Goal: Information Seeking & Learning: Check status

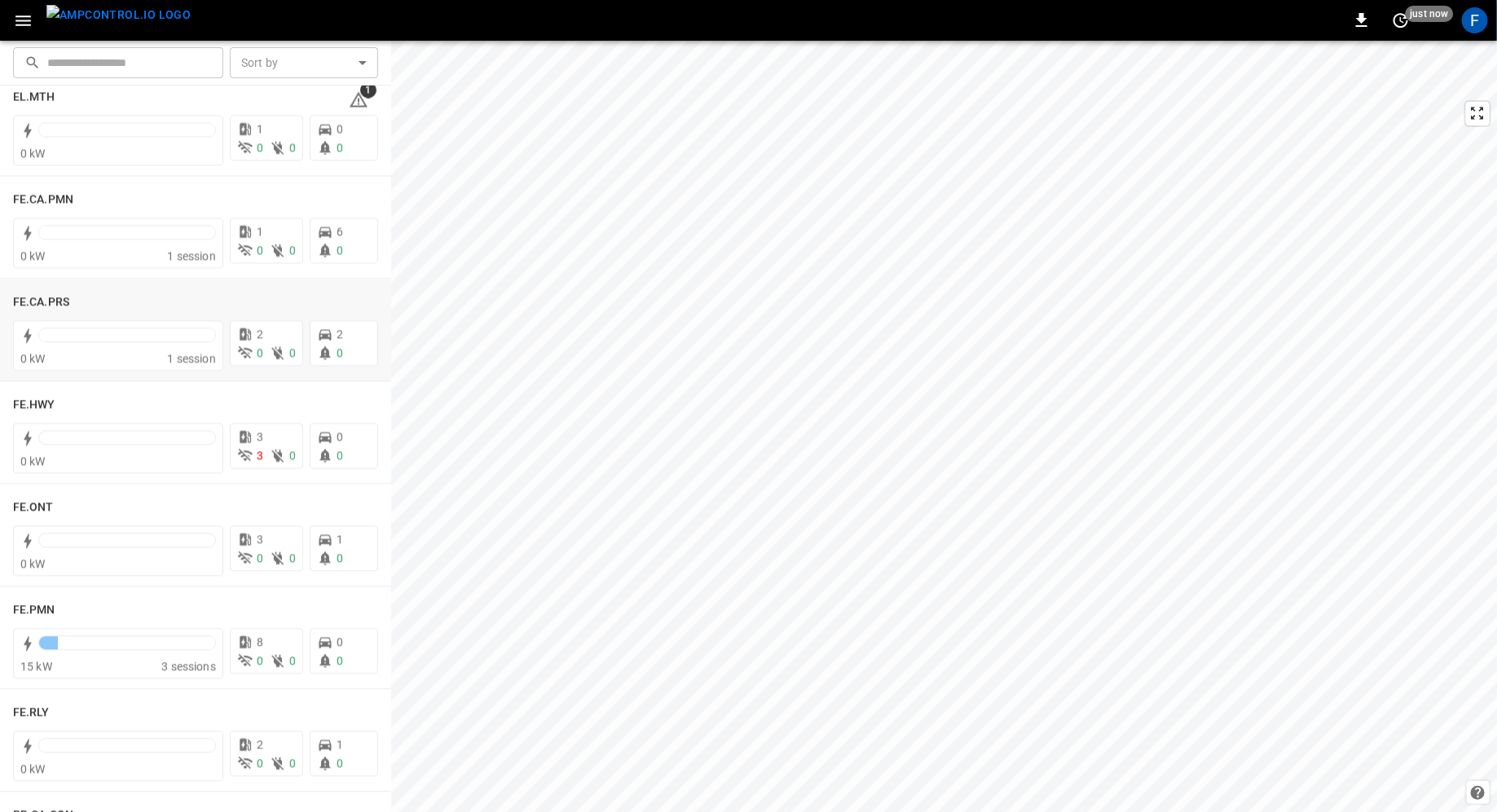
scroll to position [1491, 0]
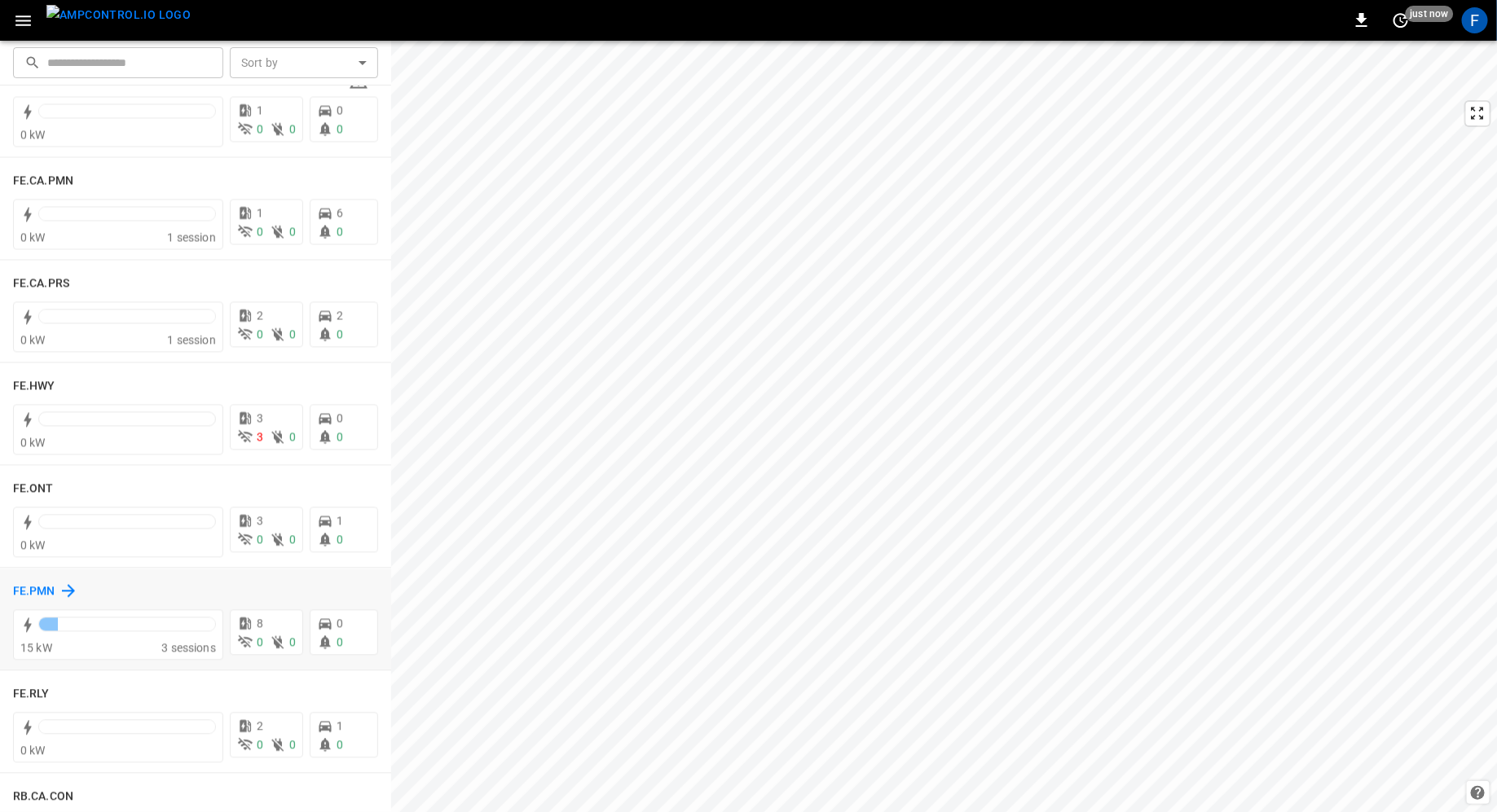
click at [38, 584] on h6 "FE.PMN" at bounding box center [34, 592] width 43 height 18
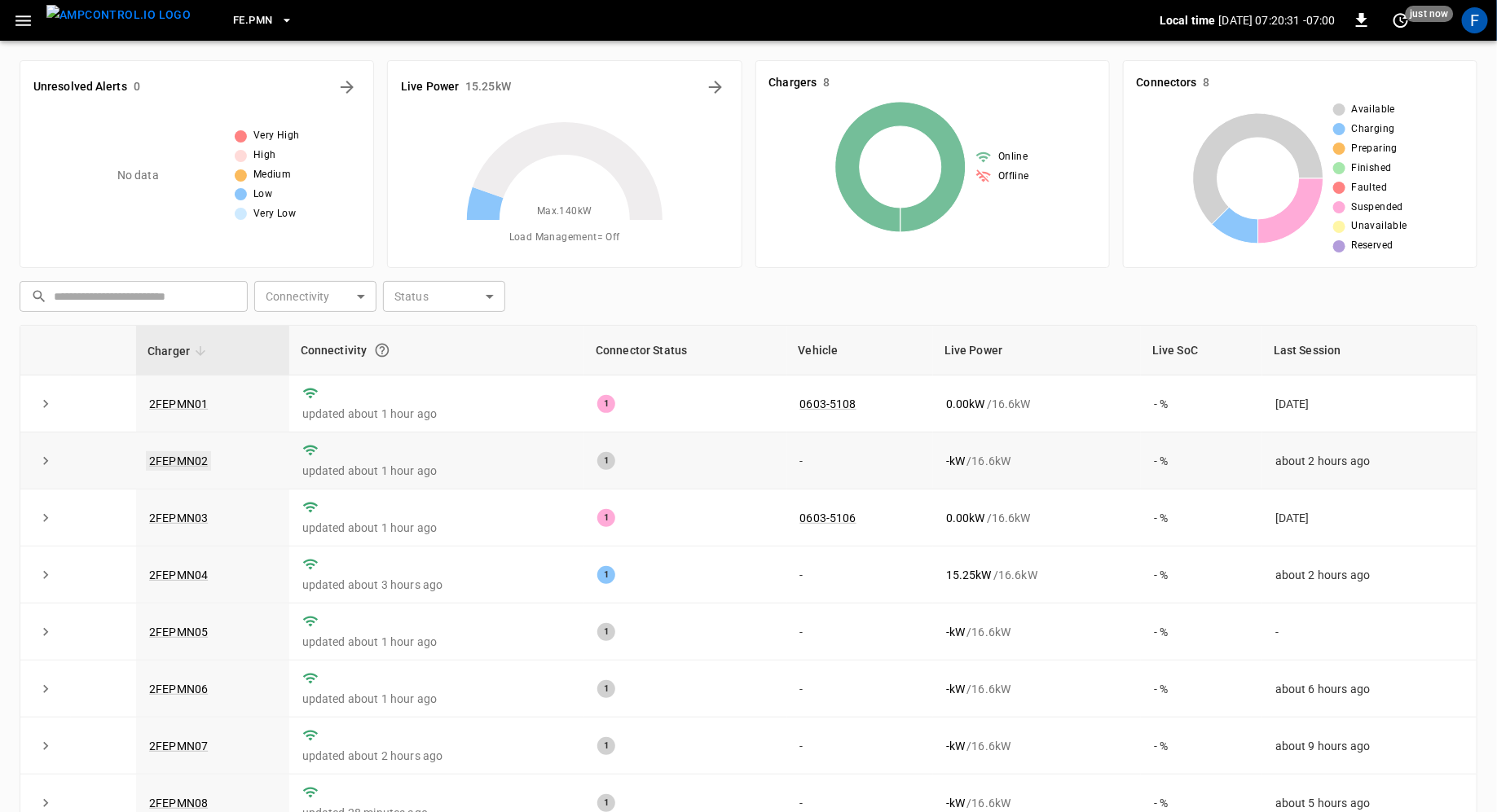
click at [190, 467] on link "2FEPMN02" at bounding box center [178, 461] width 66 height 19
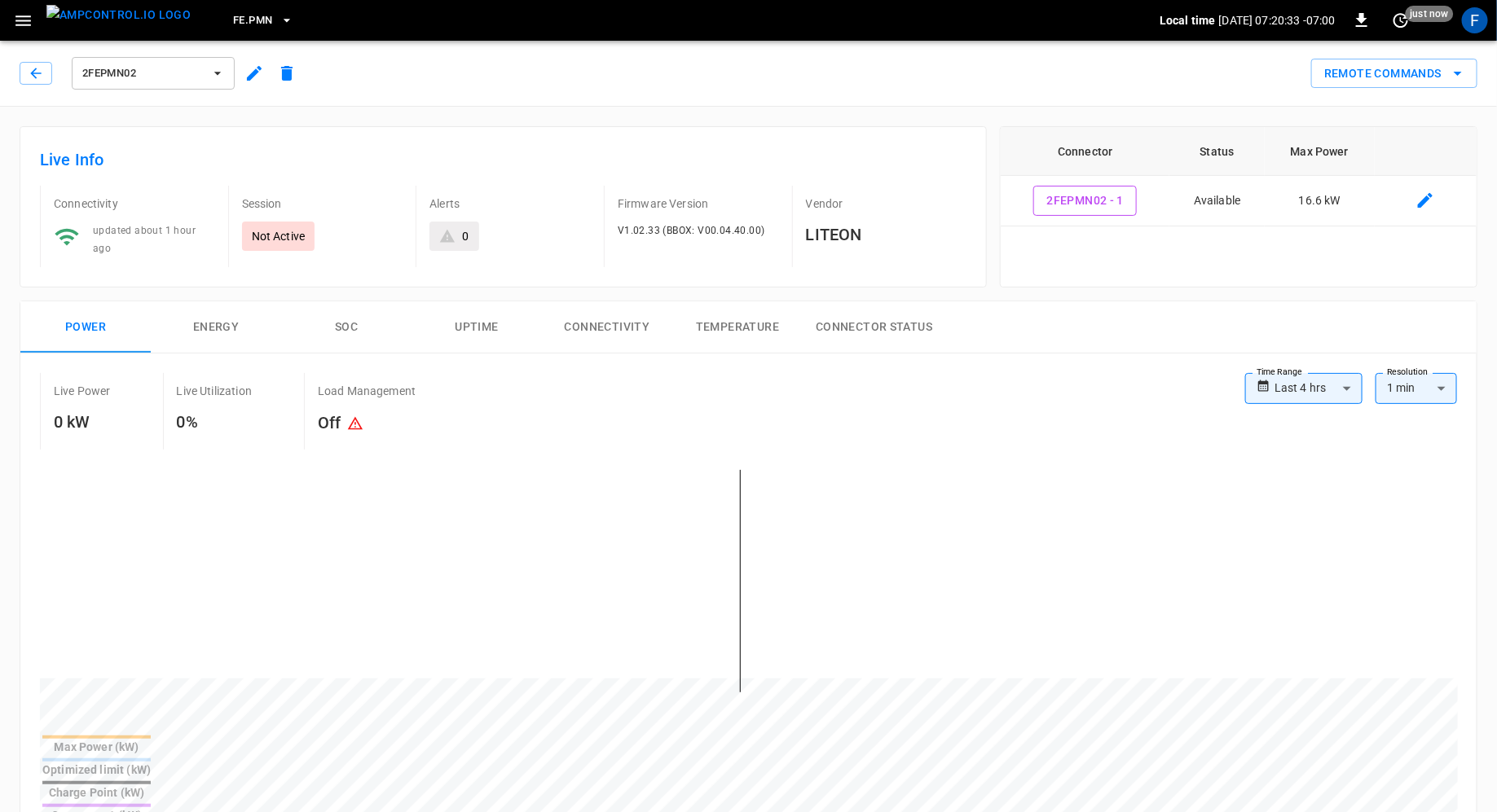
click at [1333, 382] on body "**********" at bounding box center [748, 819] width 1497 height 1639
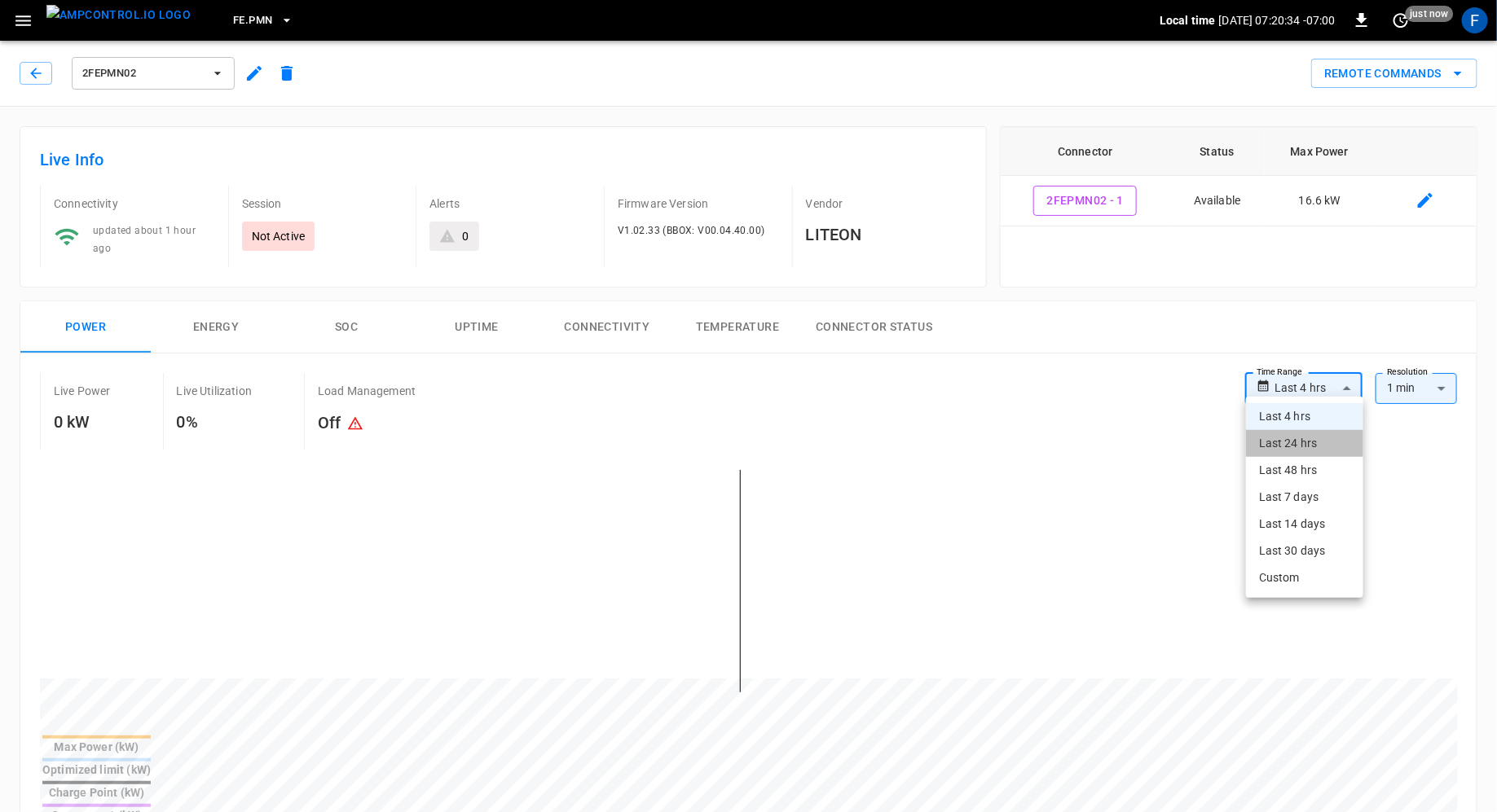
click at [1331, 437] on li "Last 24 hrs" at bounding box center [1305, 443] width 117 height 27
type input "**********"
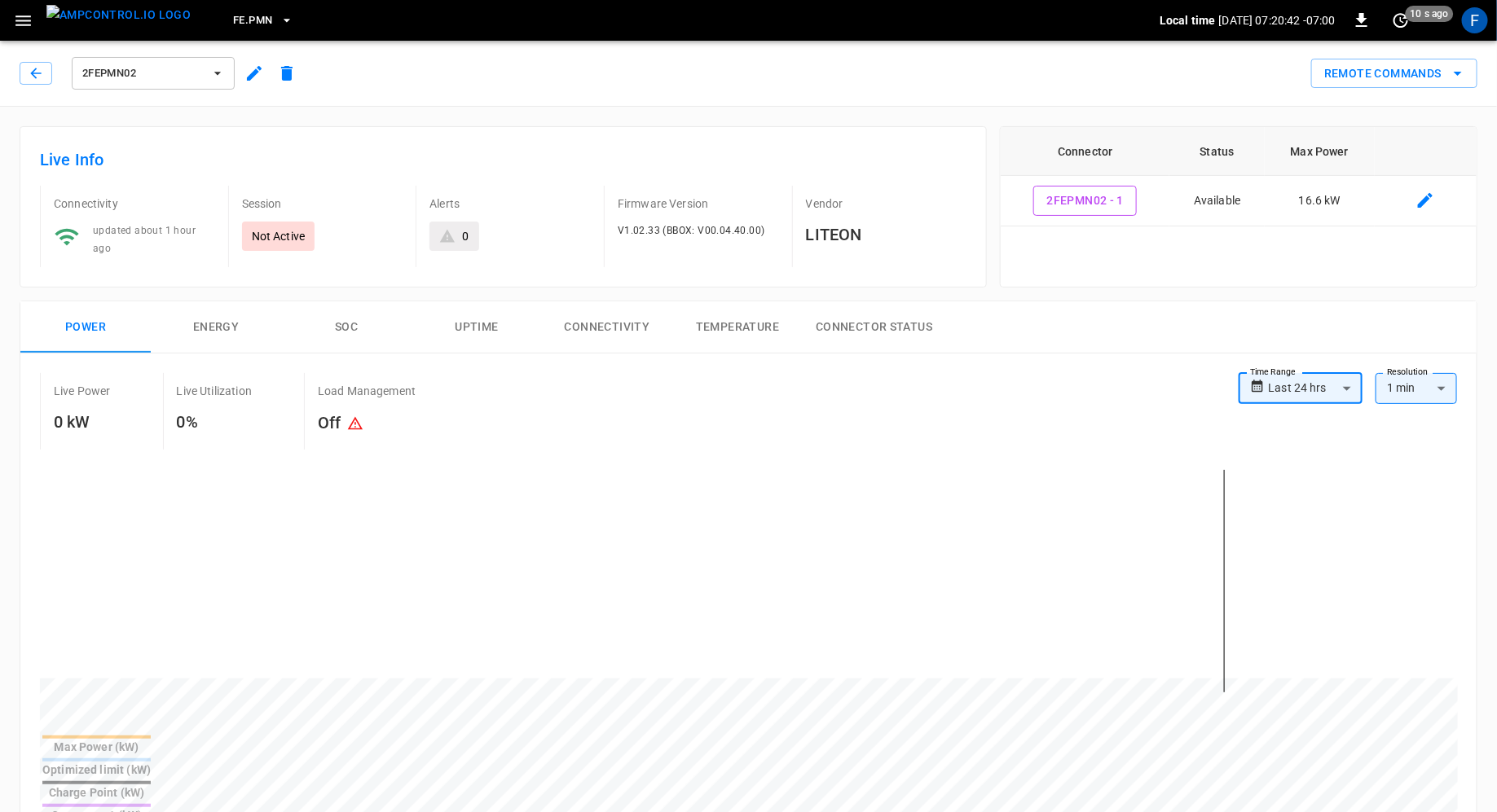
click at [222, 83] on button "2FEPMN02" at bounding box center [153, 73] width 163 height 32
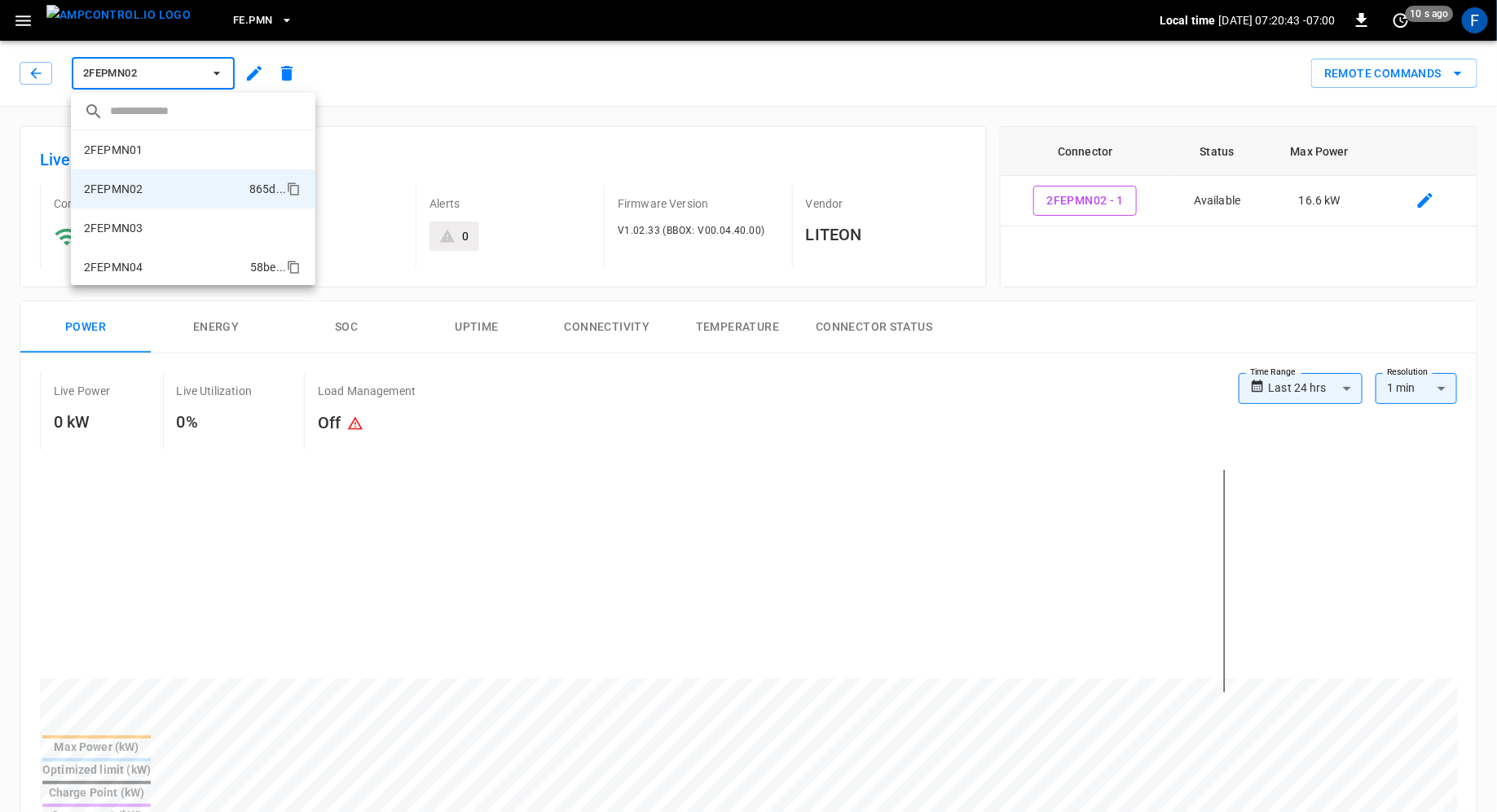
scroll to position [27, 0]
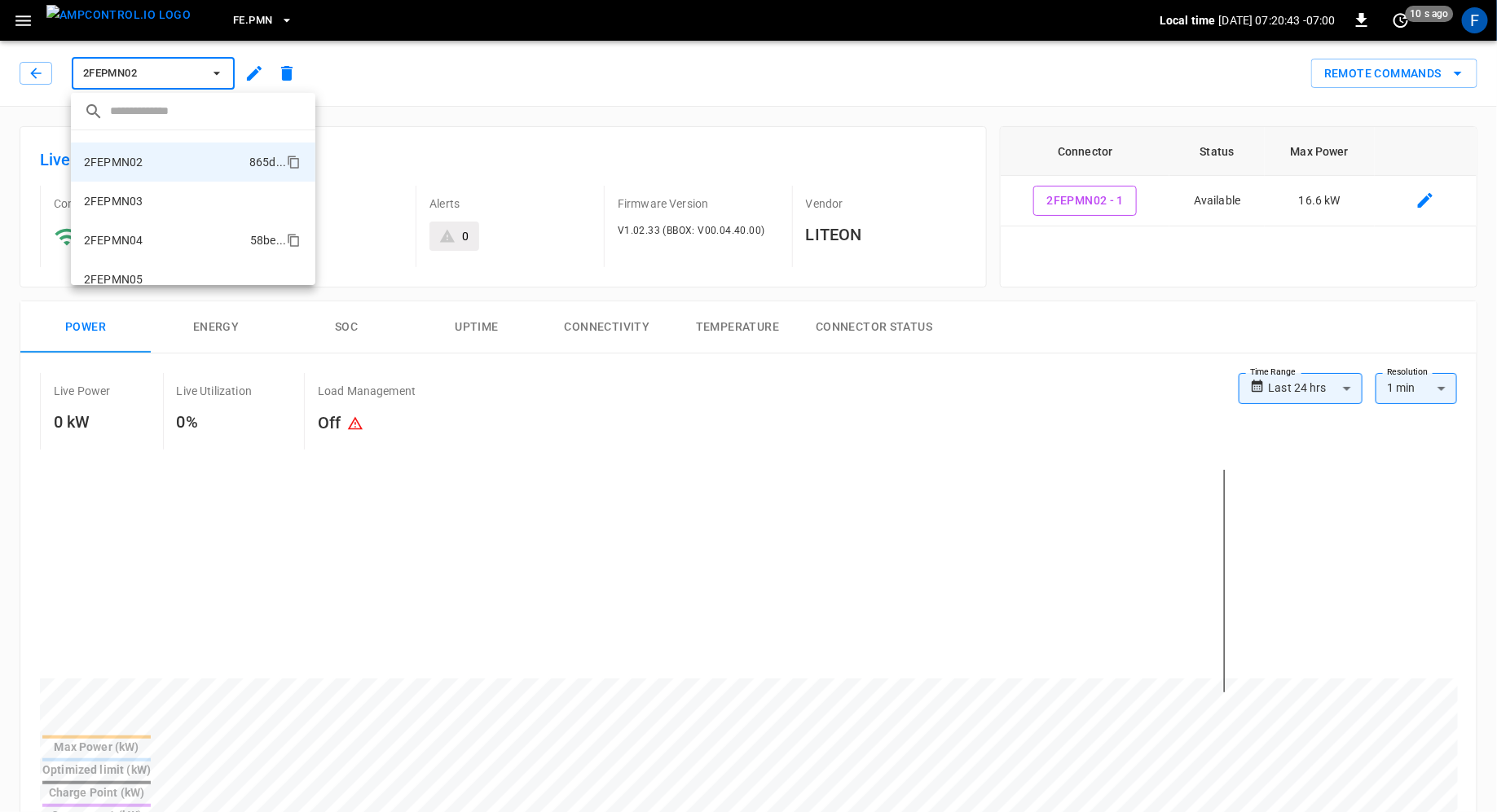
click at [207, 224] on li "2FEPMN04 58be ..." at bounding box center [193, 240] width 245 height 39
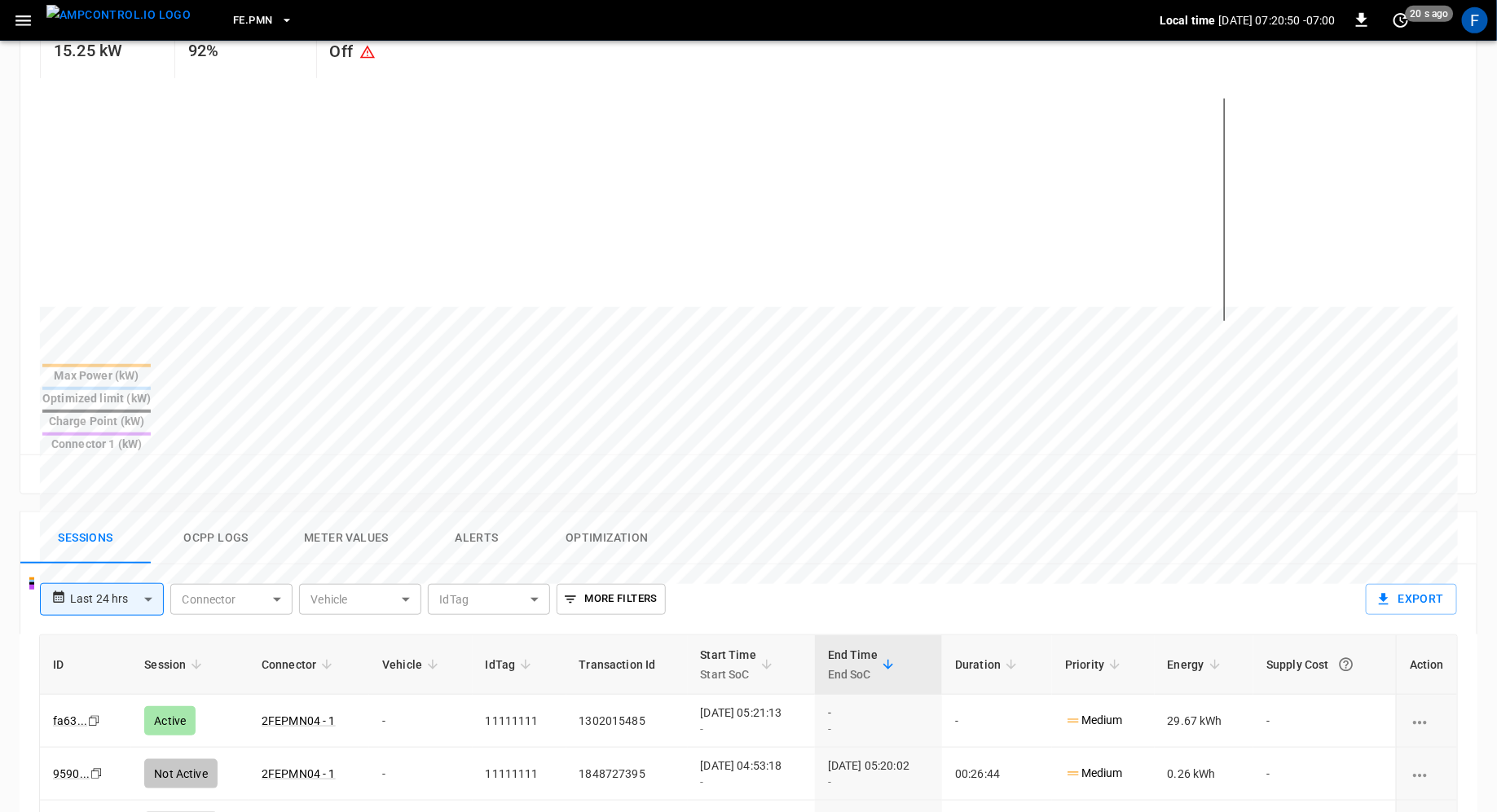
scroll to position [411, 0]
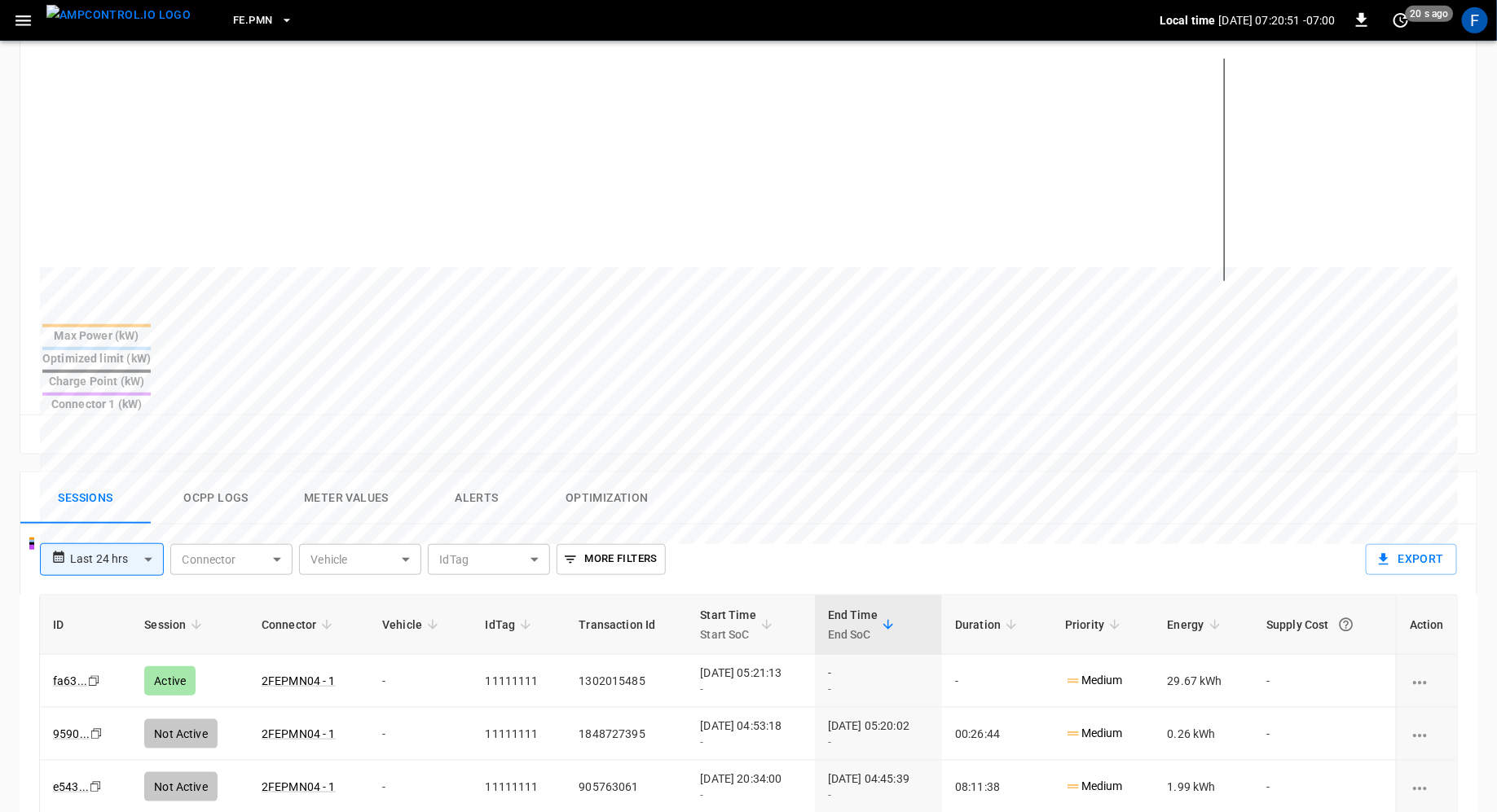
click at [447, 473] on button "Alerts" at bounding box center [476, 499] width 130 height 52
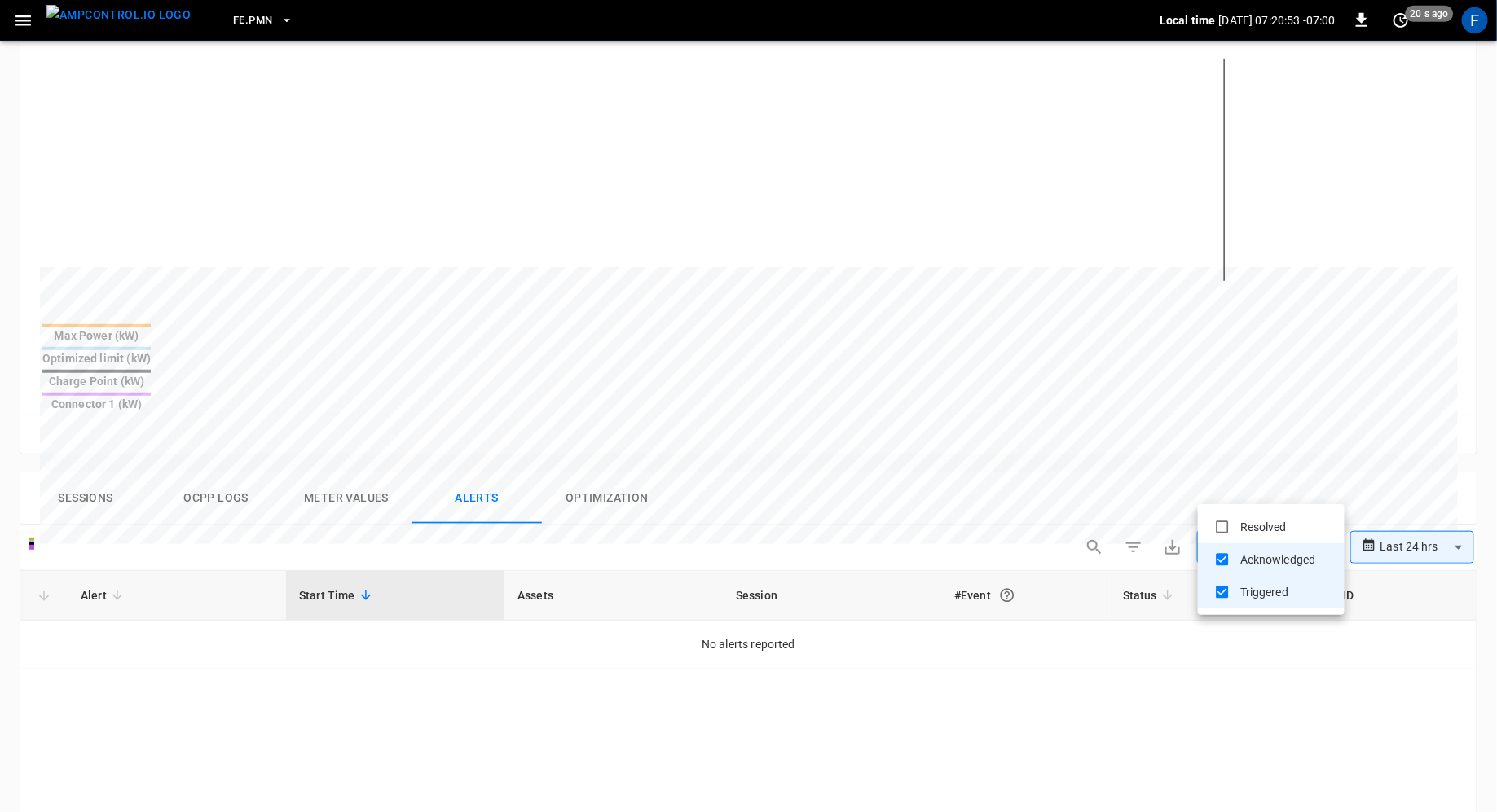
click at [1289, 475] on body "**********" at bounding box center [748, 427] width 1497 height 1676
click at [1277, 522] on li "Resolved" at bounding box center [1272, 527] width 147 height 32
type input "**********"
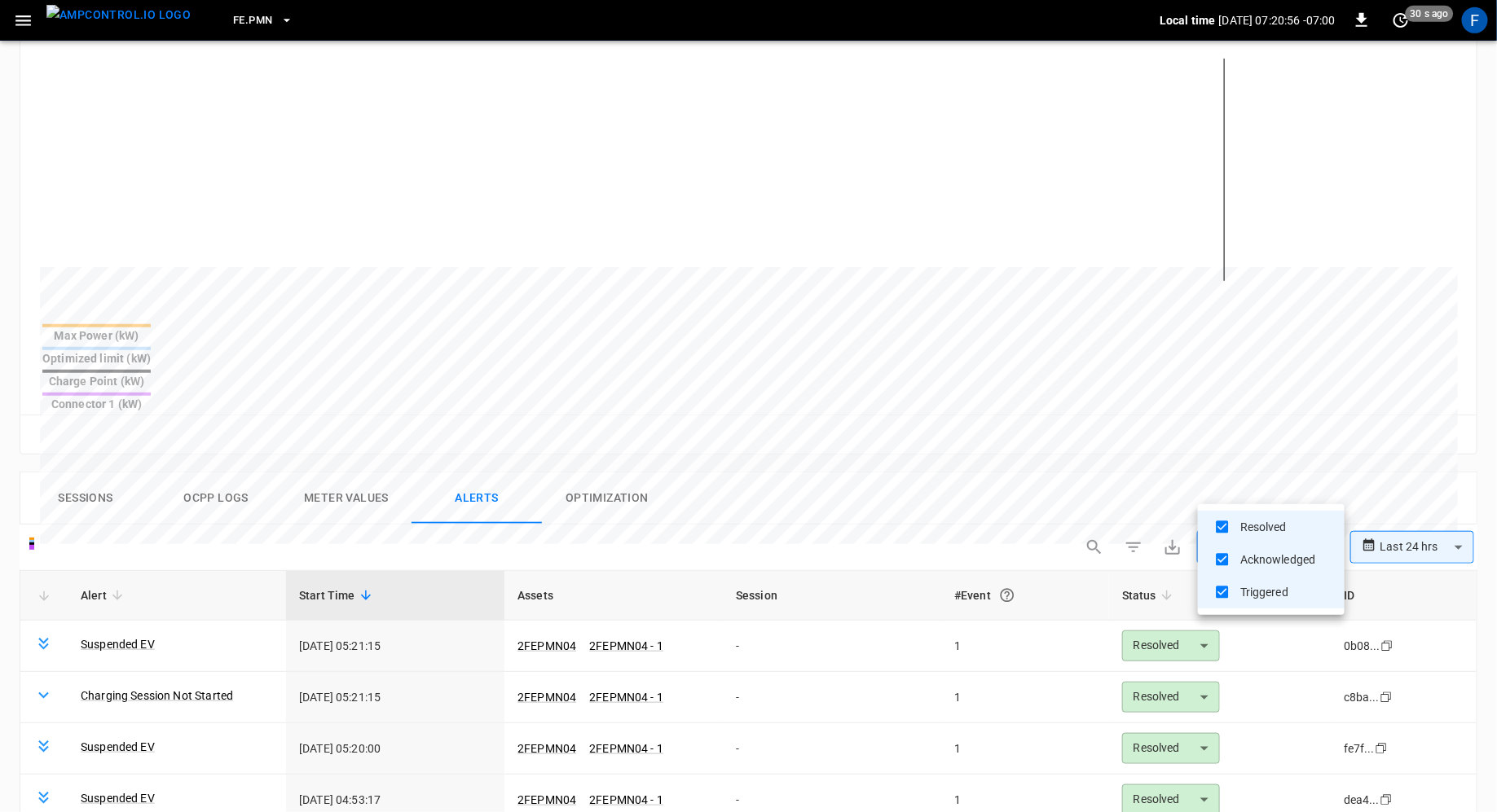
click at [915, 509] on div at bounding box center [748, 406] width 1497 height 812
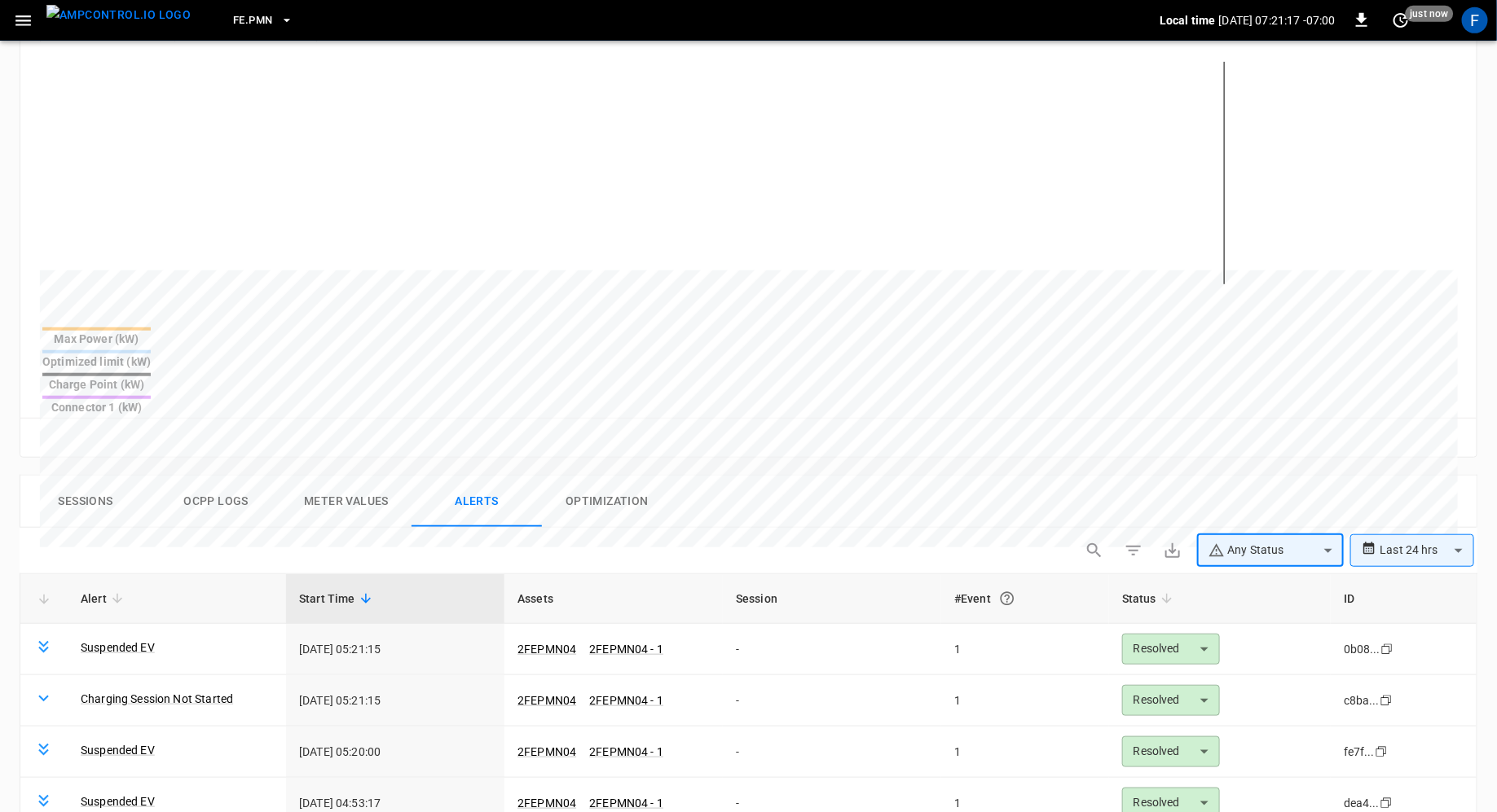
scroll to position [0, 0]
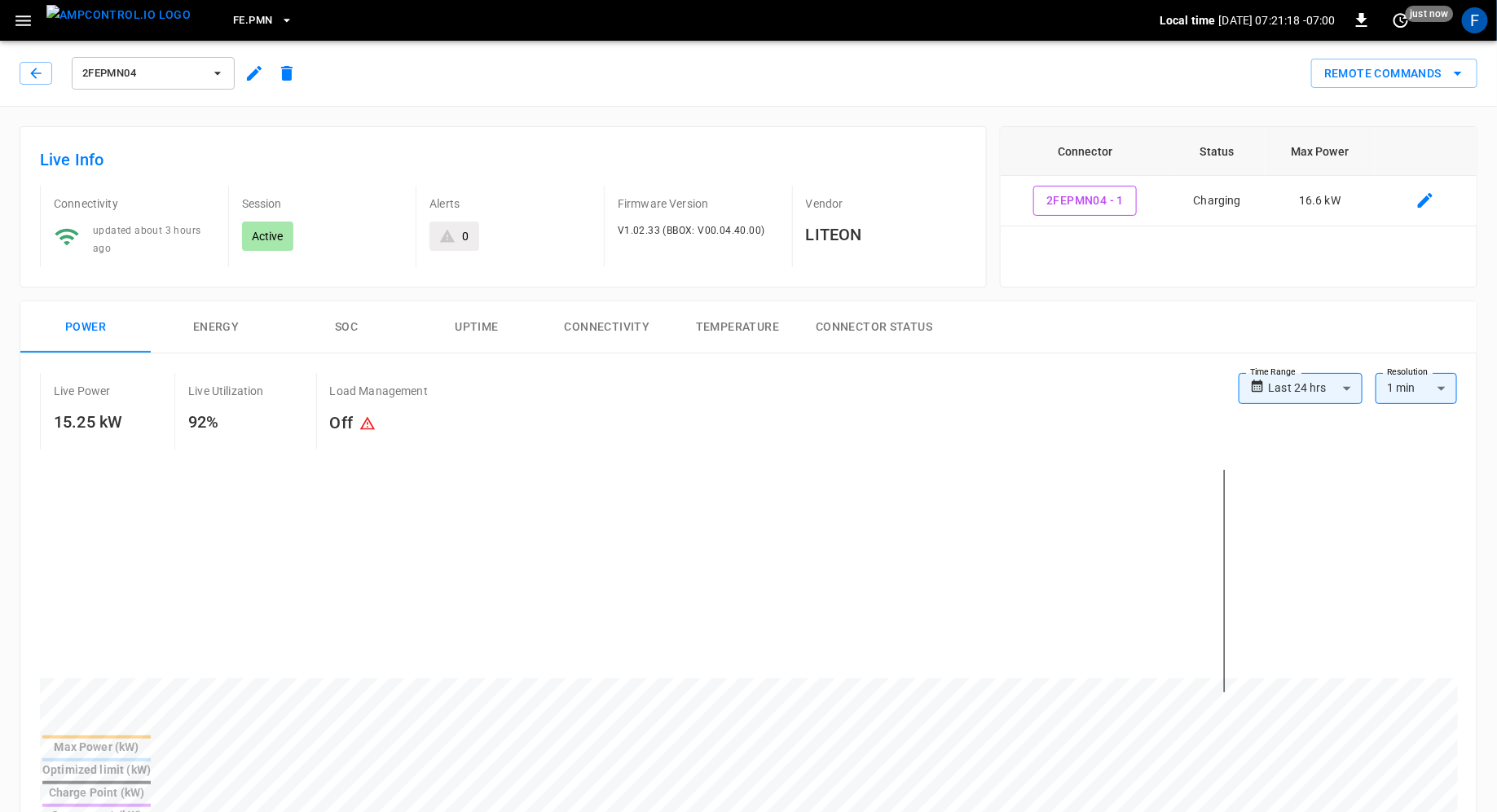
click at [201, 92] on div "2FEPMN04 Remote Commands" at bounding box center [745, 70] width 1503 height 72
click at [201, 75] on span "2FEPMN04" at bounding box center [142, 74] width 121 height 18
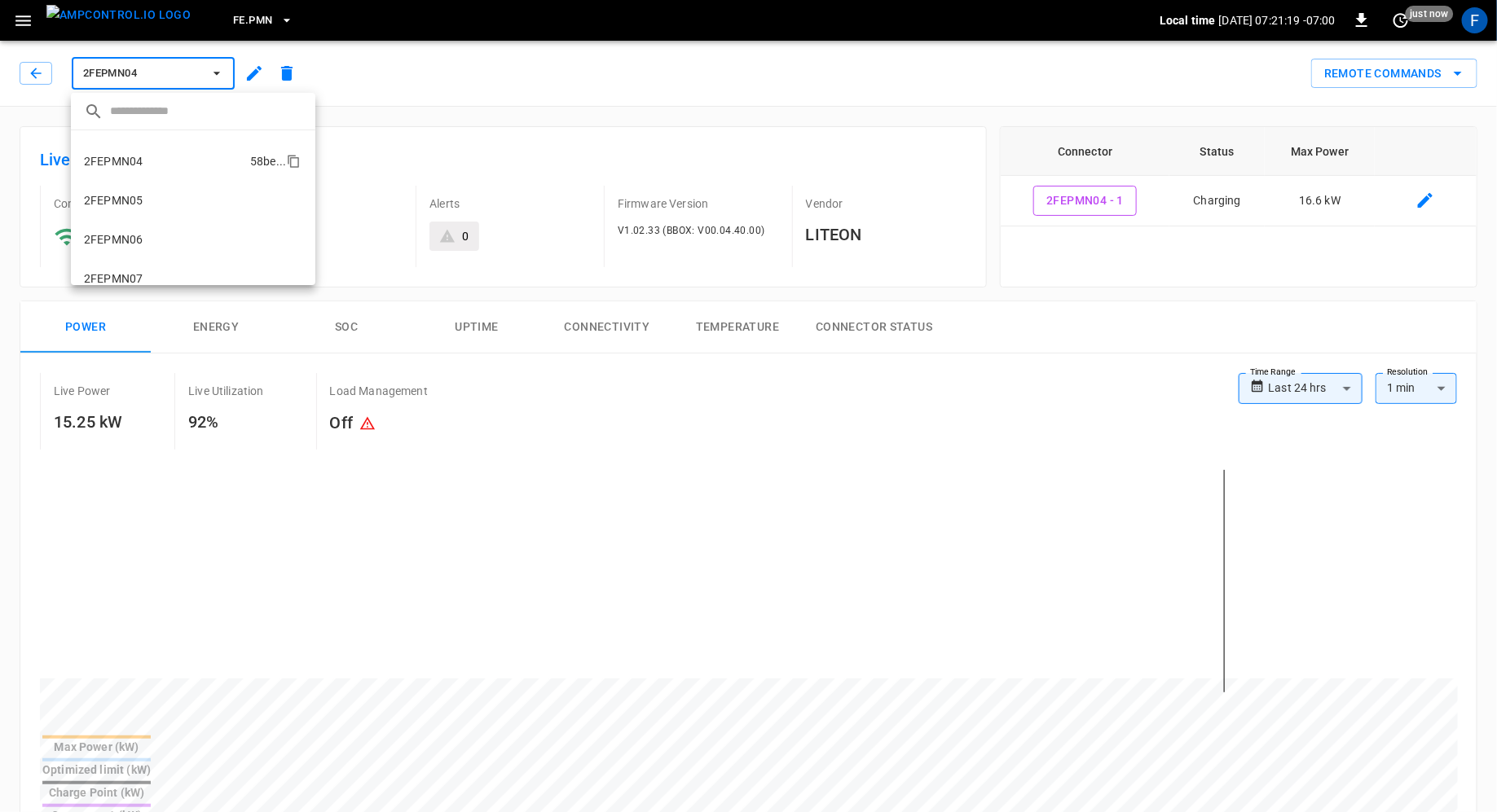
scroll to position [127, 0]
click at [210, 187] on li "2FEPMN05 7697 ..." at bounding box center [193, 179] width 245 height 39
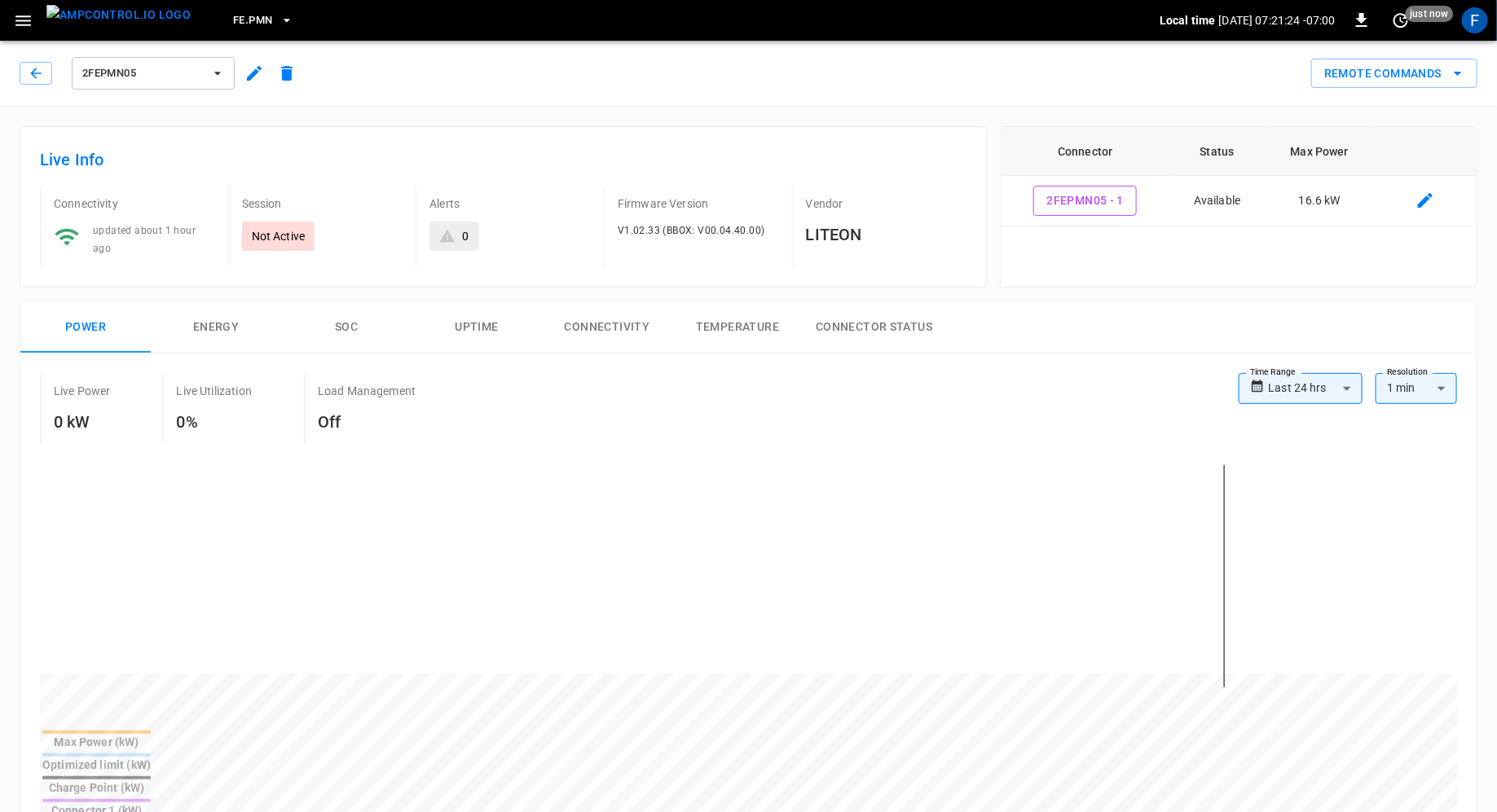
click at [193, 75] on span "2FEPMN05" at bounding box center [142, 74] width 121 height 18
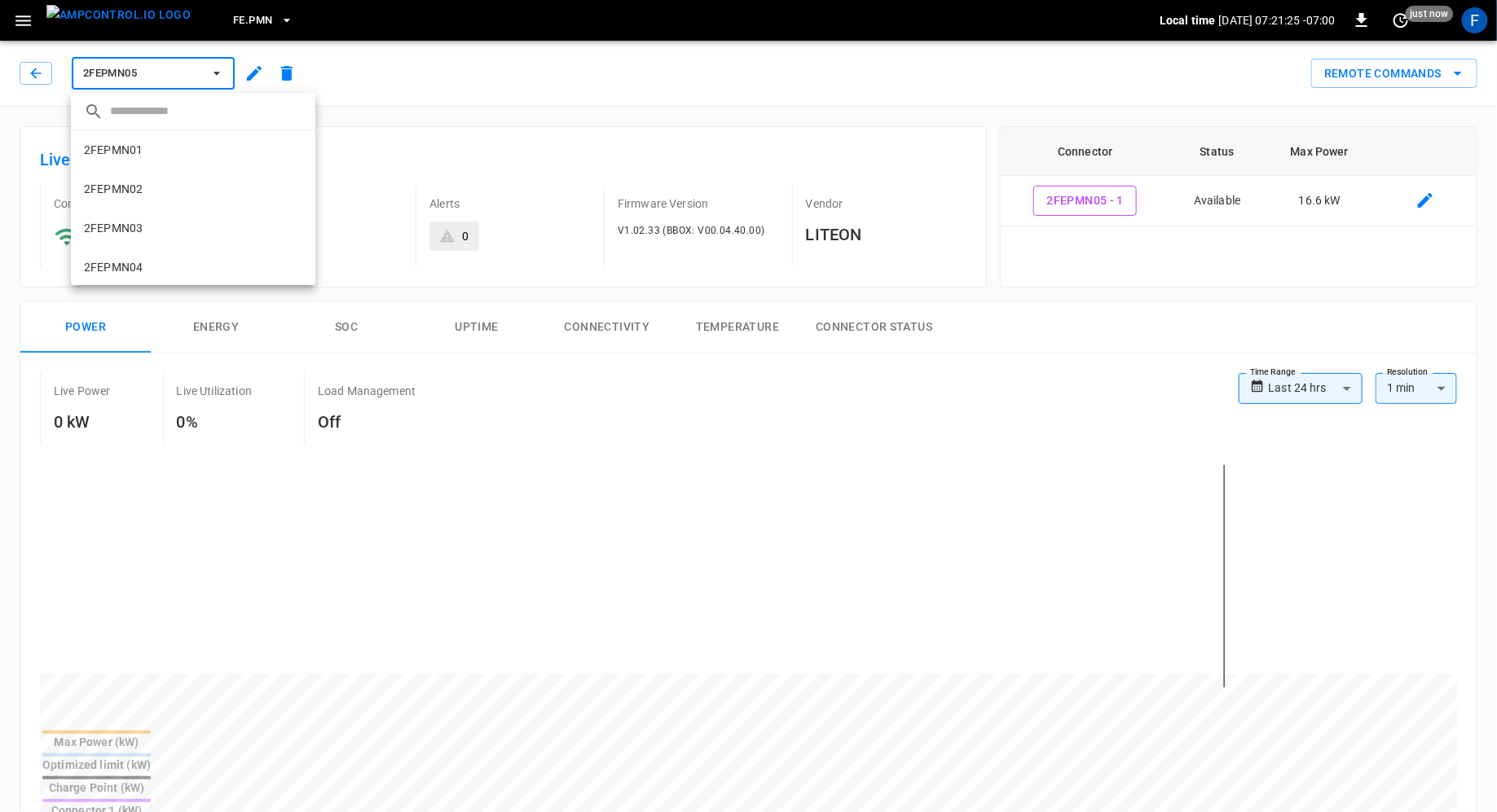
scroll to position [145, 0]
click at [187, 202] on li "2FEPMN06 e1ef ..." at bounding box center [193, 200] width 245 height 39
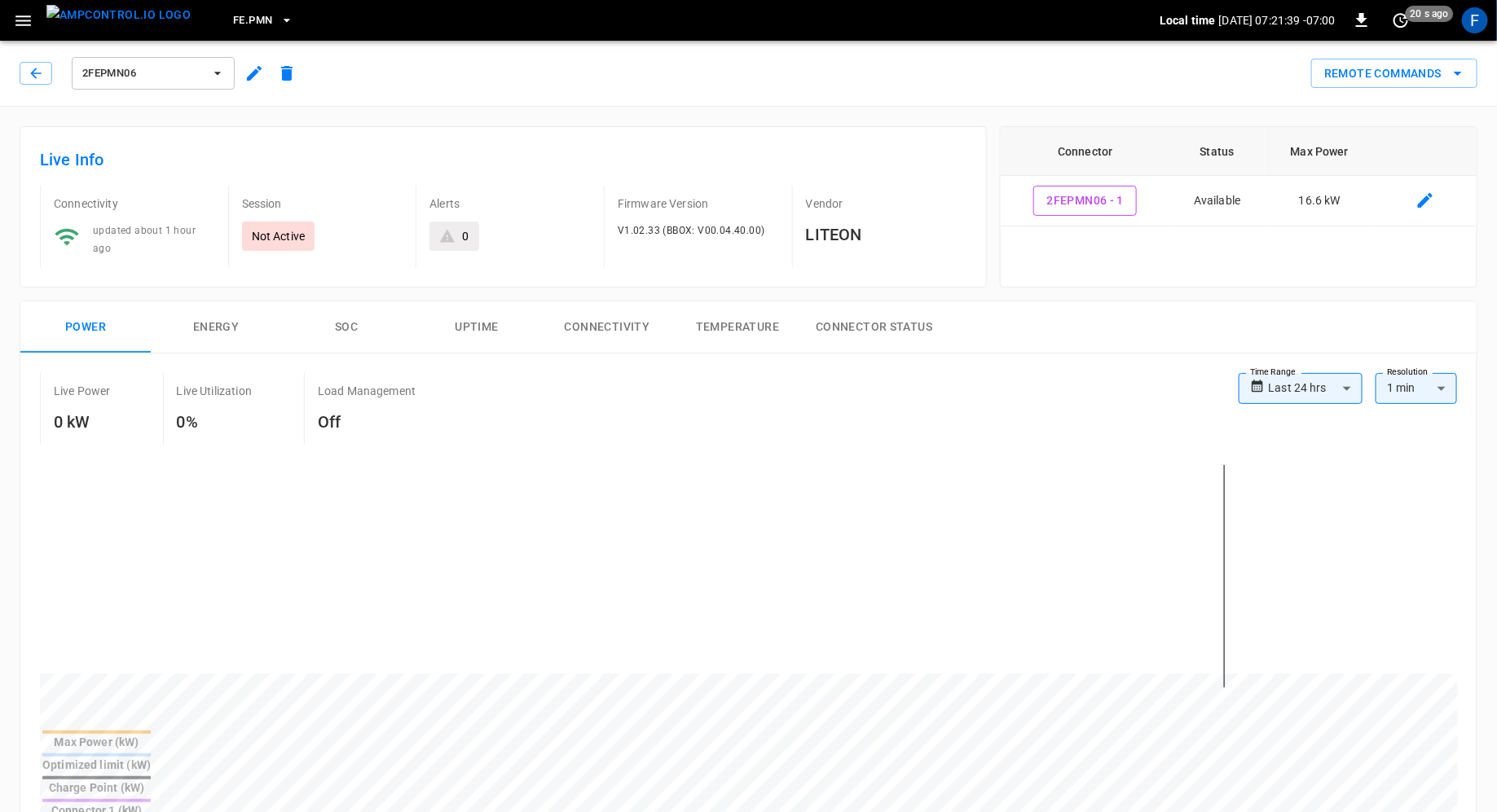
click at [156, 52] on div "2FEPMN06" at bounding box center [158, 69] width 290 height 45
click at [156, 65] on span "2FEPMN06" at bounding box center [142, 74] width 121 height 18
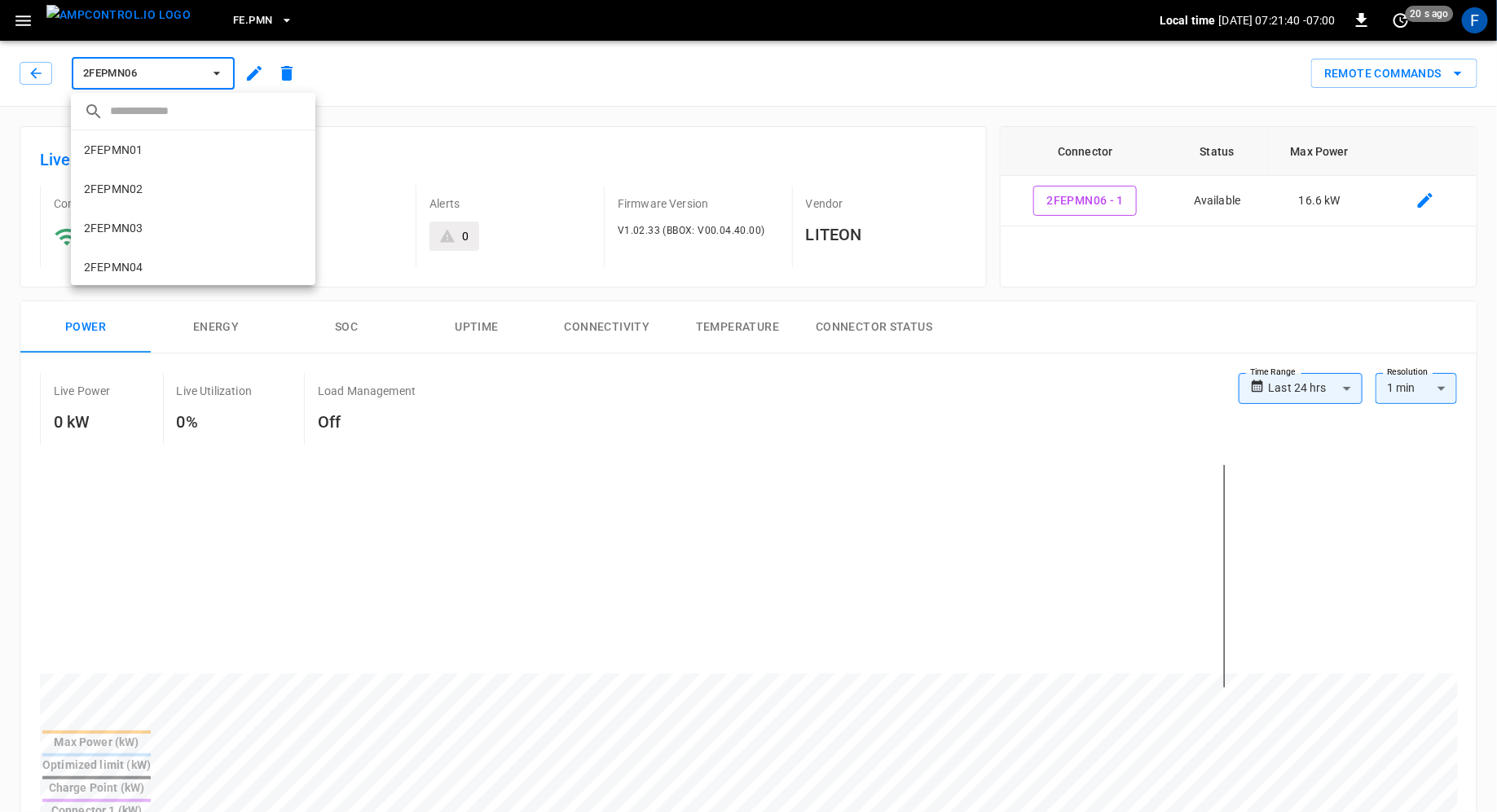
scroll to position [157, 0]
click at [176, 238] on li "2FEPMN07 7291 ..." at bounding box center [193, 227] width 245 height 39
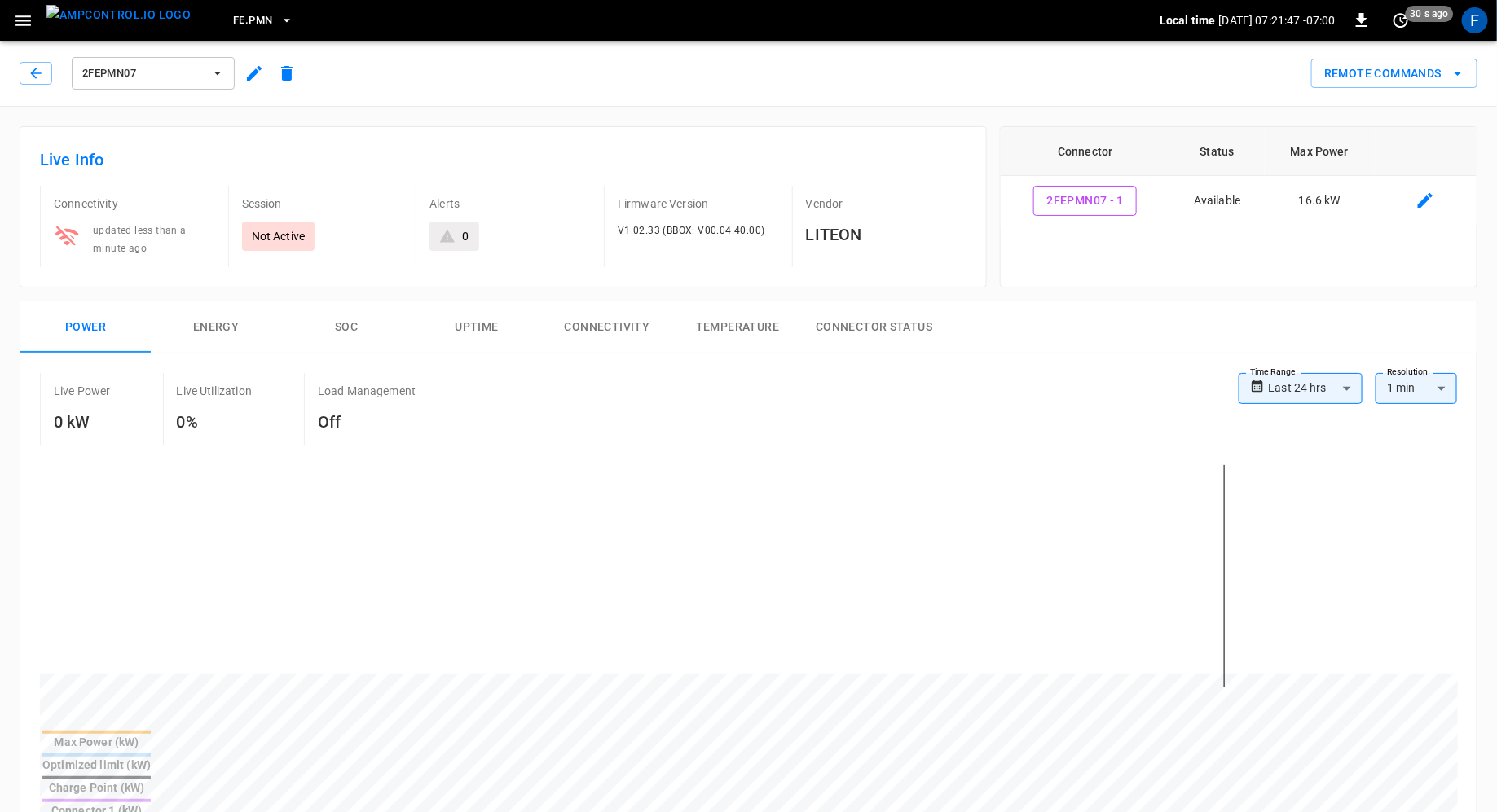
click at [152, 66] on span "2FEPMN07" at bounding box center [142, 74] width 121 height 18
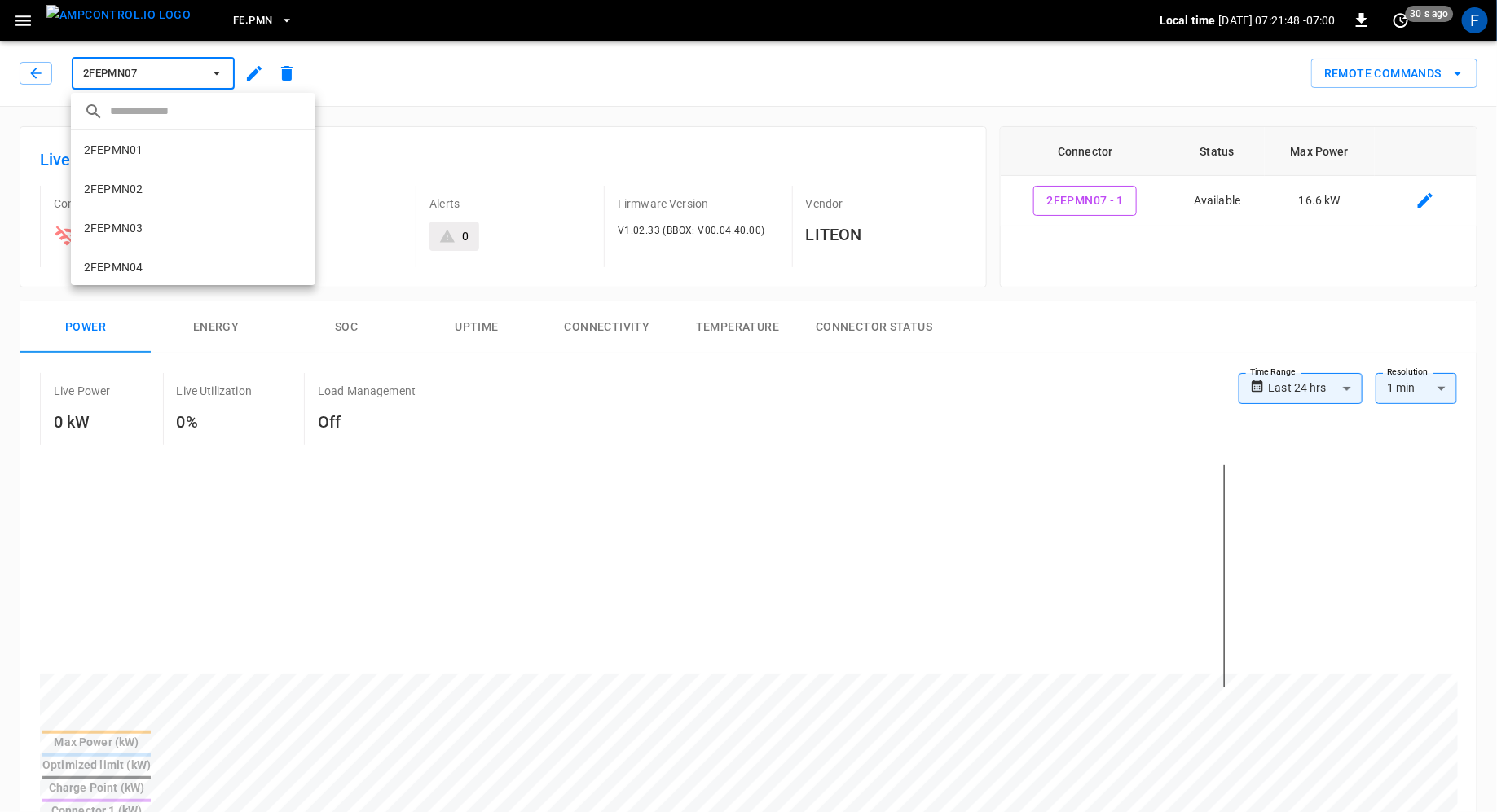
scroll to position [157, 0]
click at [193, 266] on li "2FEPMN08 2009 ..." at bounding box center [193, 266] width 245 height 39
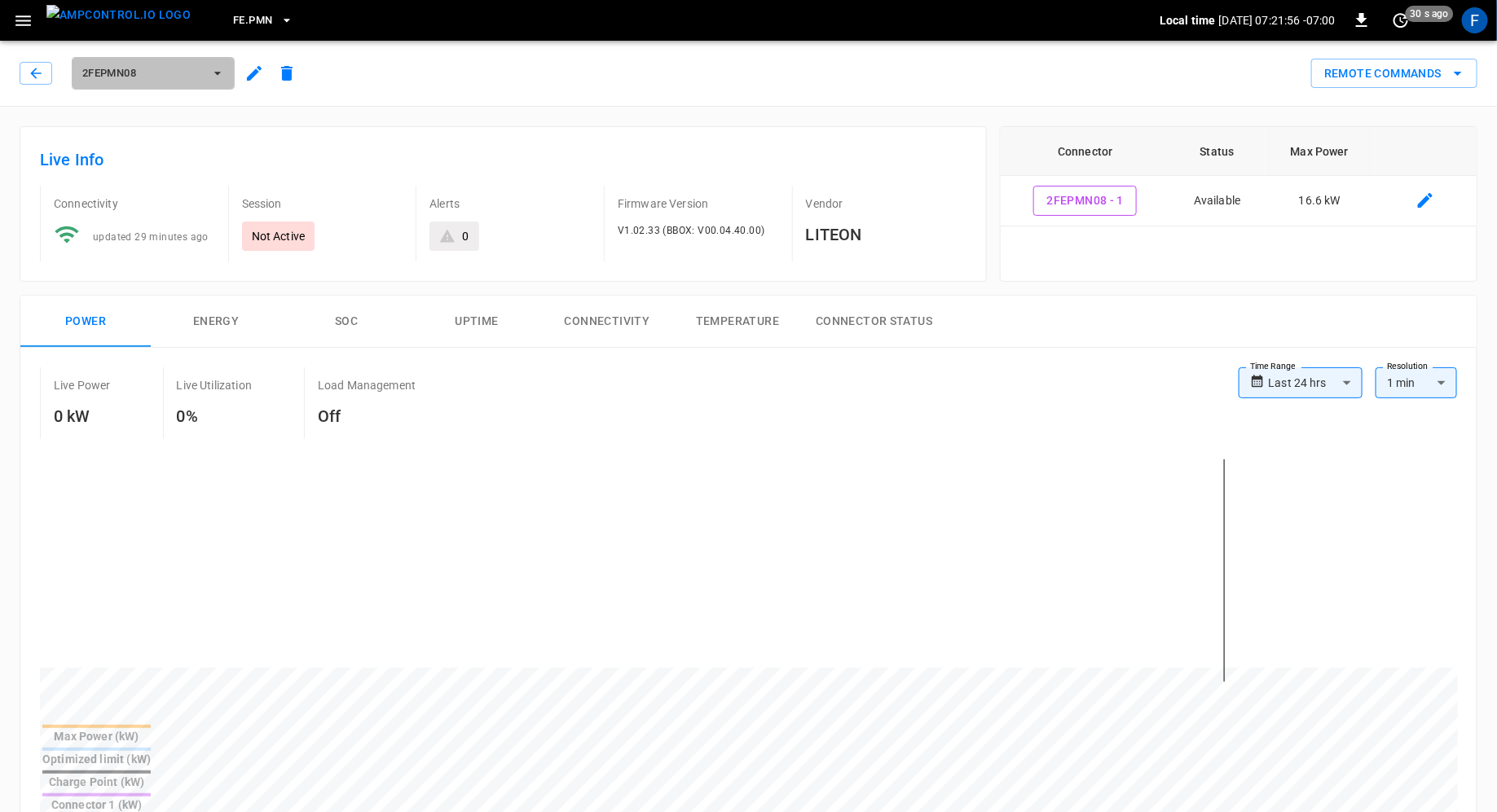
click at [145, 59] on button "2FEPMN08" at bounding box center [153, 73] width 163 height 32
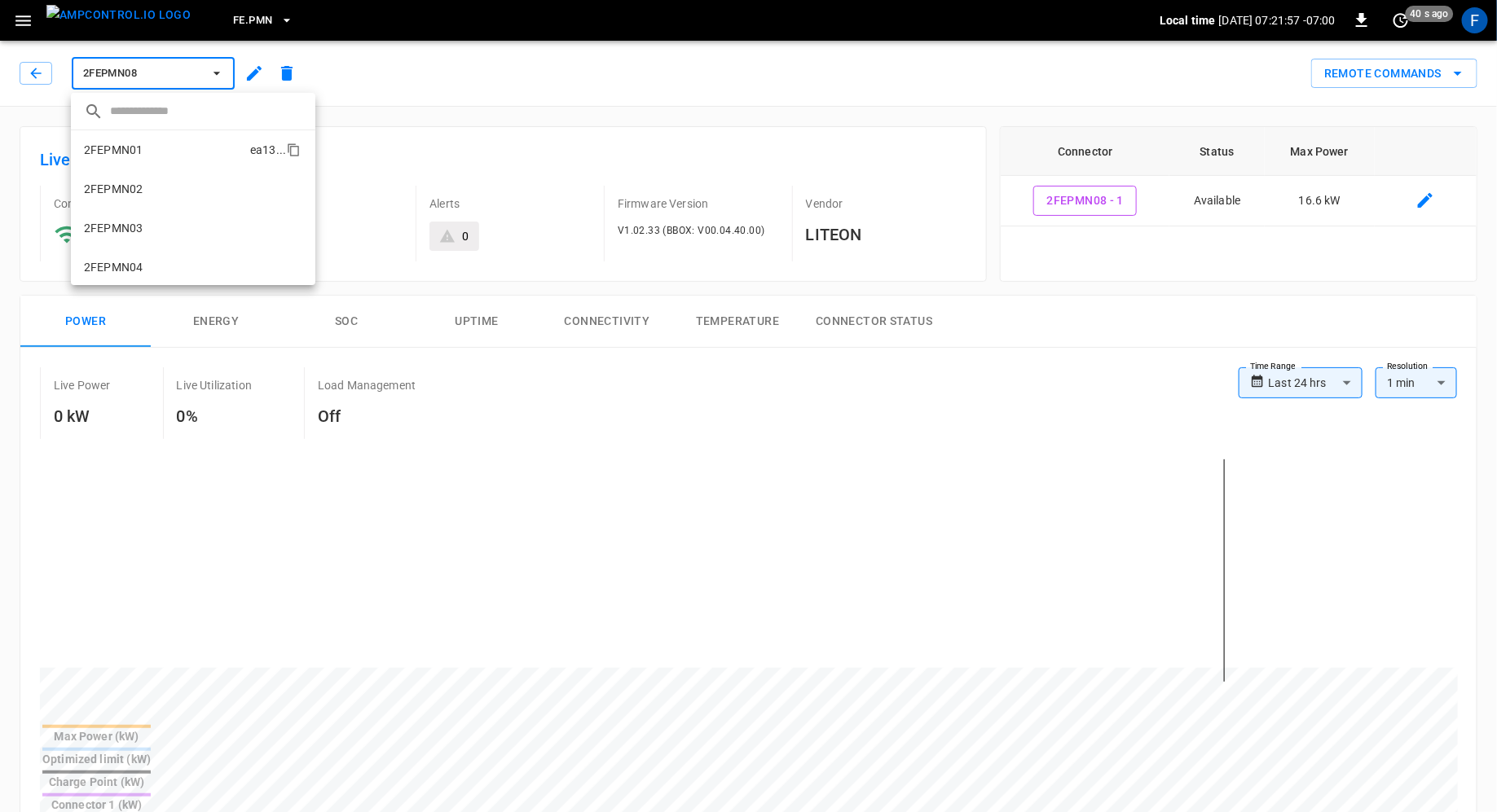
click at [190, 146] on li "2FEPMN01 ea13 ..." at bounding box center [193, 150] width 245 height 39
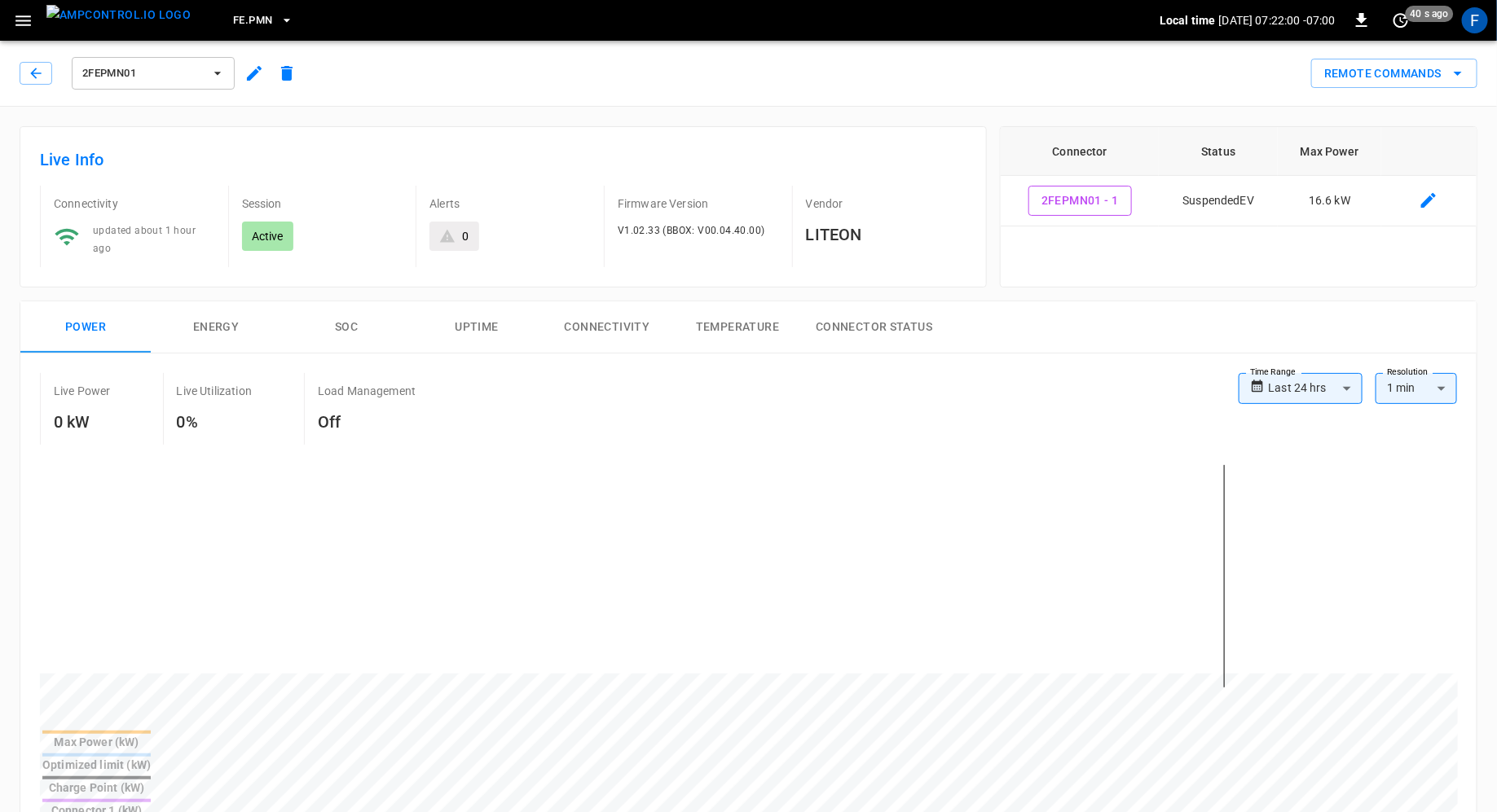
click at [210, 67] on icon "button" at bounding box center [218, 74] width 17 height 17
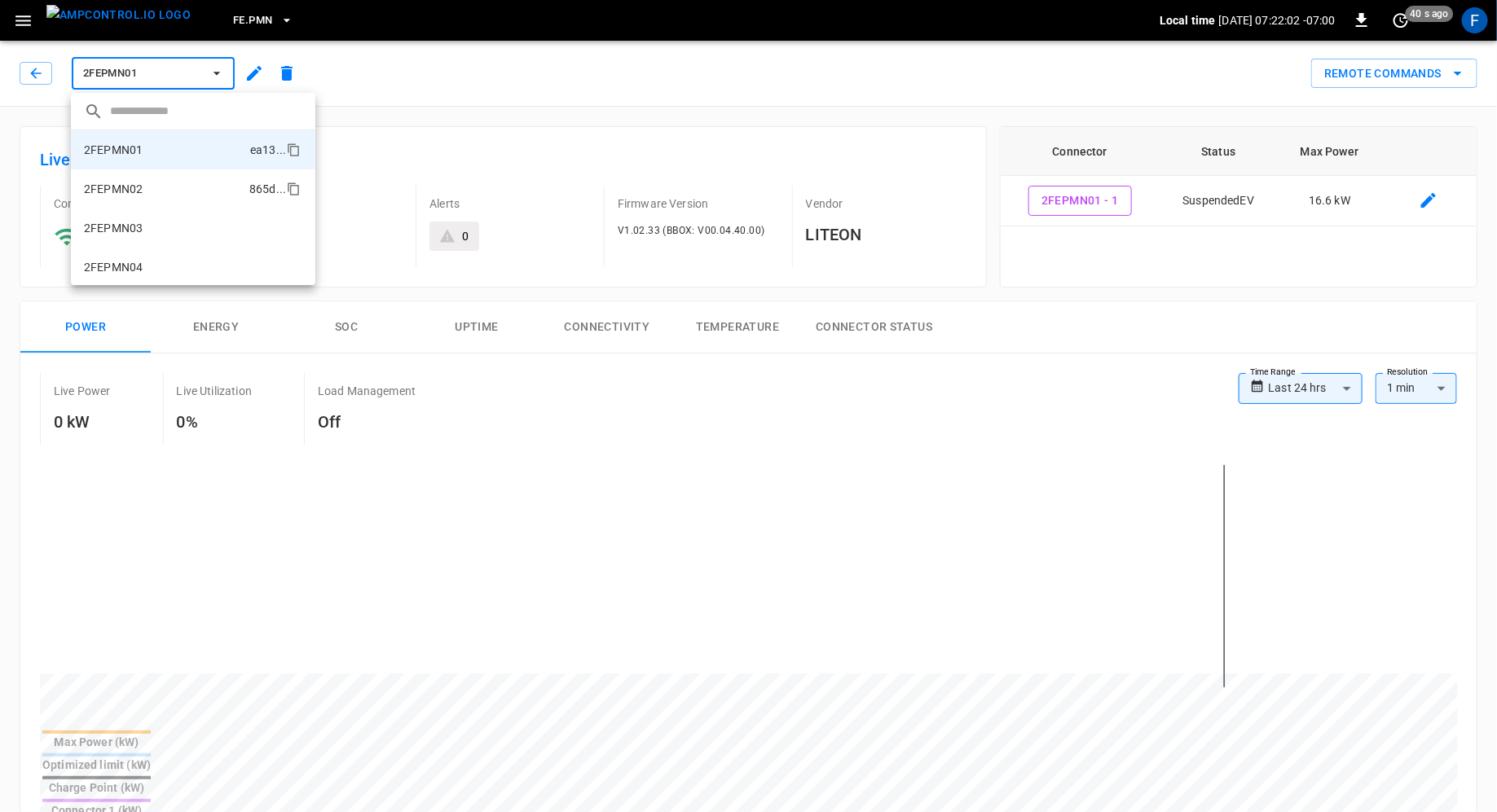
click at [203, 188] on li "2FEPMN02 865d ..." at bounding box center [193, 188] width 245 height 39
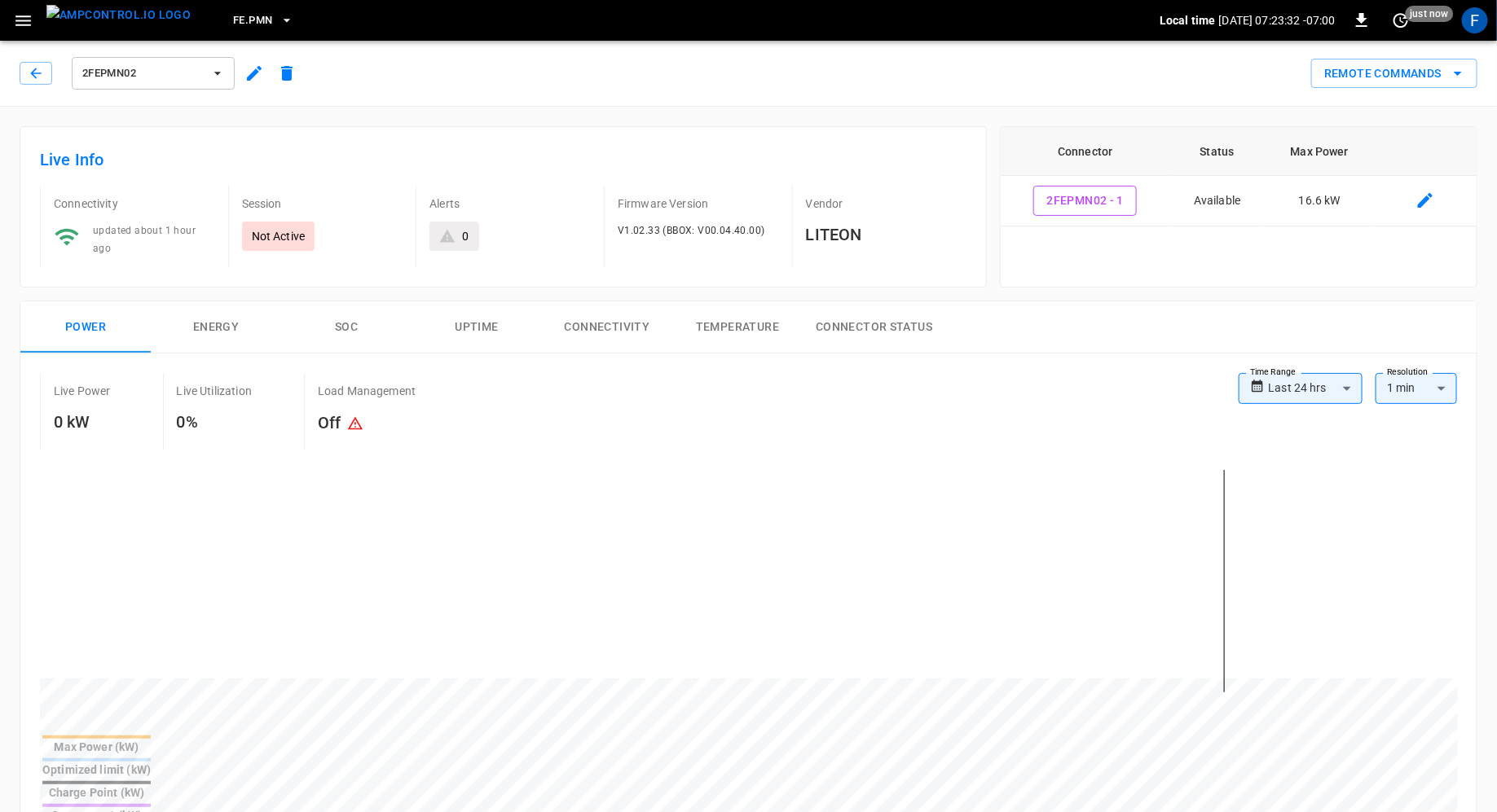
click at [189, 87] on button "2FEPMN02" at bounding box center [153, 73] width 163 height 32
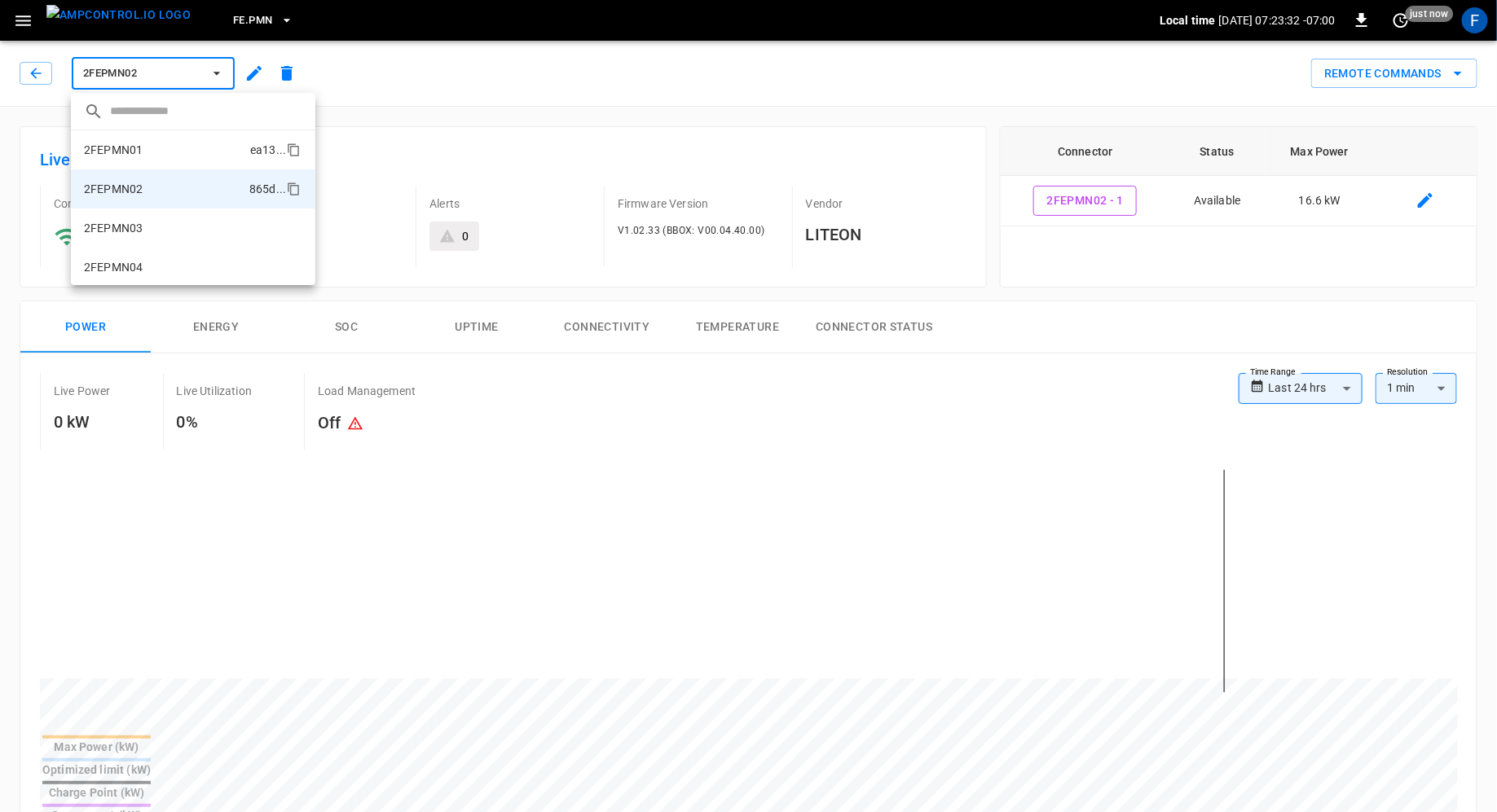
scroll to position [27, 0]
click at [166, 238] on li "2FEPMN04 58be ..." at bounding box center [193, 240] width 245 height 39
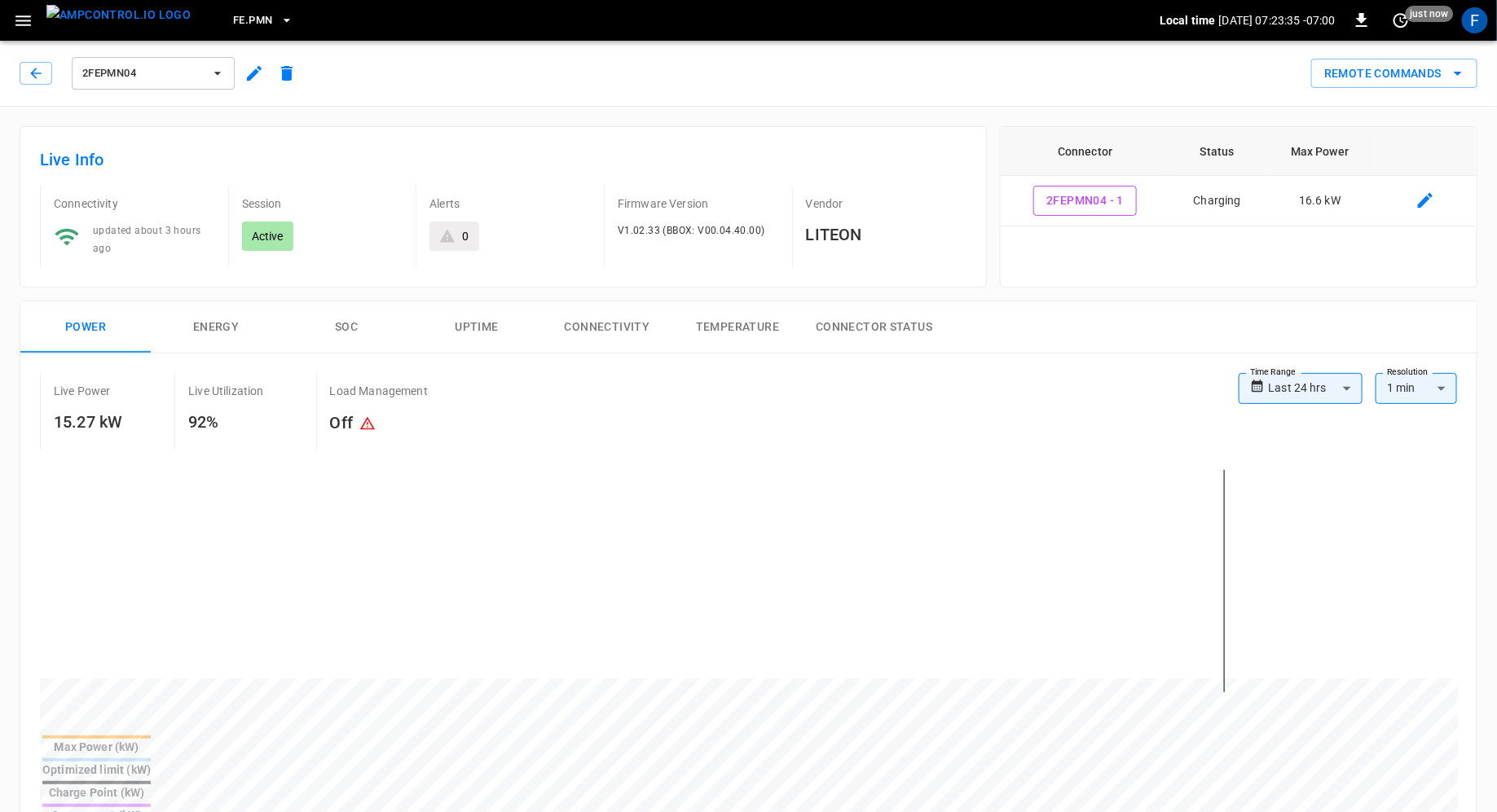
click at [376, 330] on button "SOC" at bounding box center [346, 327] width 130 height 52
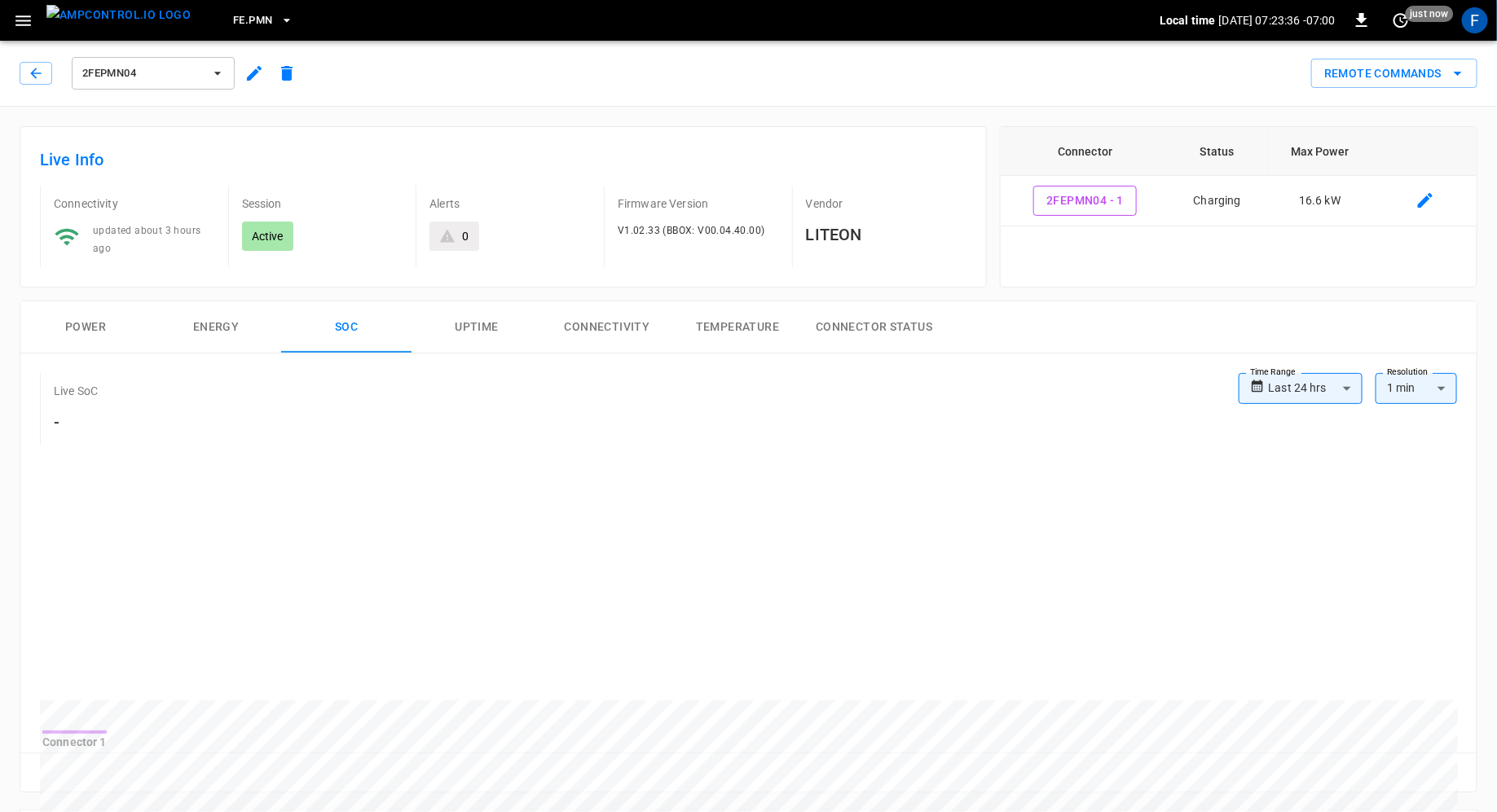
click at [124, 327] on button "Power" at bounding box center [85, 327] width 130 height 52
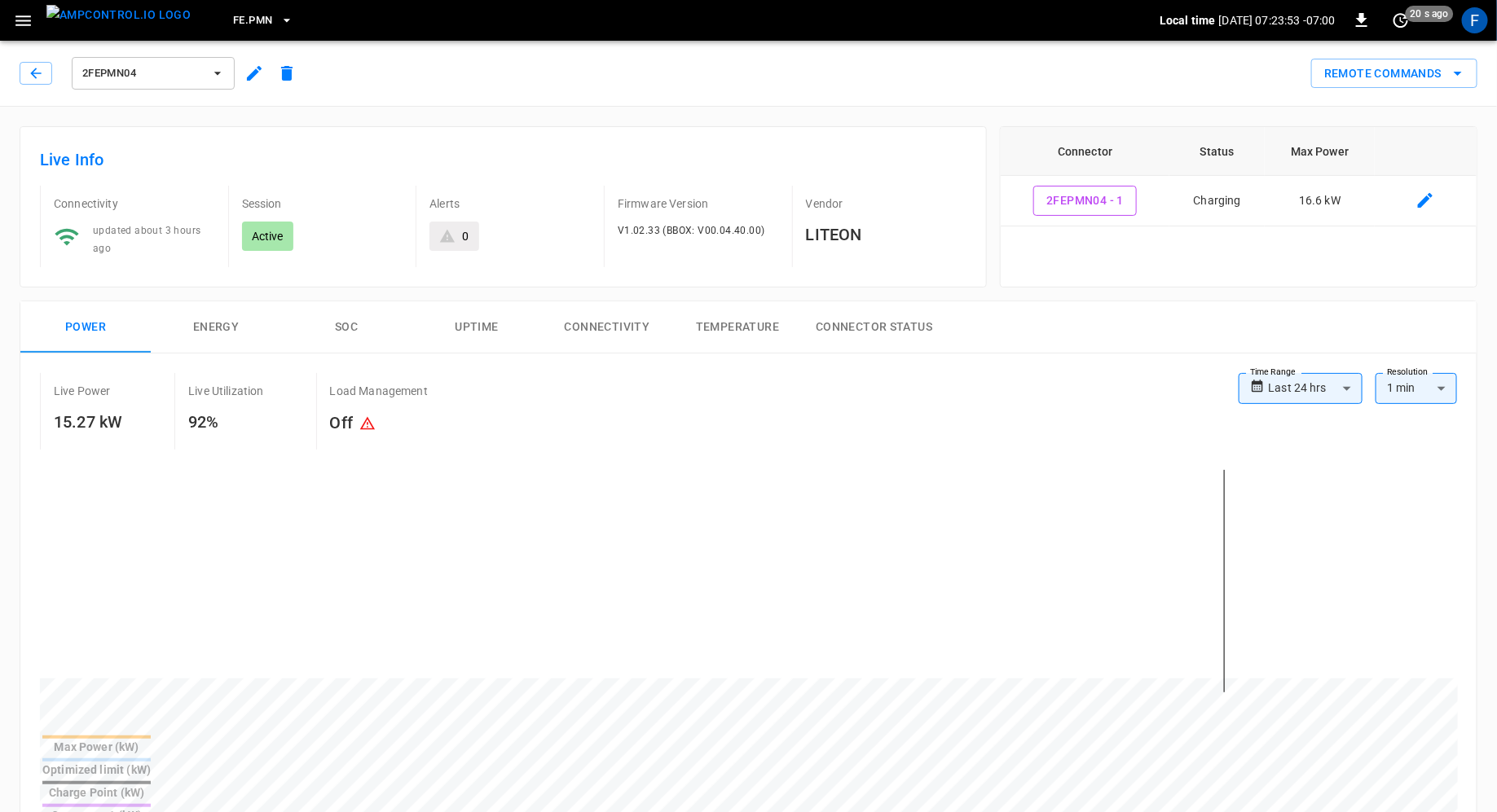
drag, startPoint x: 1115, startPoint y: 692, endPoint x: 1126, endPoint y: 692, distance: 11.0
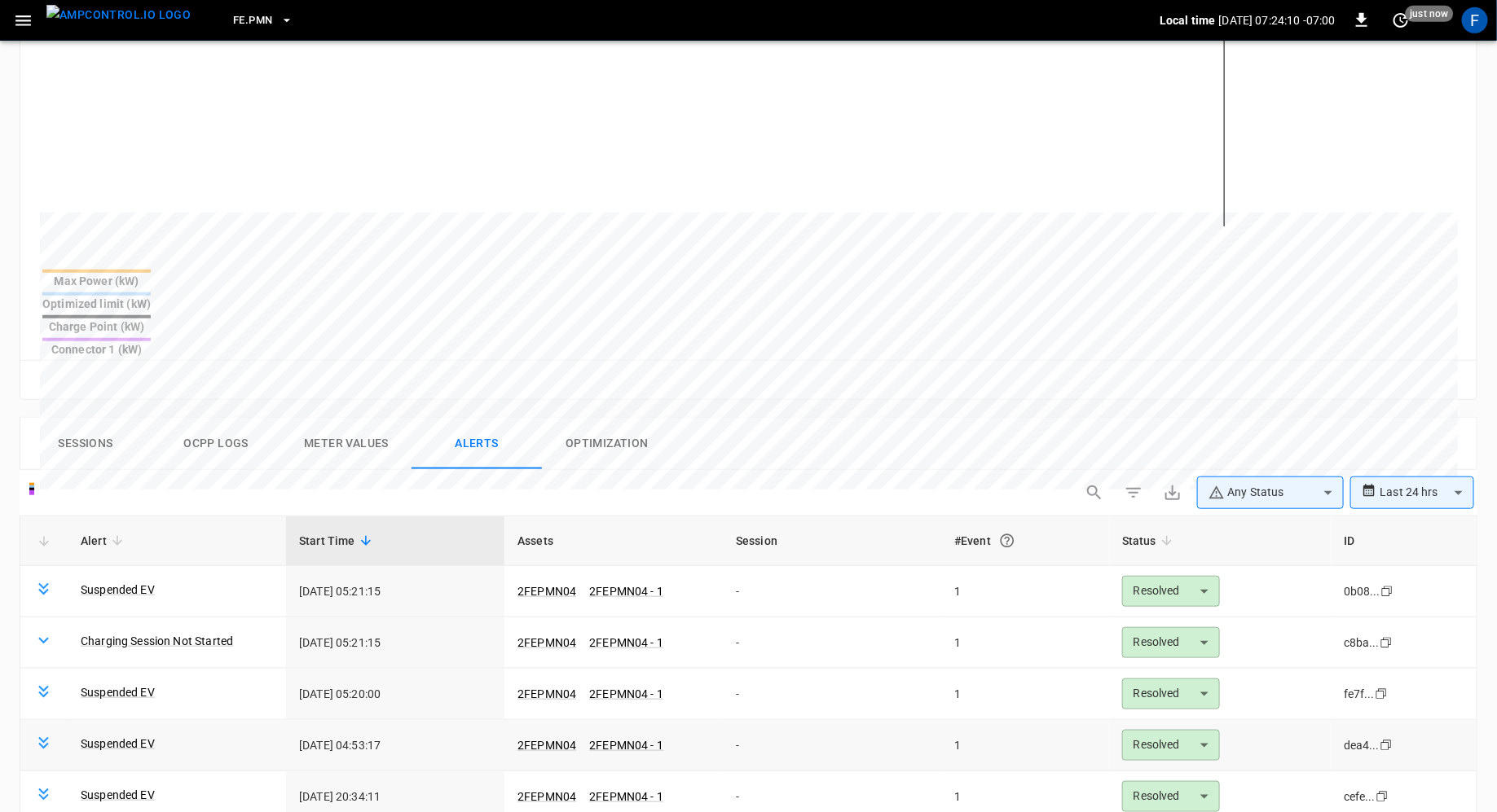
scroll to position [515, 0]
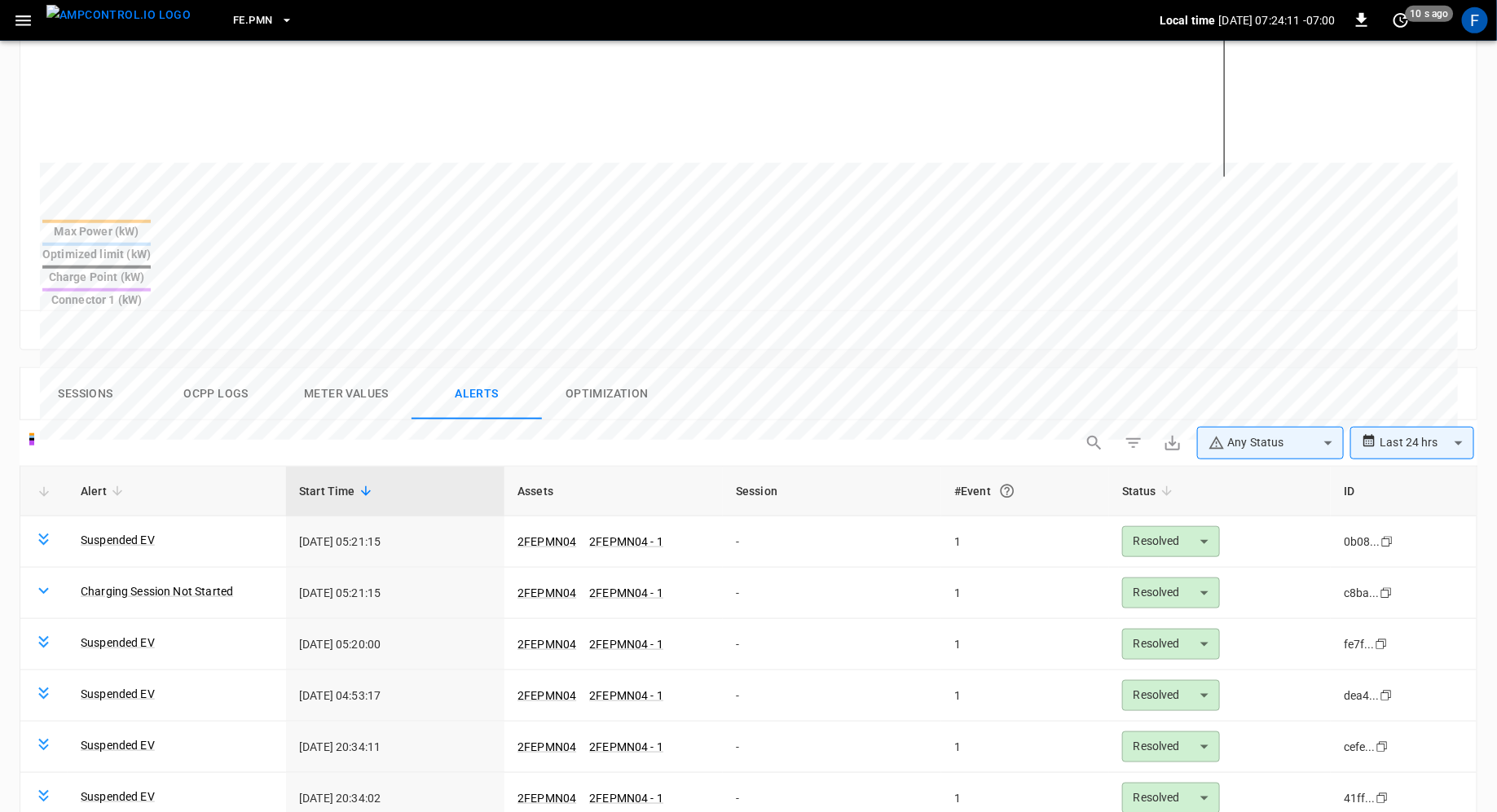
click at [120, 369] on button "Sessions" at bounding box center [85, 394] width 130 height 52
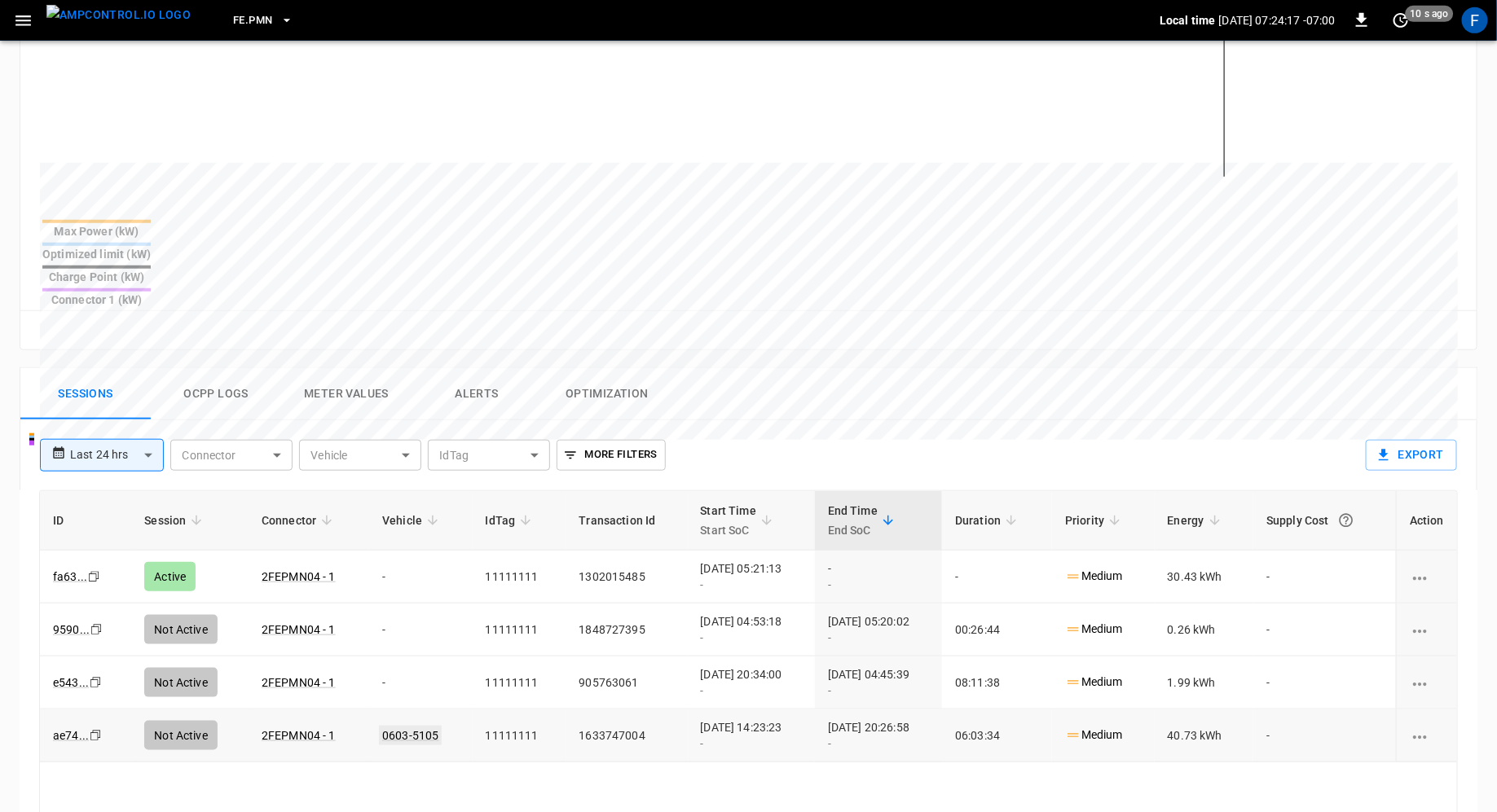
click at [405, 726] on link "0603-5105" at bounding box center [410, 735] width 63 height 19
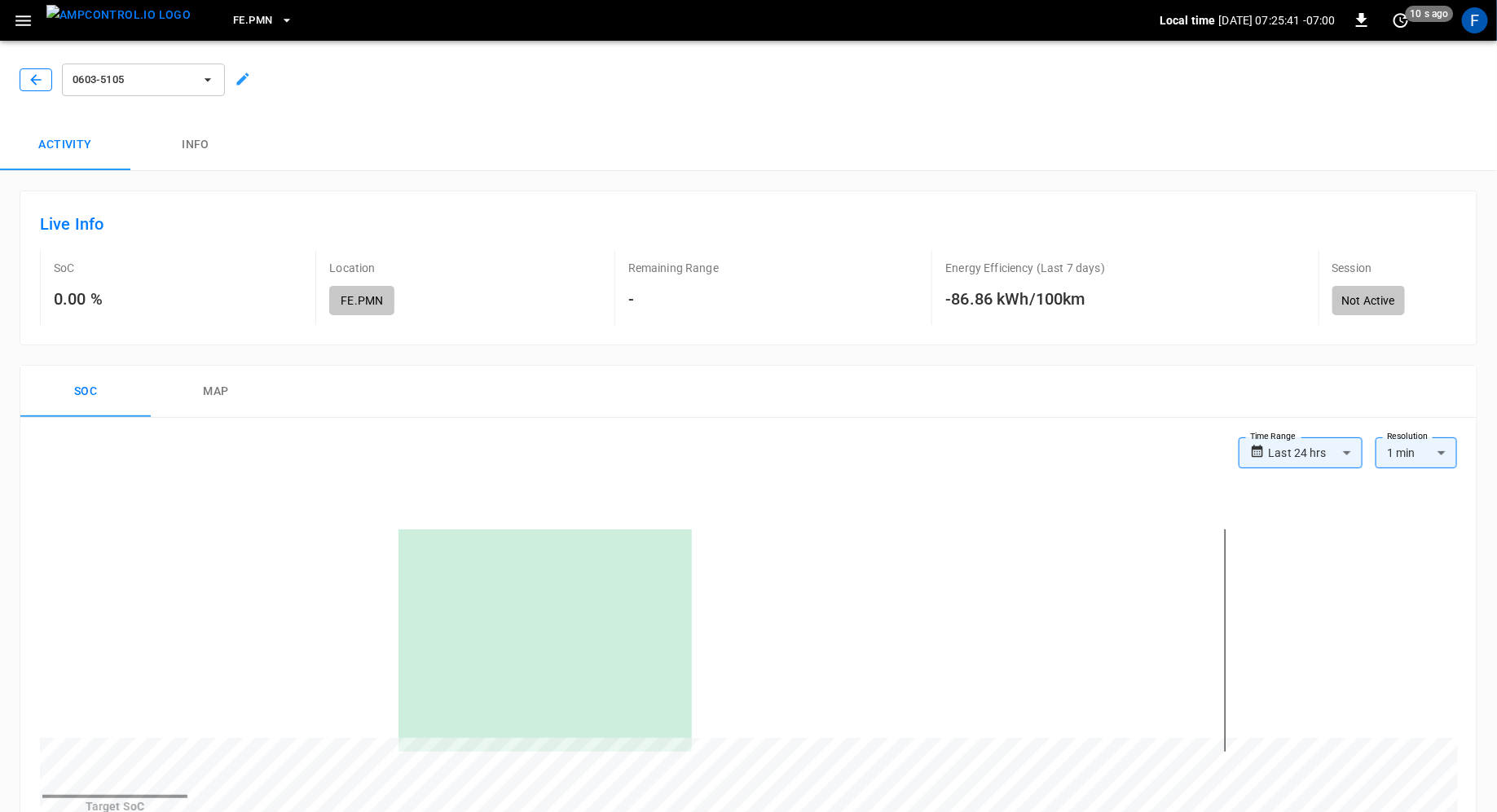
click at [31, 79] on icon "button" at bounding box center [35, 79] width 10 height 10
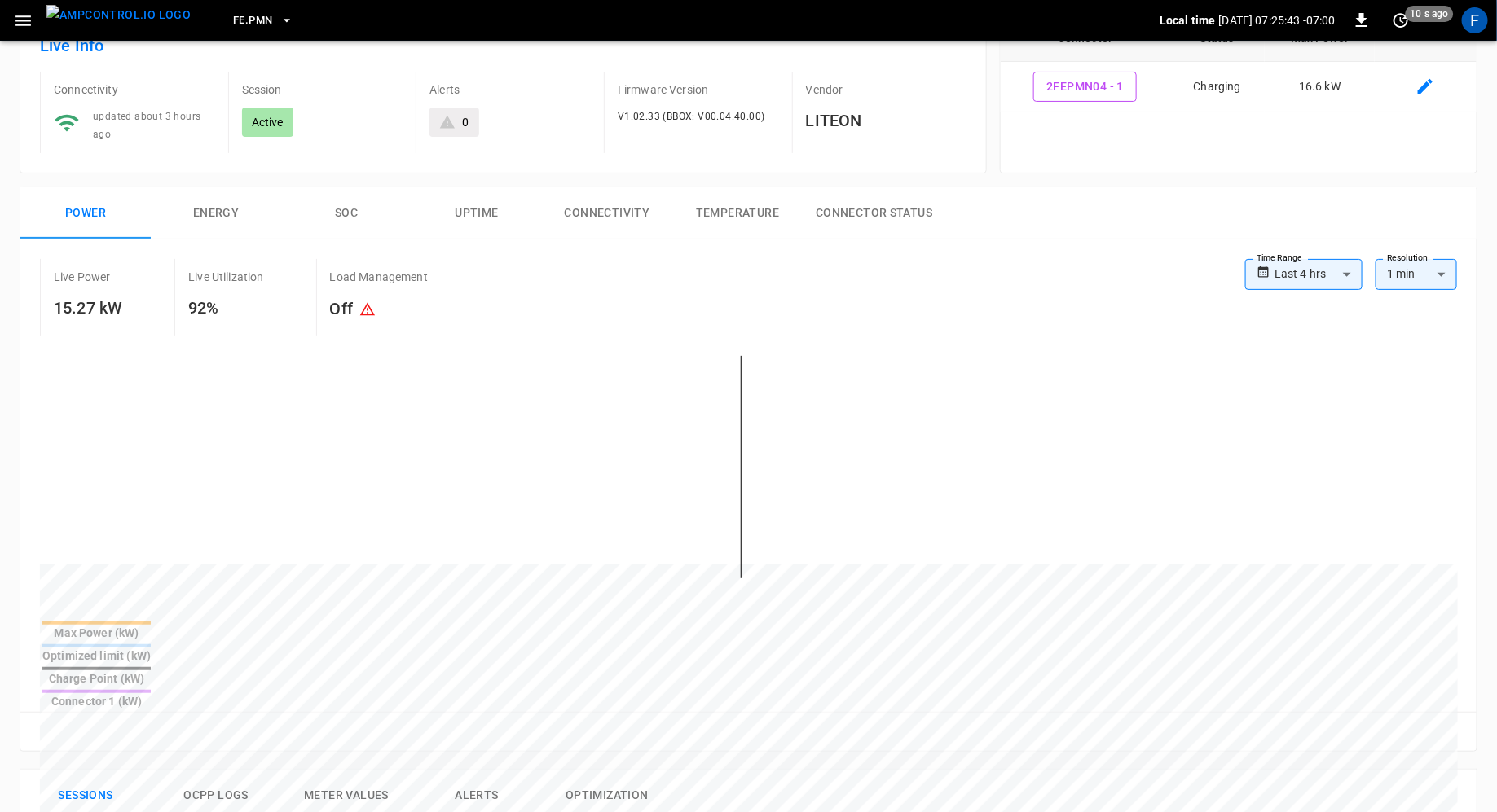
scroll to position [216, 0]
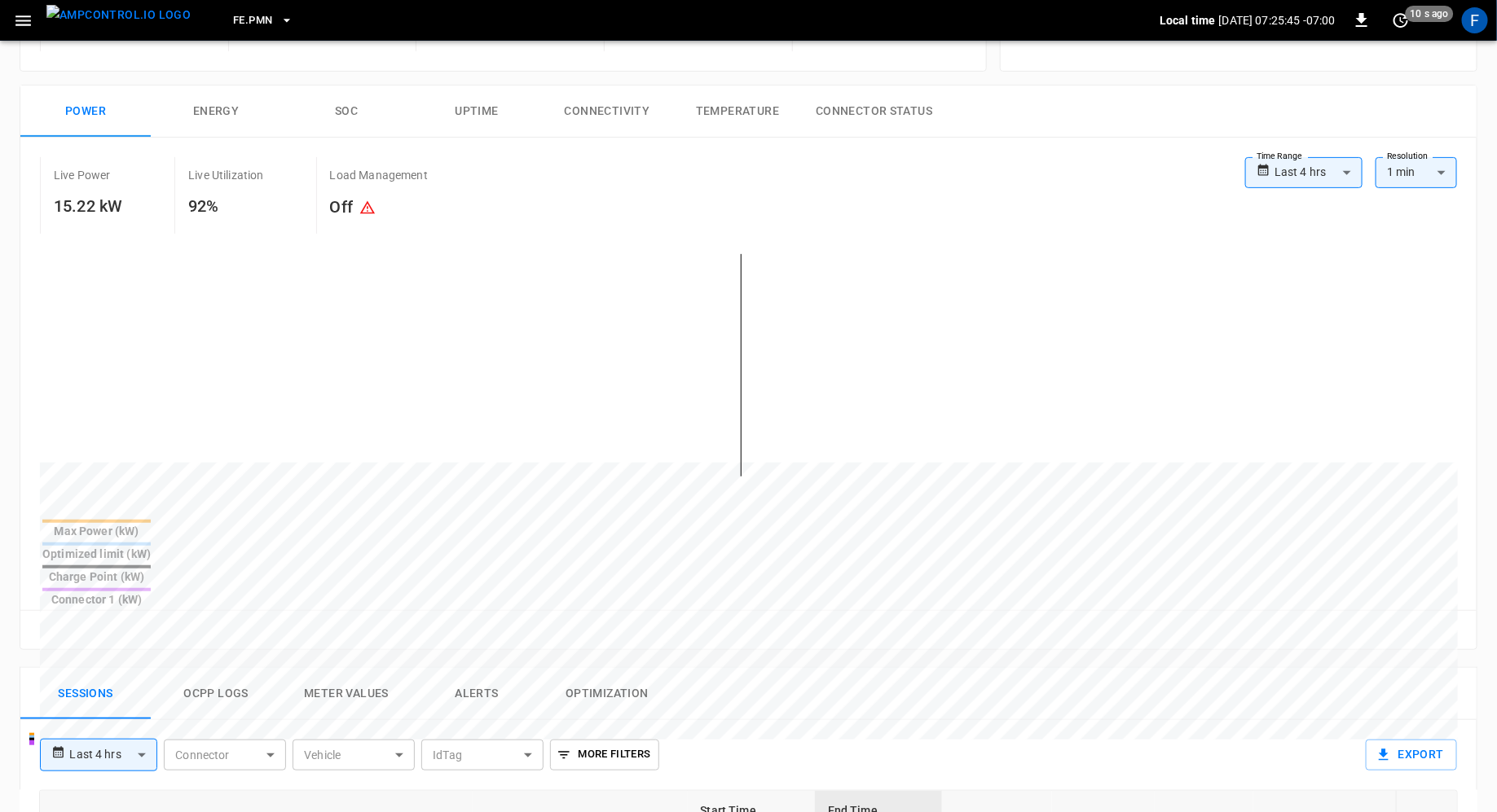
click at [1340, 166] on body "**********" at bounding box center [748, 603] width 1497 height 1639
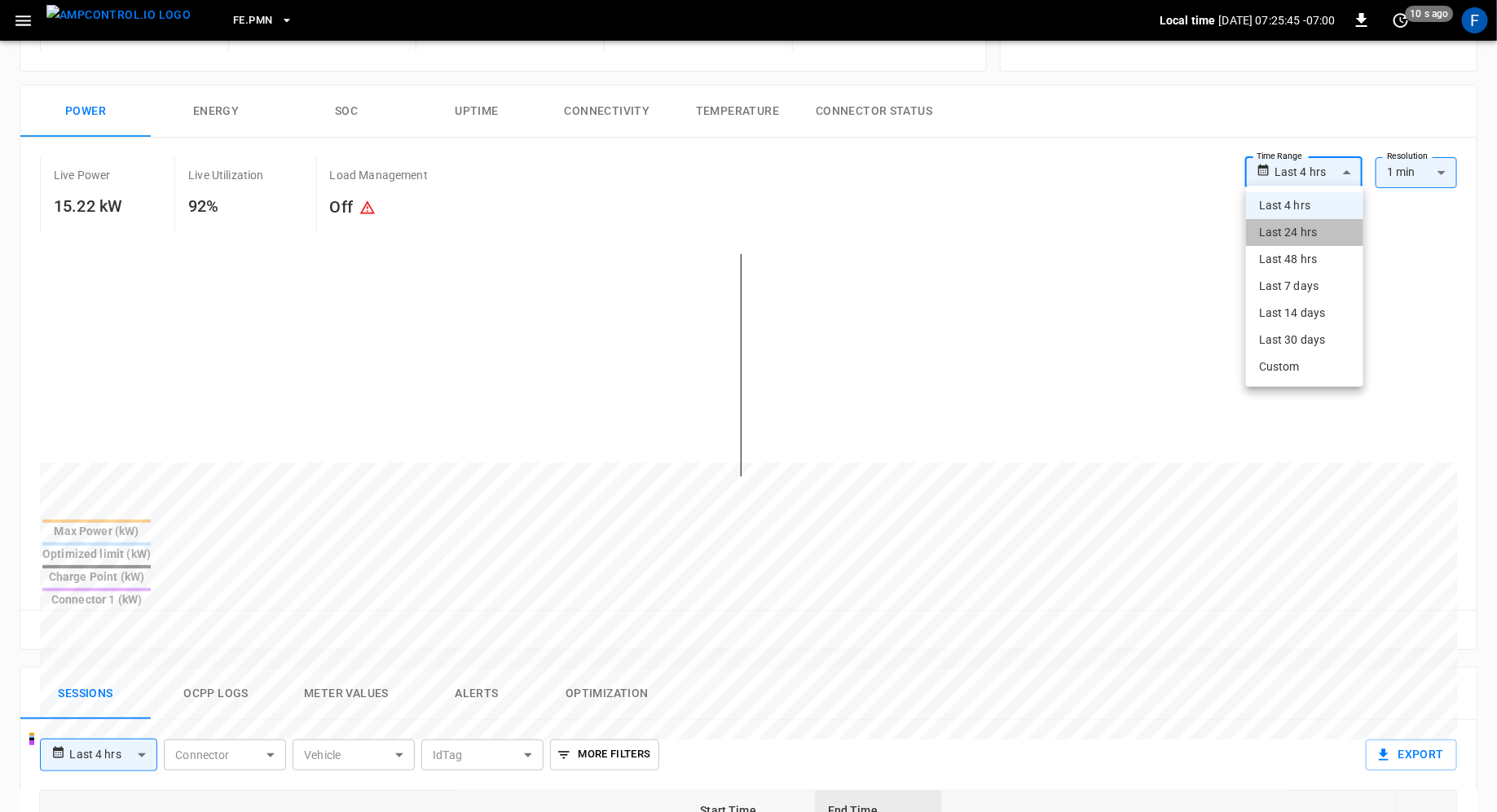
click at [1328, 240] on li "Last 24 hrs" at bounding box center [1305, 232] width 117 height 27
type input "**********"
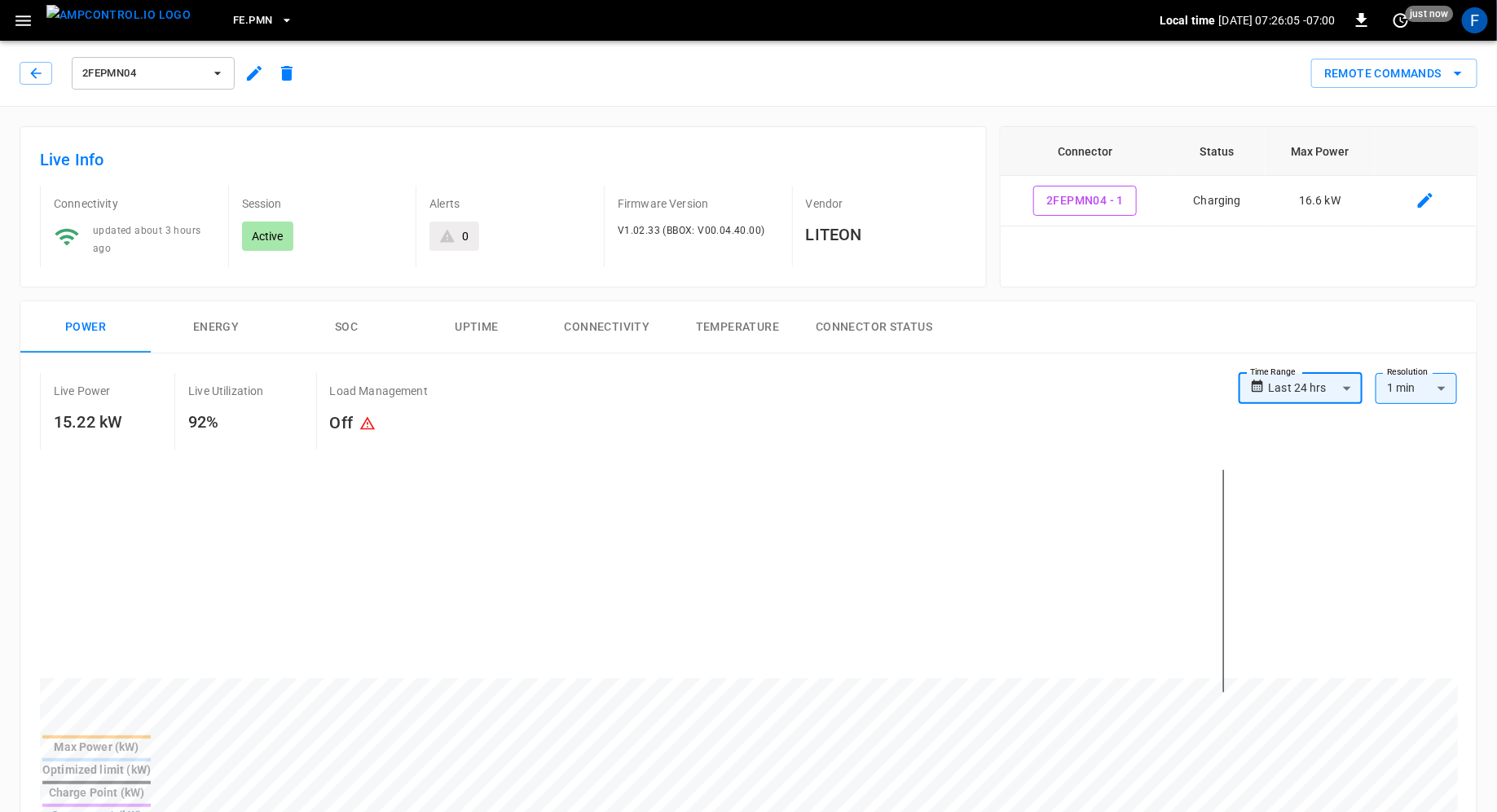
scroll to position [9, 0]
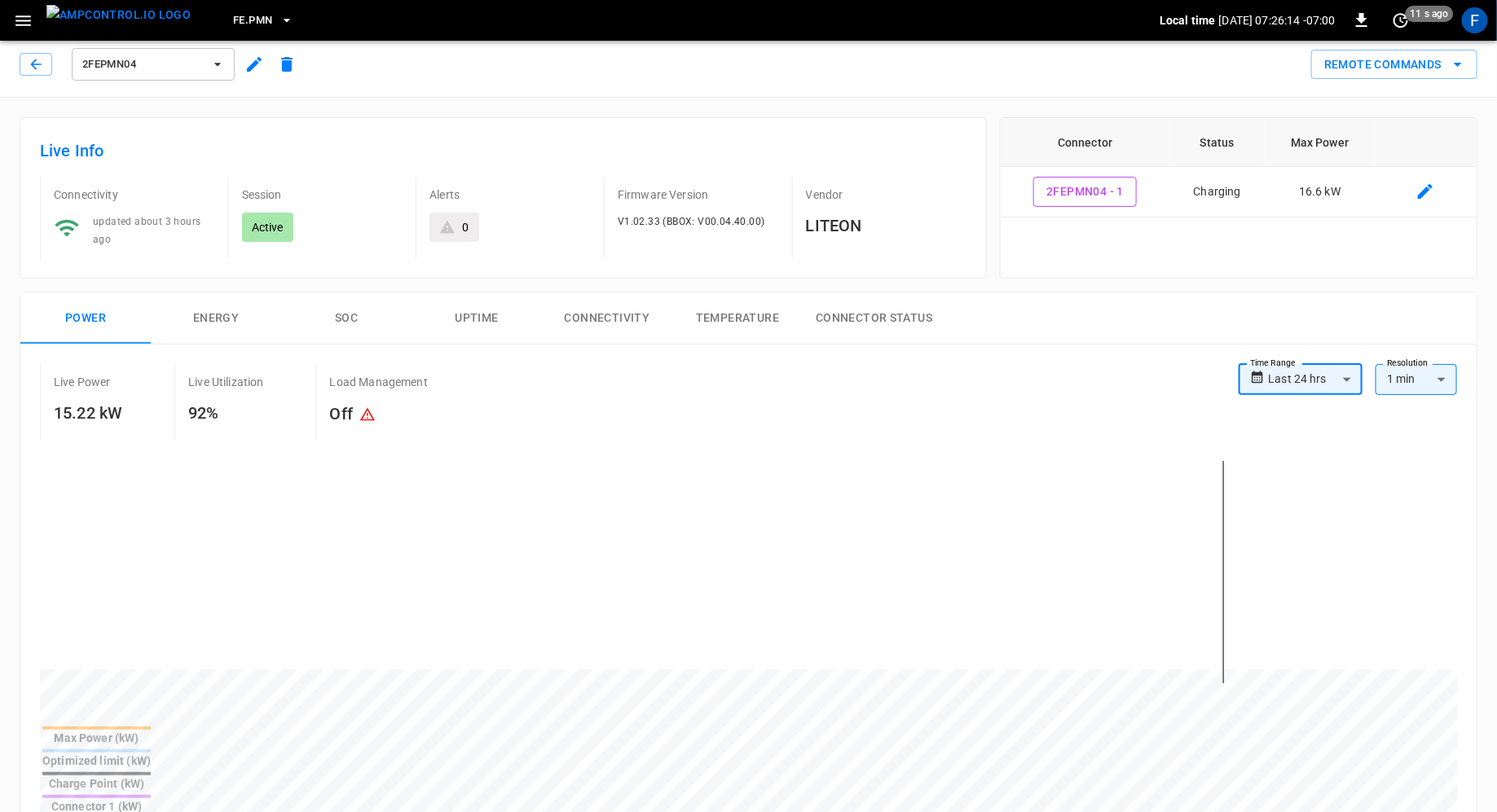
click at [176, 55] on span "2FEPMN04" at bounding box center [142, 65] width 121 height 18
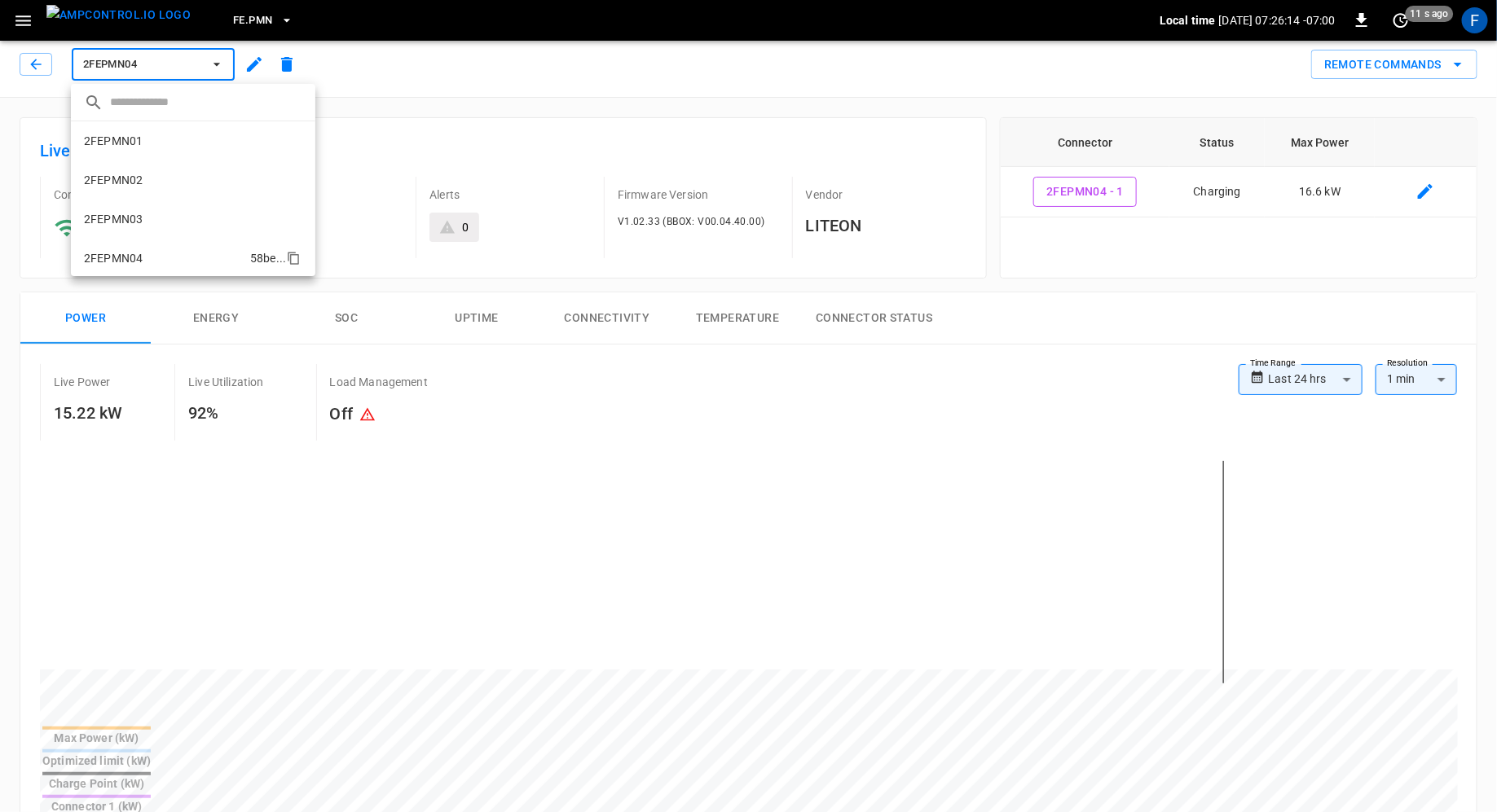
scroll to position [106, 0]
click at [171, 198] on li "2FEPMN05 7697 ..." at bounding box center [193, 191] width 245 height 39
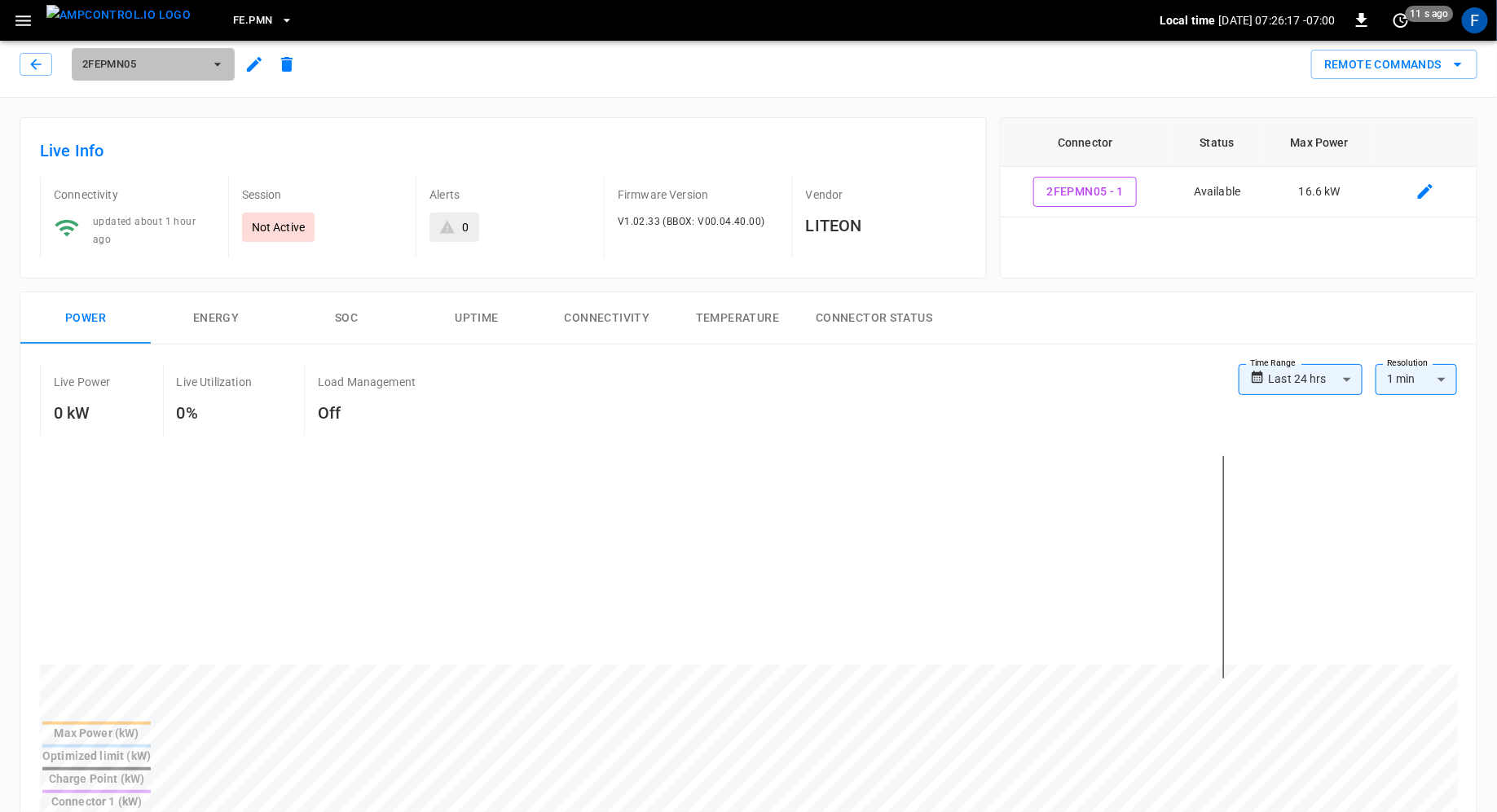
click at [108, 73] on button "2FEPMN05" at bounding box center [153, 64] width 163 height 32
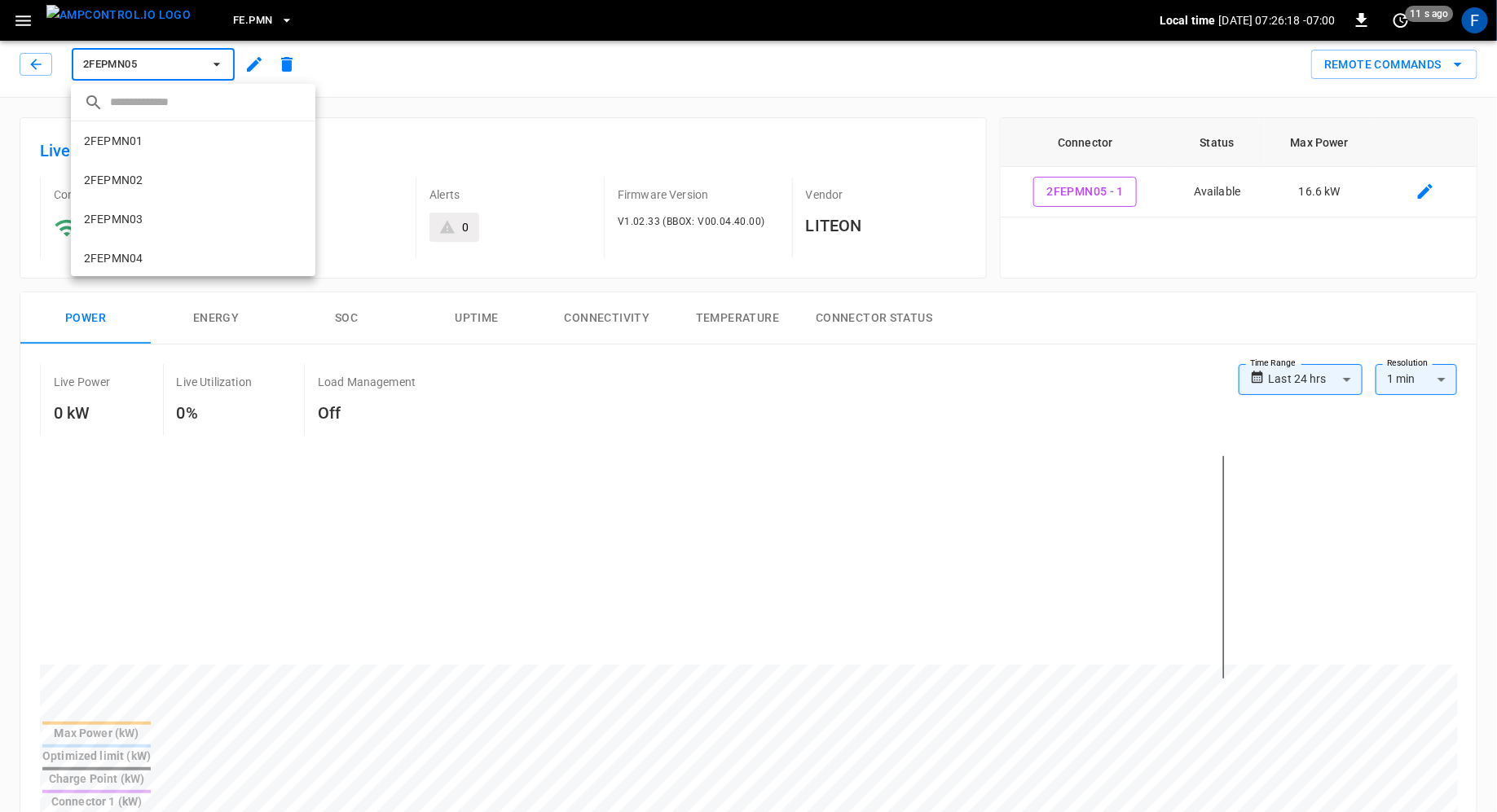
scroll to position [145, 0]
click at [153, 201] on li "2FEPMN06 e1ef ..." at bounding box center [193, 191] width 245 height 39
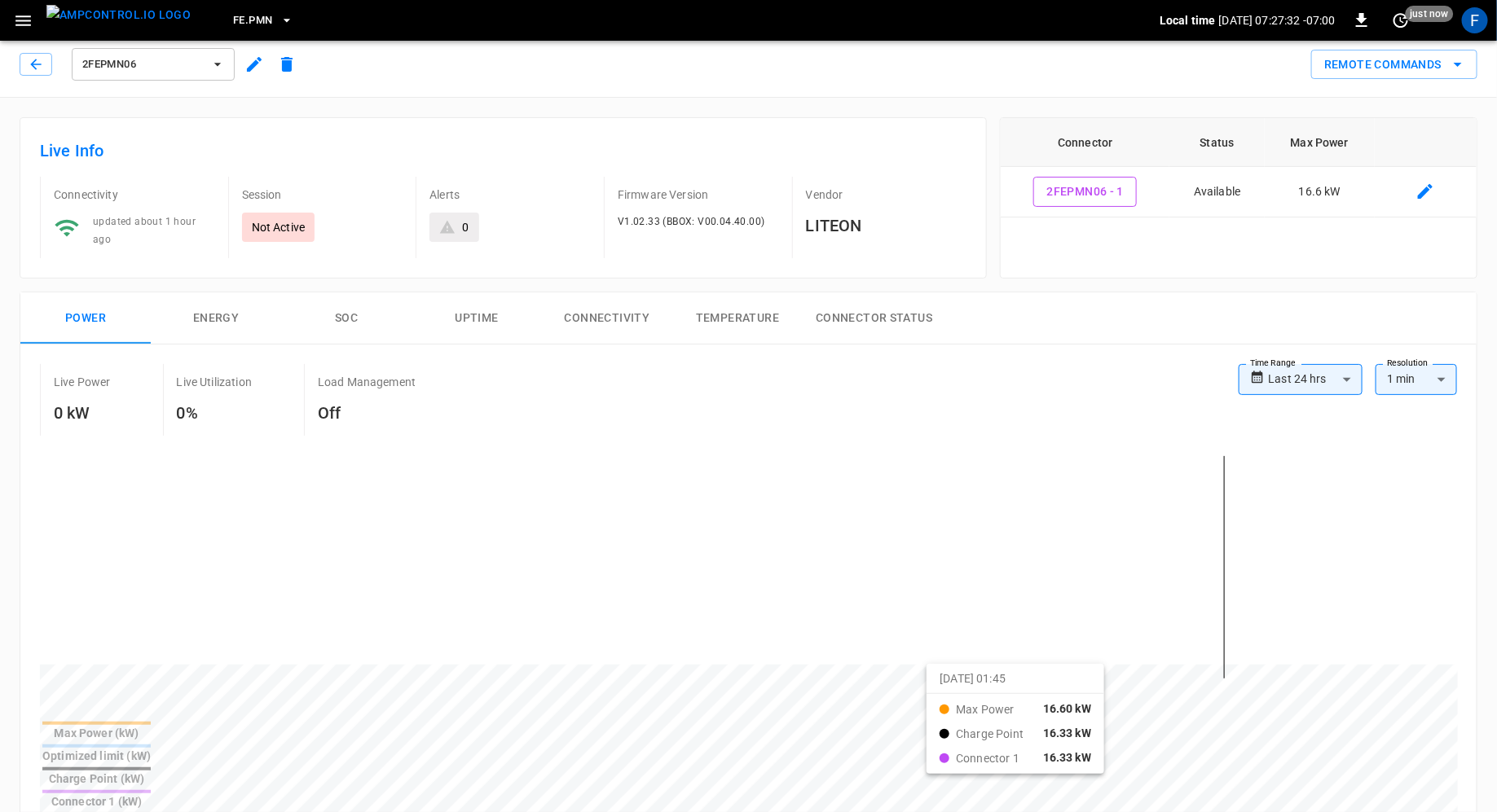
click at [174, 73] on span "2FEPMN06" at bounding box center [142, 65] width 121 height 18
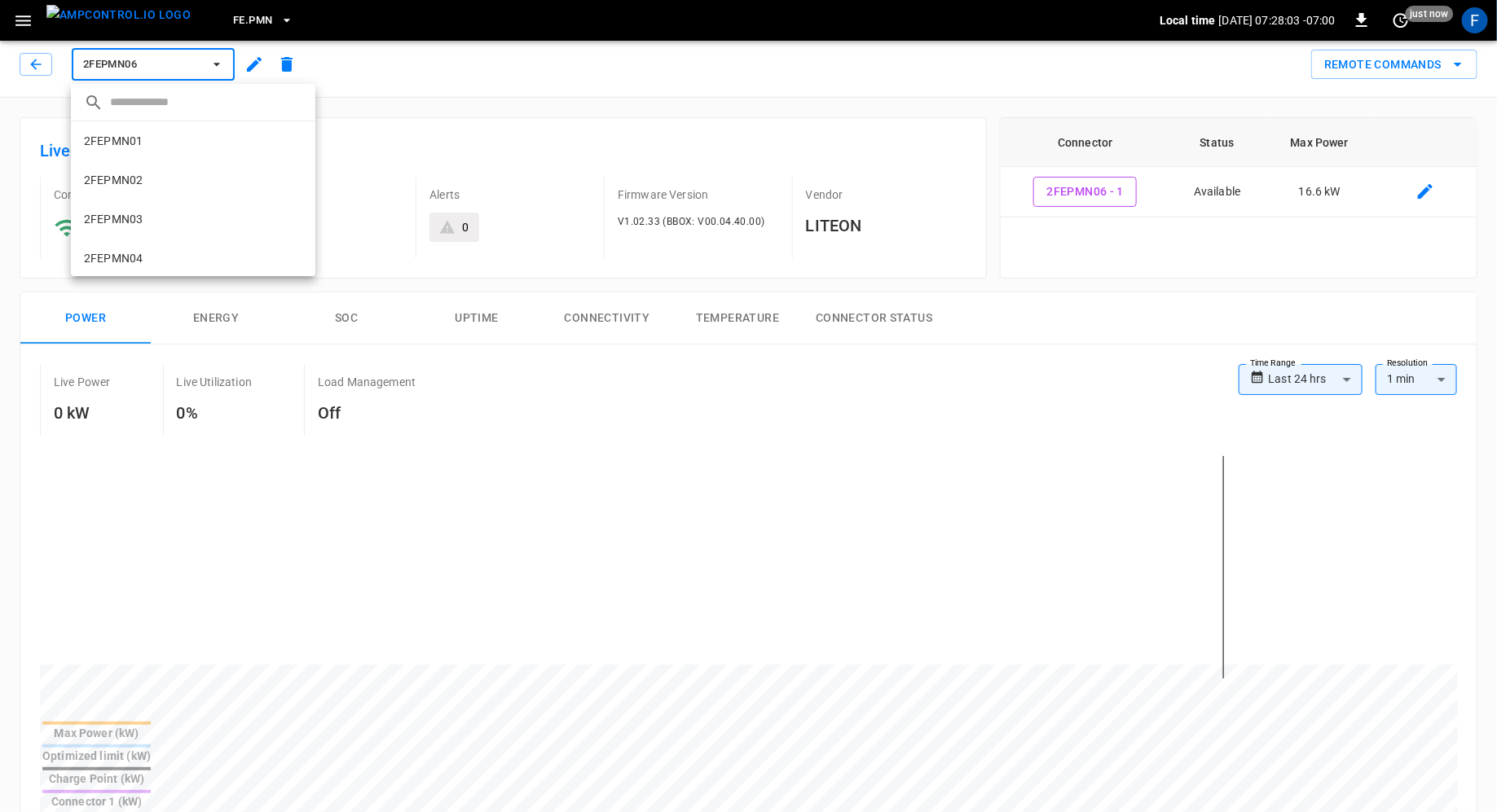
scroll to position [157, 0]
click at [184, 213] on li "2FEPMN07 7291 ..." at bounding box center [193, 218] width 245 height 39
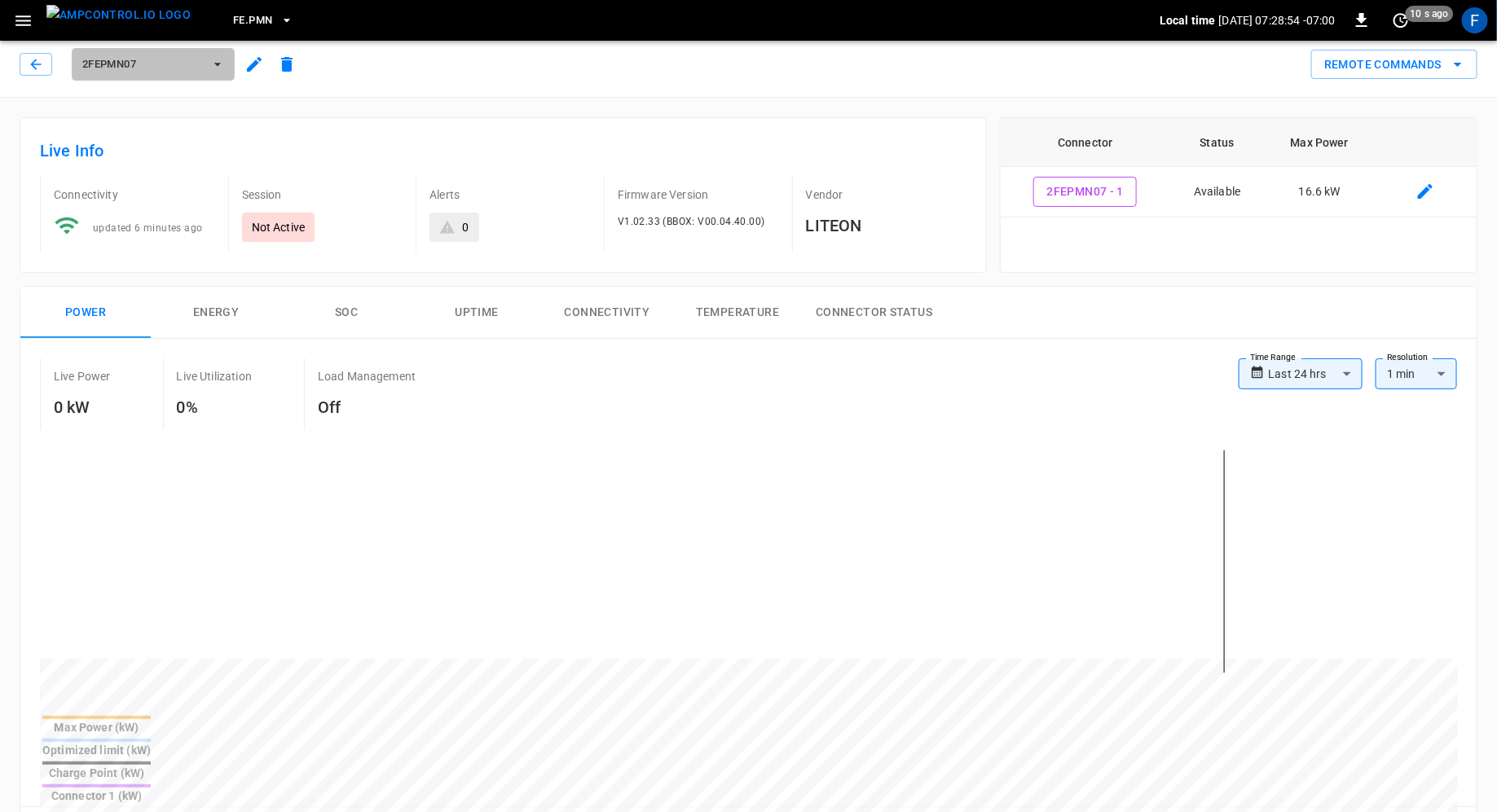
click at [164, 60] on span "2FEPMN07" at bounding box center [142, 65] width 121 height 18
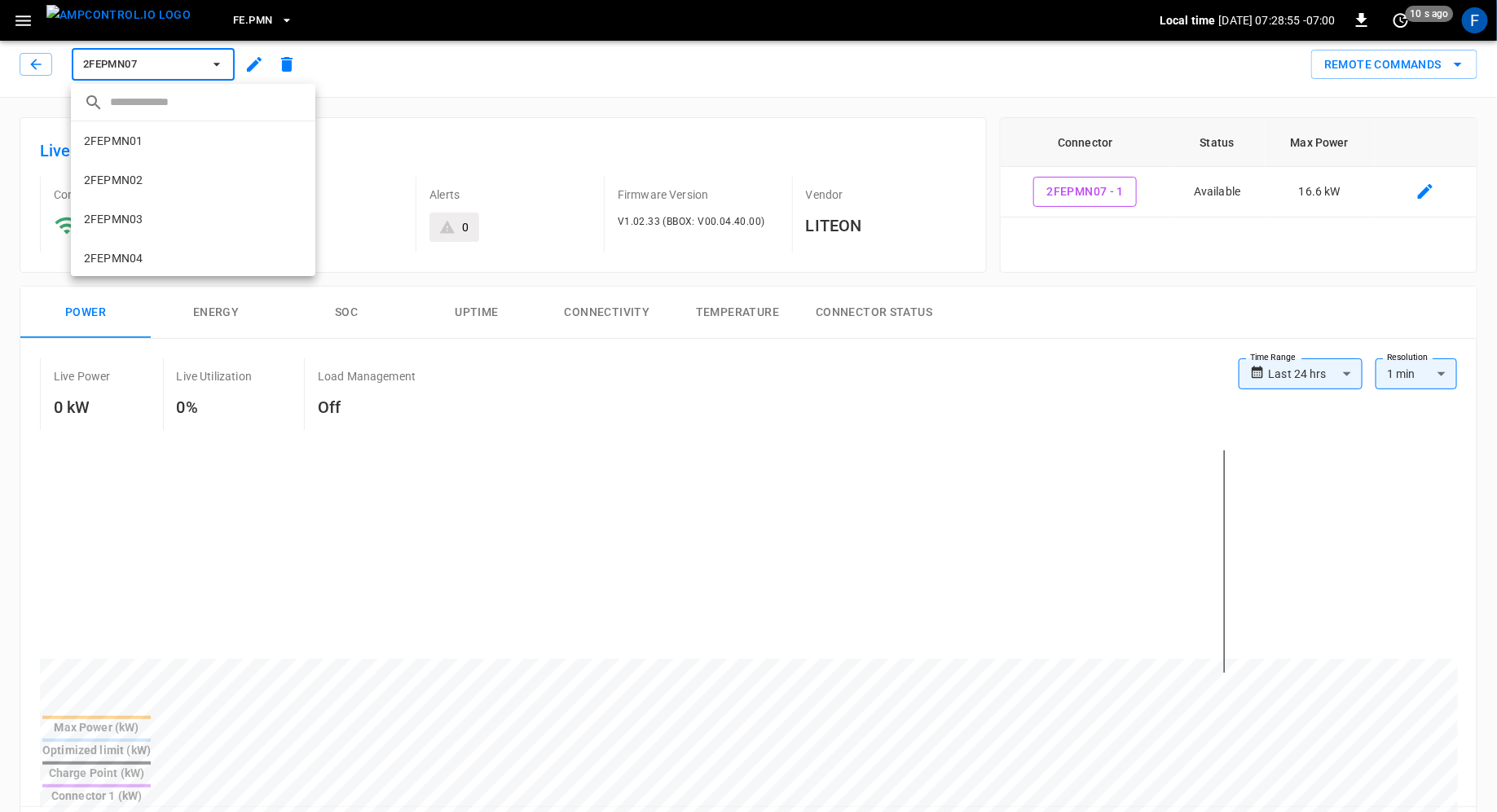
scroll to position [157, 0]
click at [151, 247] on li "2FEPMN08 2009 ..." at bounding box center [193, 258] width 245 height 39
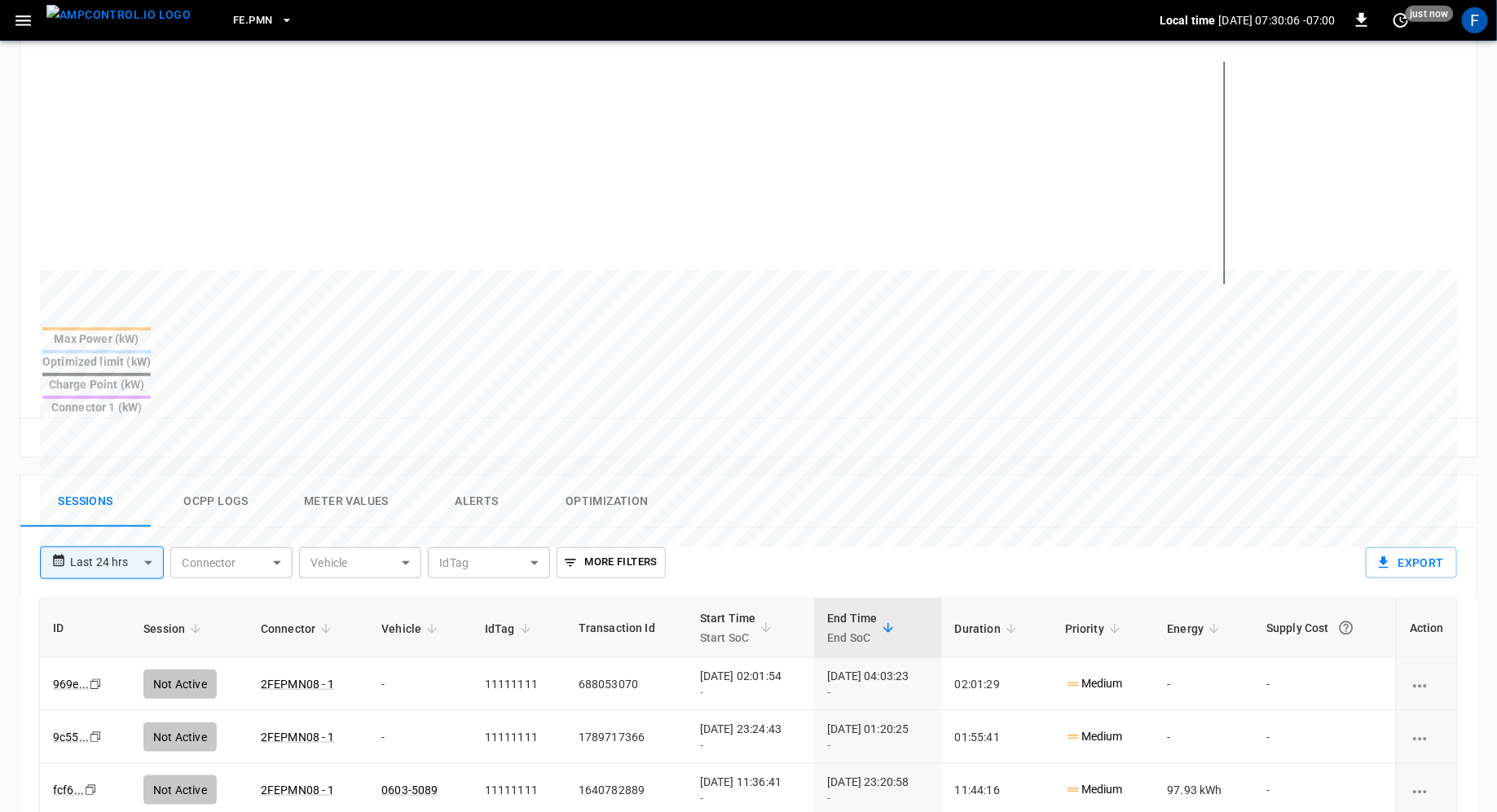
scroll to position [454, 0]
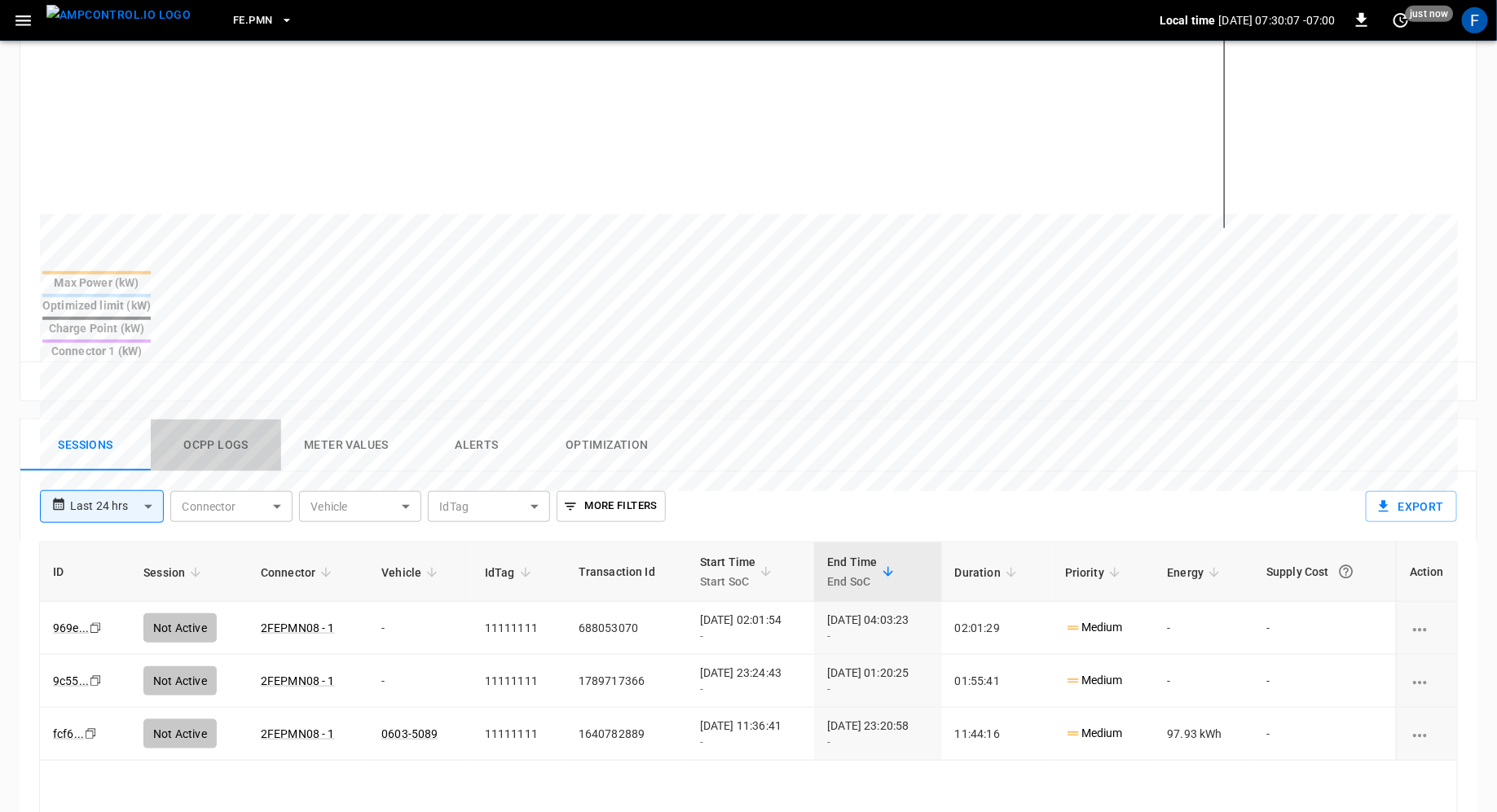
click at [233, 419] on button "Ocpp logs" at bounding box center [215, 445] width 130 height 52
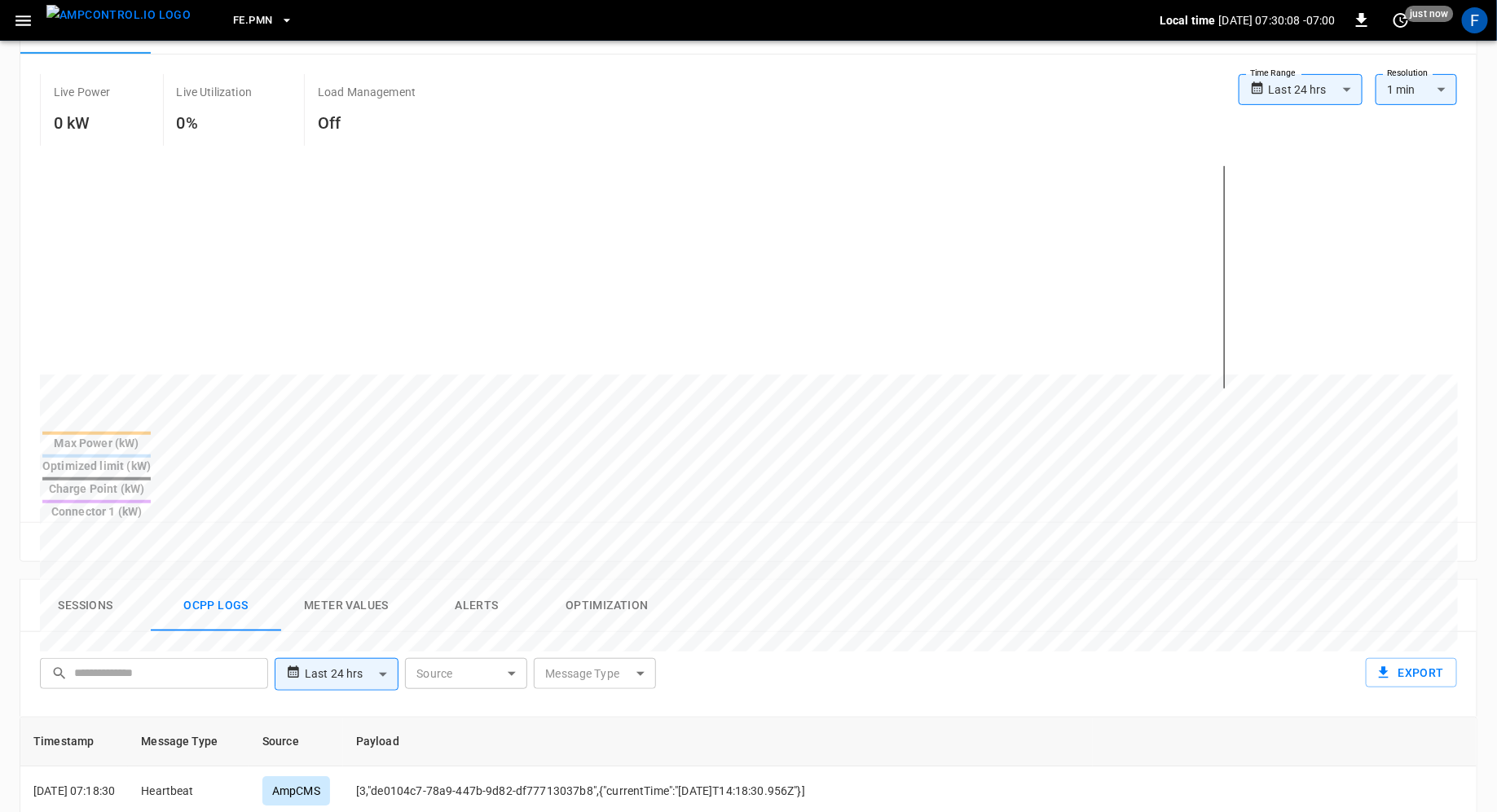
scroll to position [0, 0]
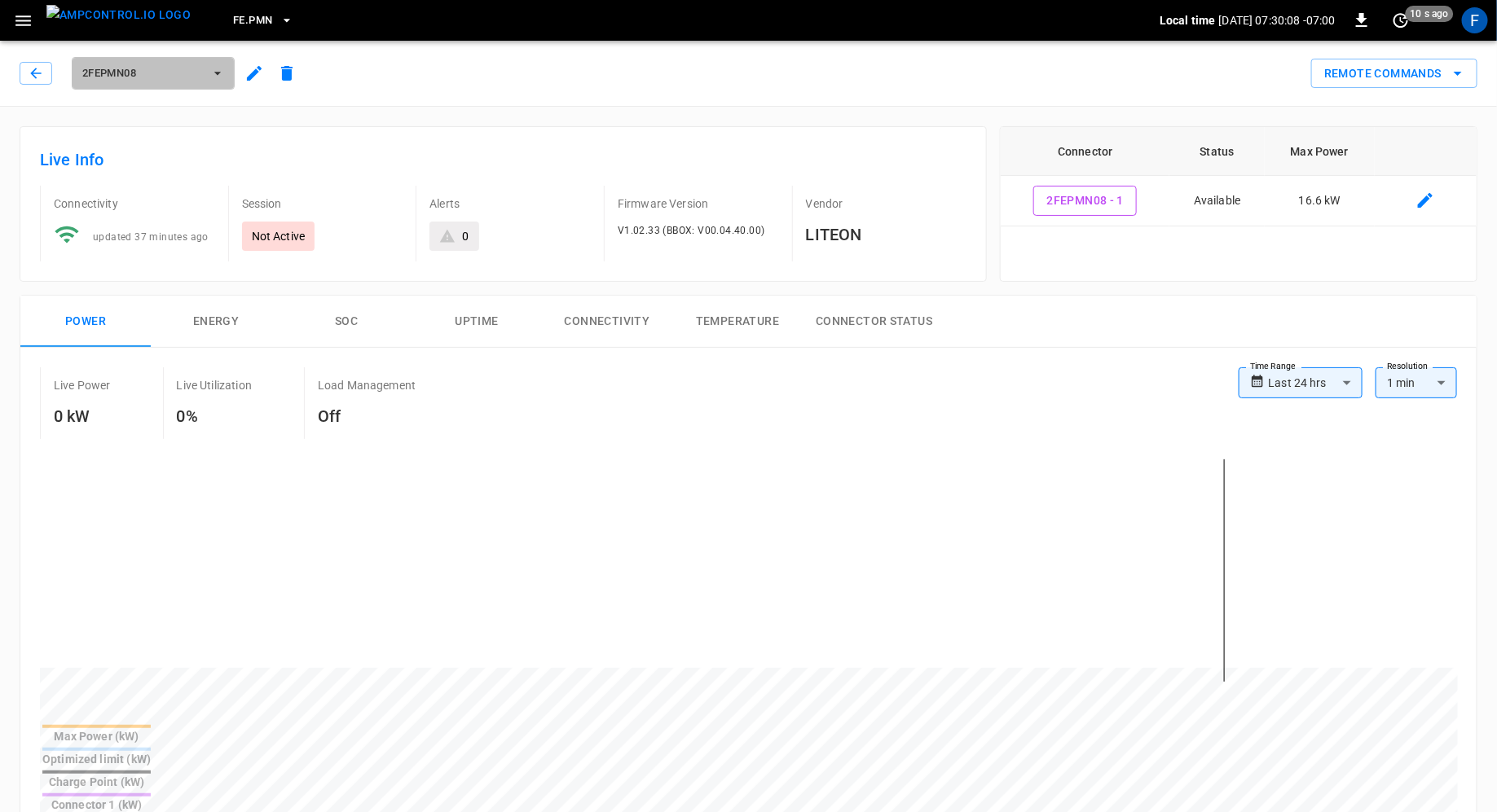
click at [168, 78] on span "2FEPMN08" at bounding box center [142, 74] width 121 height 18
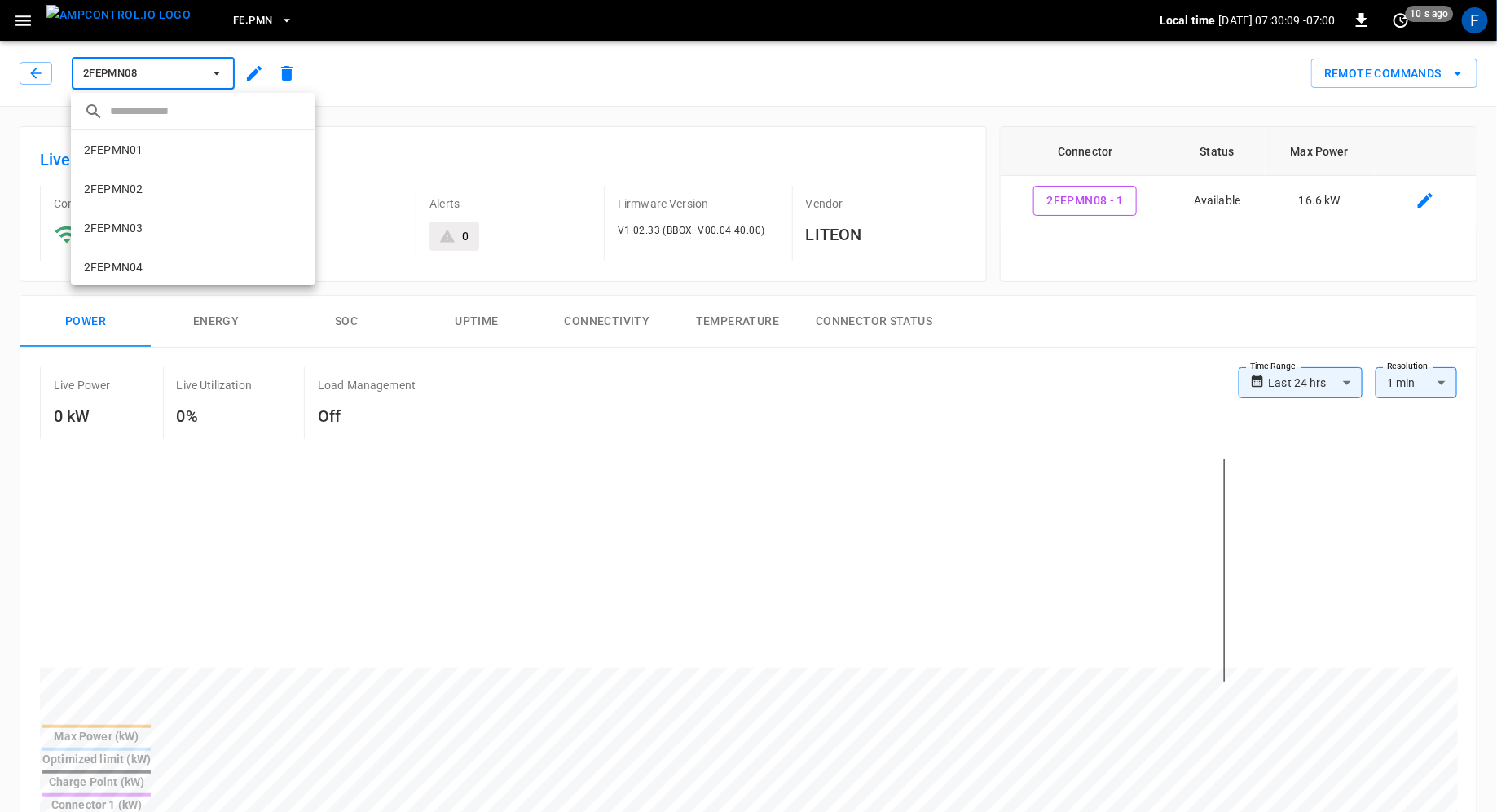
scroll to position [157, 0]
click at [160, 218] on li "2FEPMN07 7291 ..." at bounding box center [193, 227] width 245 height 39
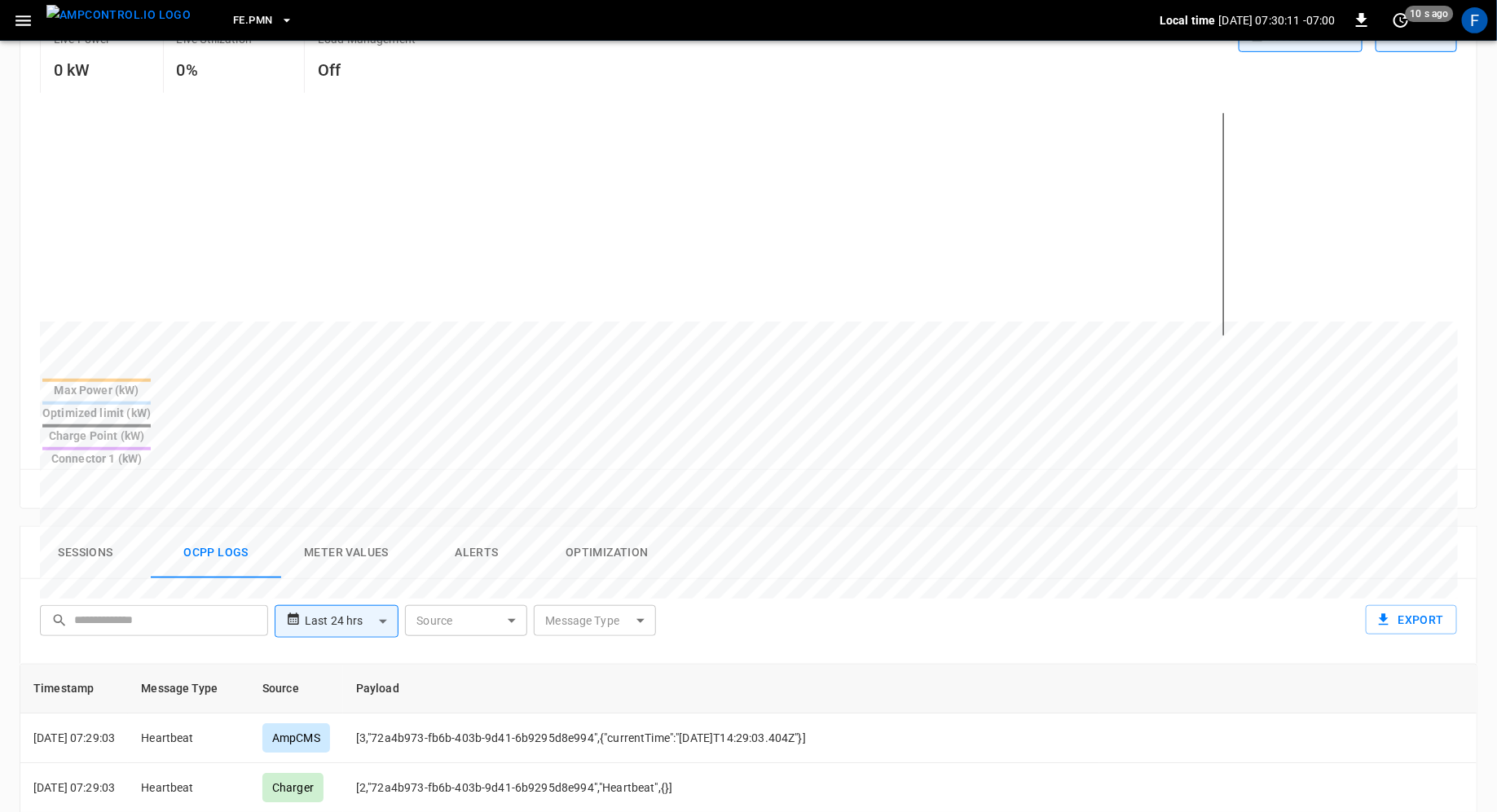
scroll to position [657, 0]
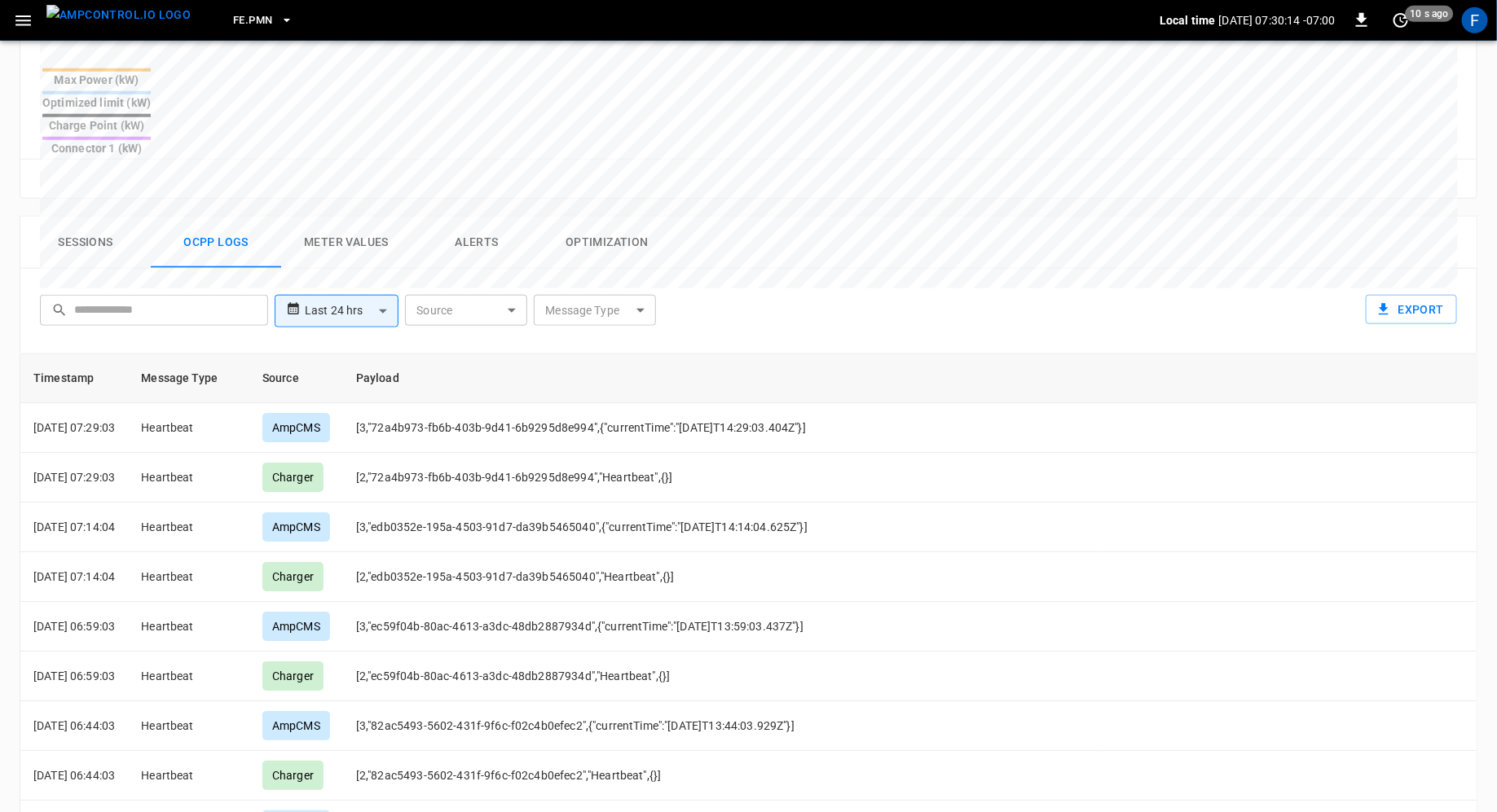
click at [469, 250] on body "**********" at bounding box center [748, 164] width 1497 height 1642
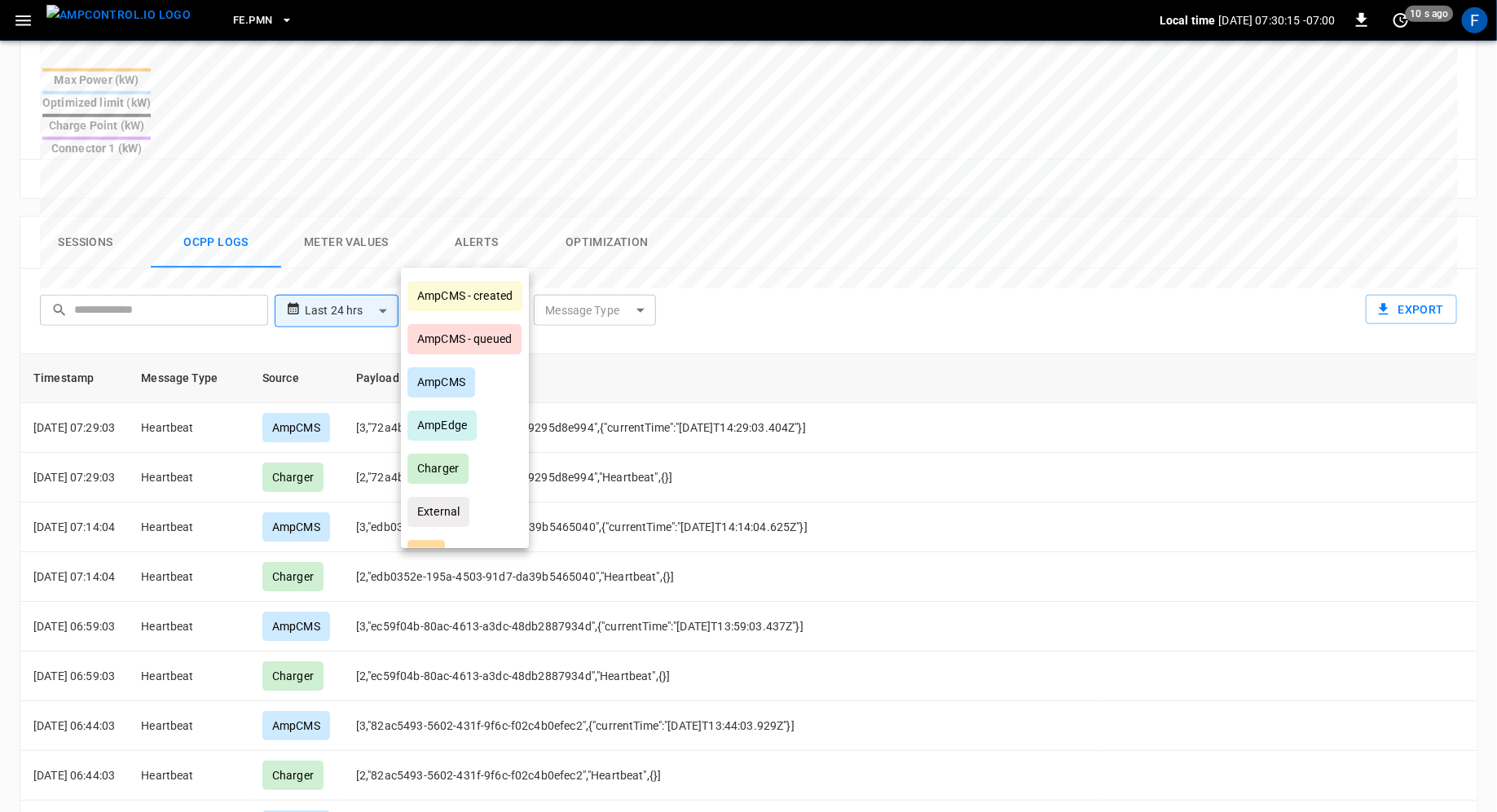
scroll to position [78, 0]
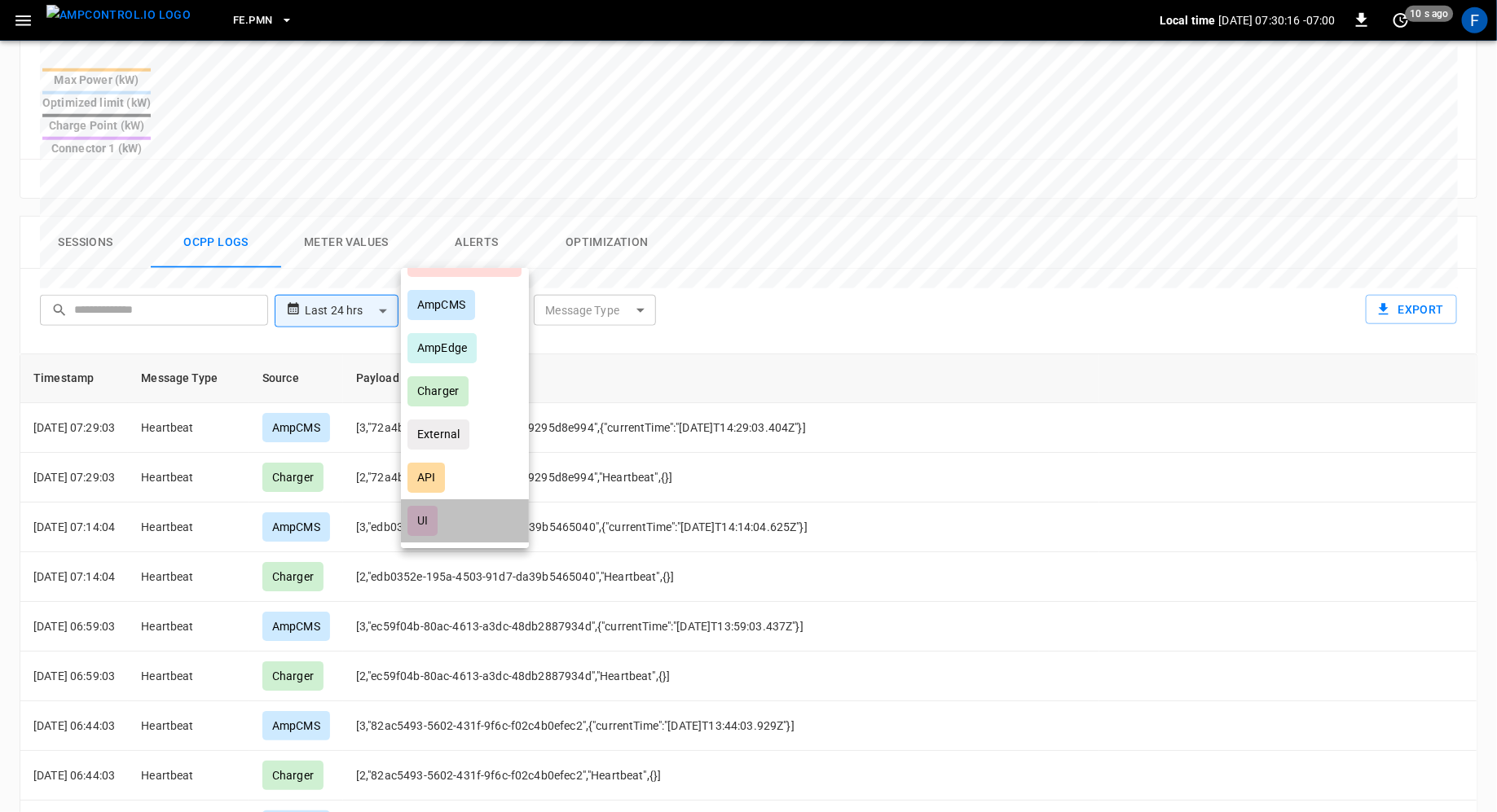
click at [468, 512] on li "UI" at bounding box center [465, 521] width 128 height 43
type input "**"
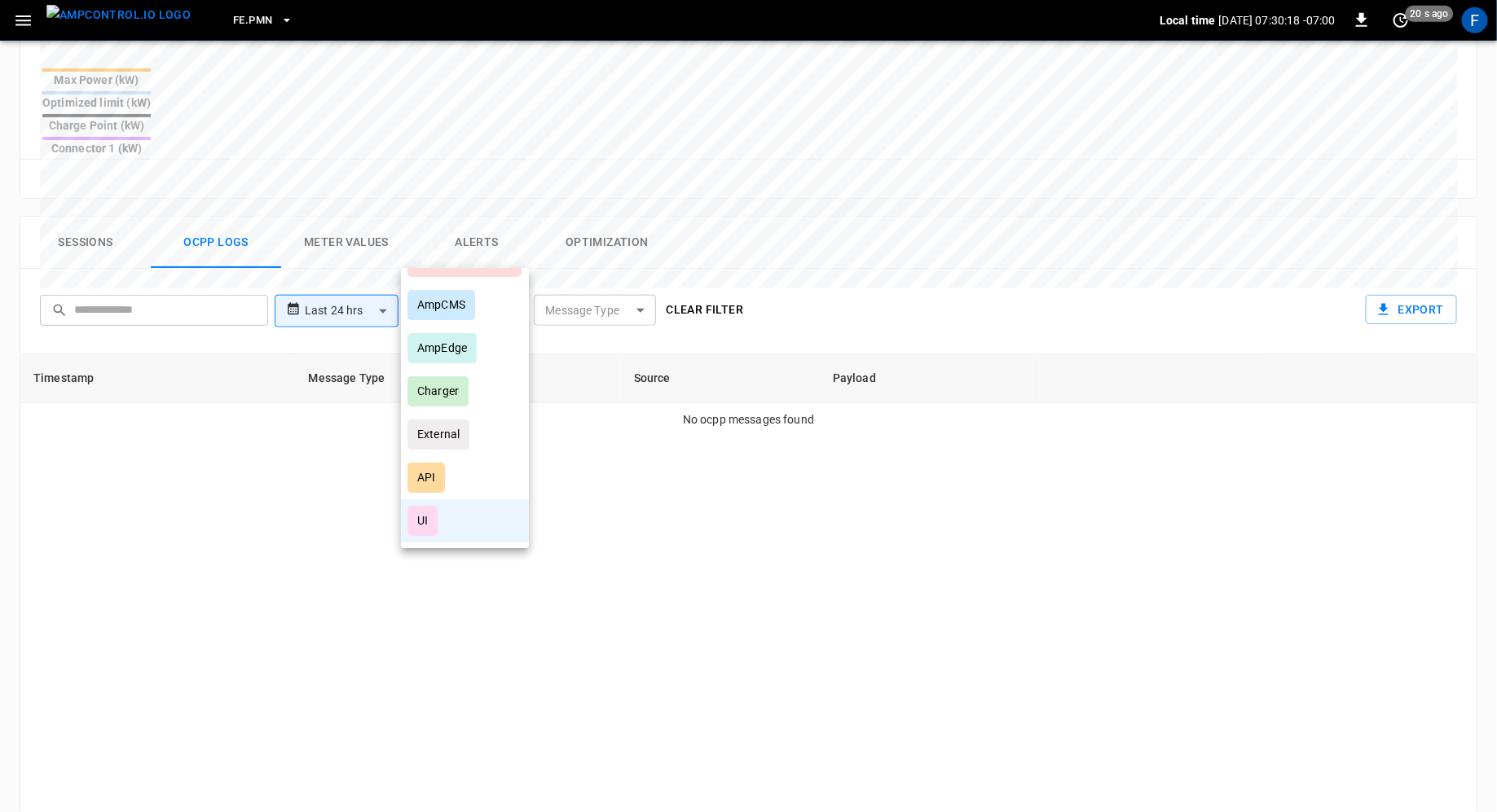
click at [473, 527] on li "UI" at bounding box center [465, 521] width 128 height 43
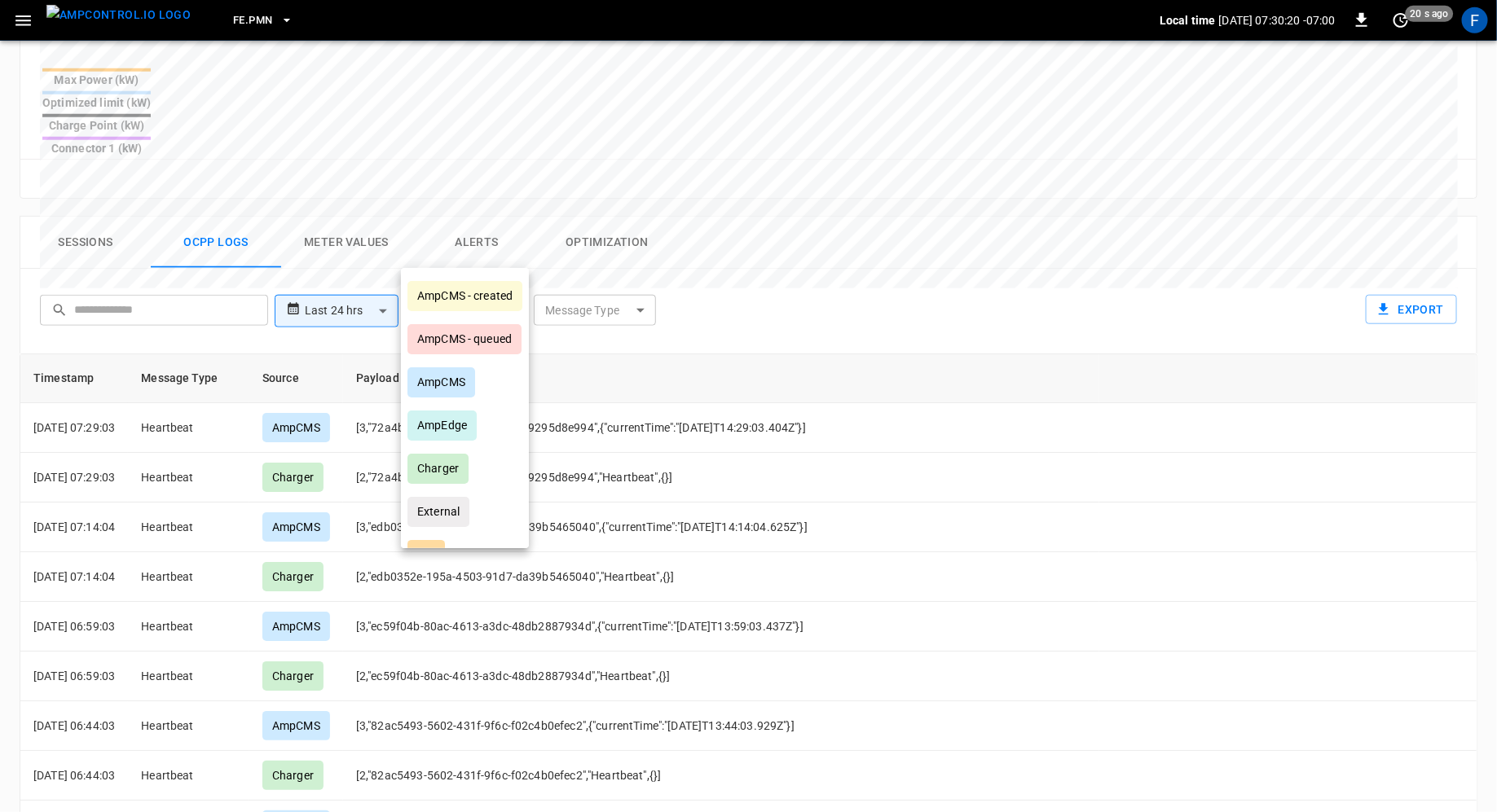
click at [709, 237] on div at bounding box center [748, 406] width 1497 height 812
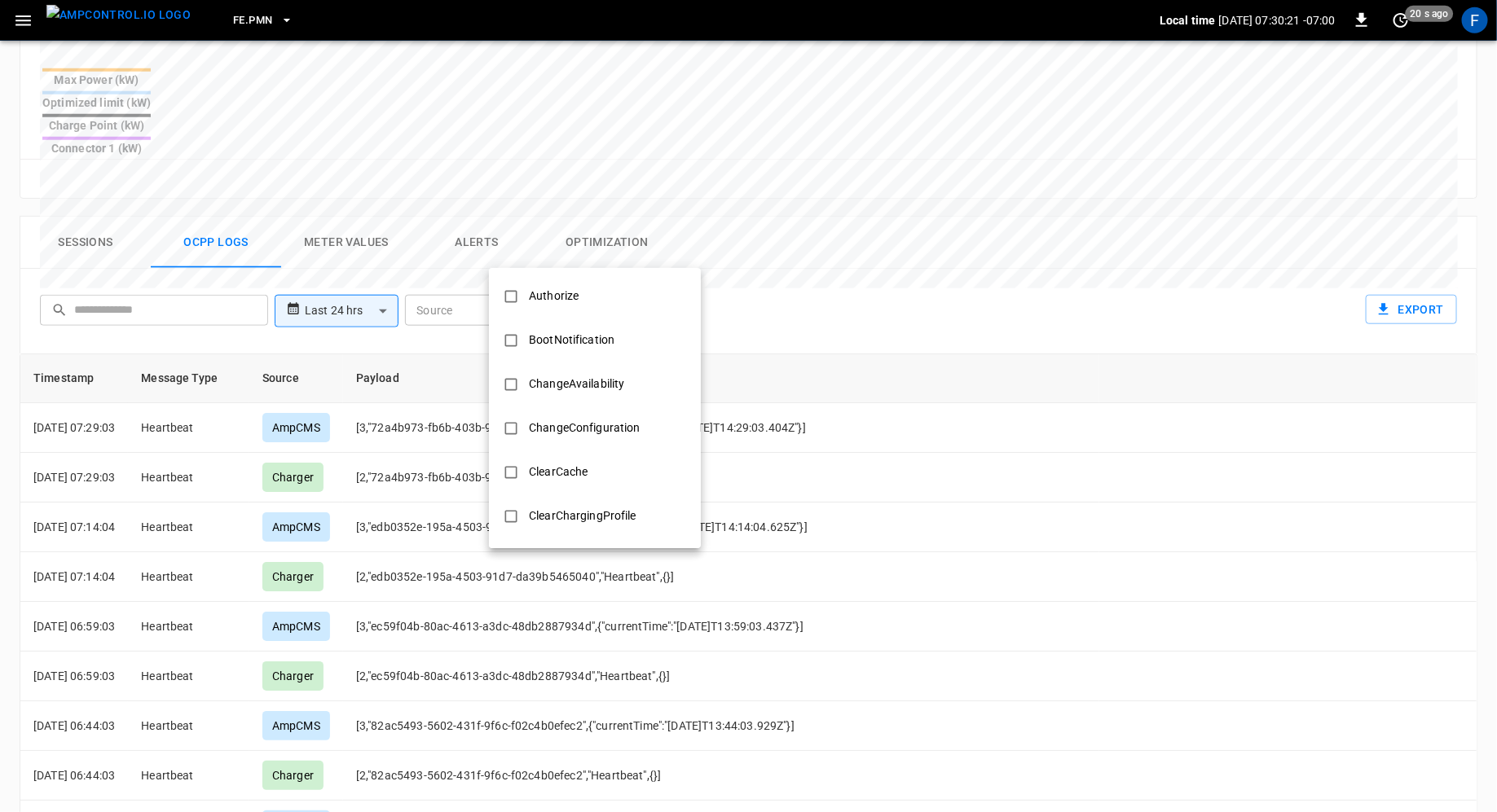
click at [582, 254] on body "**********" at bounding box center [748, 164] width 1497 height 1642
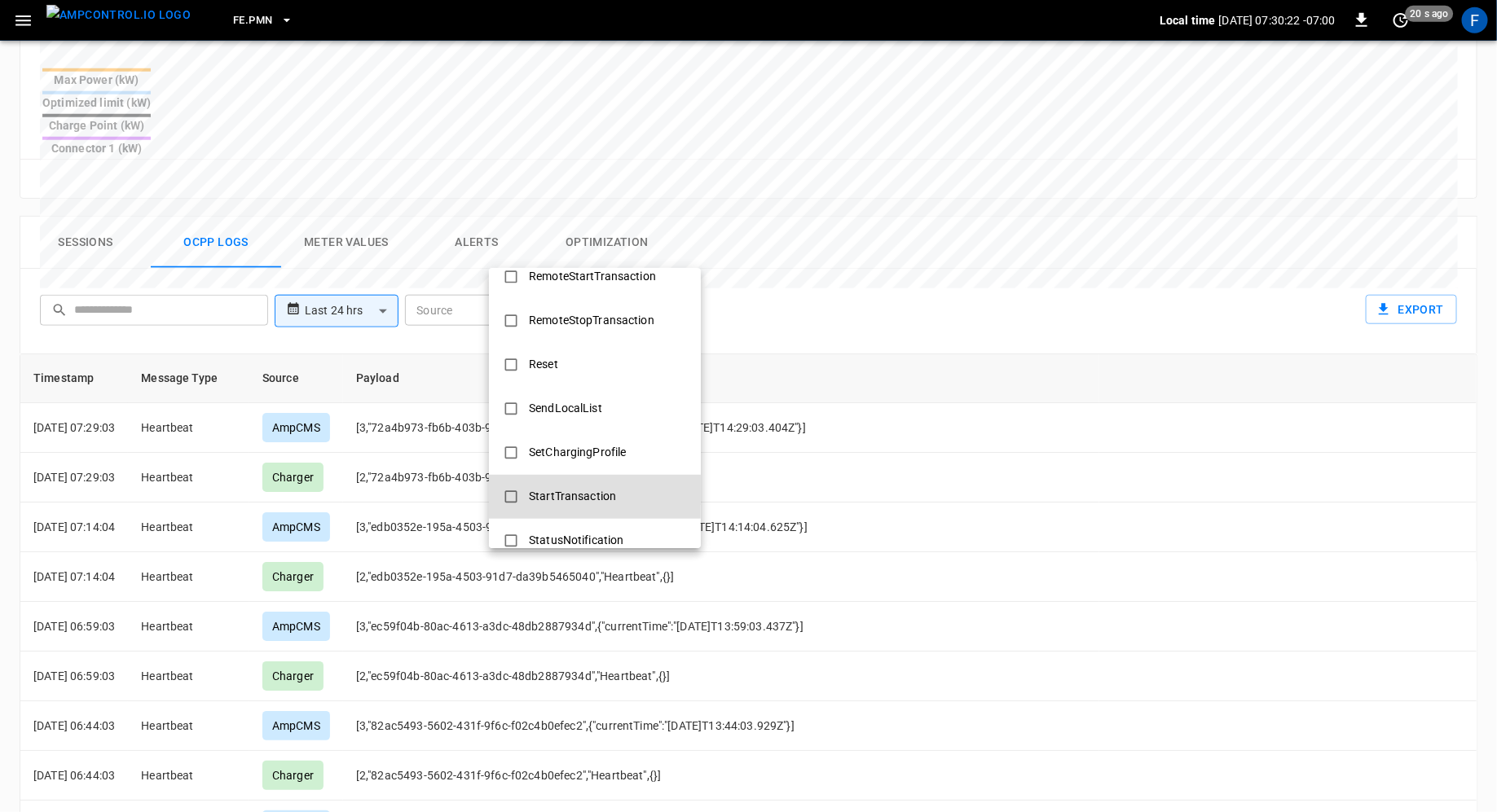
scroll to position [605, 0]
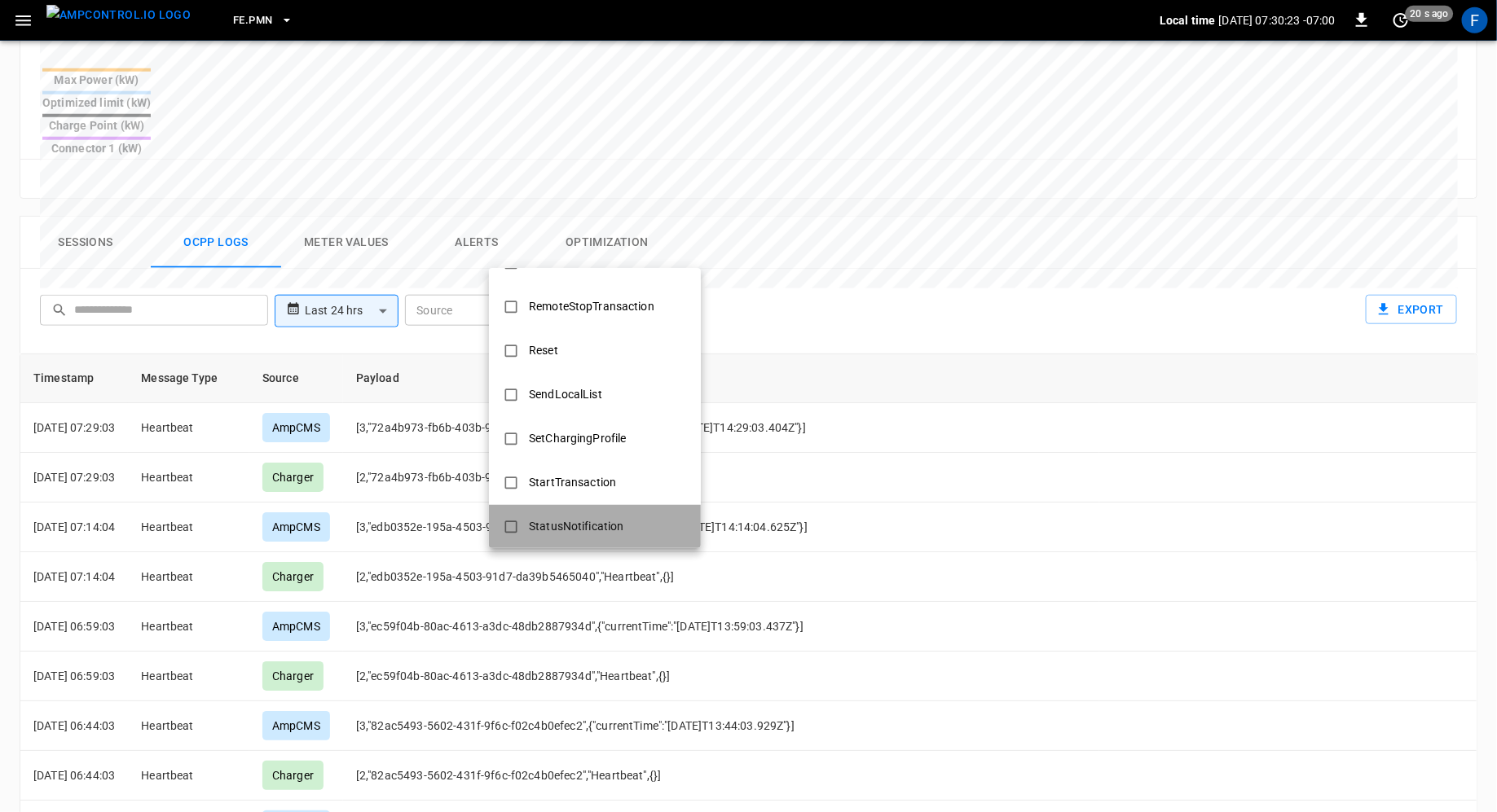
click at [542, 525] on div "StatusNotification" at bounding box center [576, 527] width 114 height 30
type input "**********"
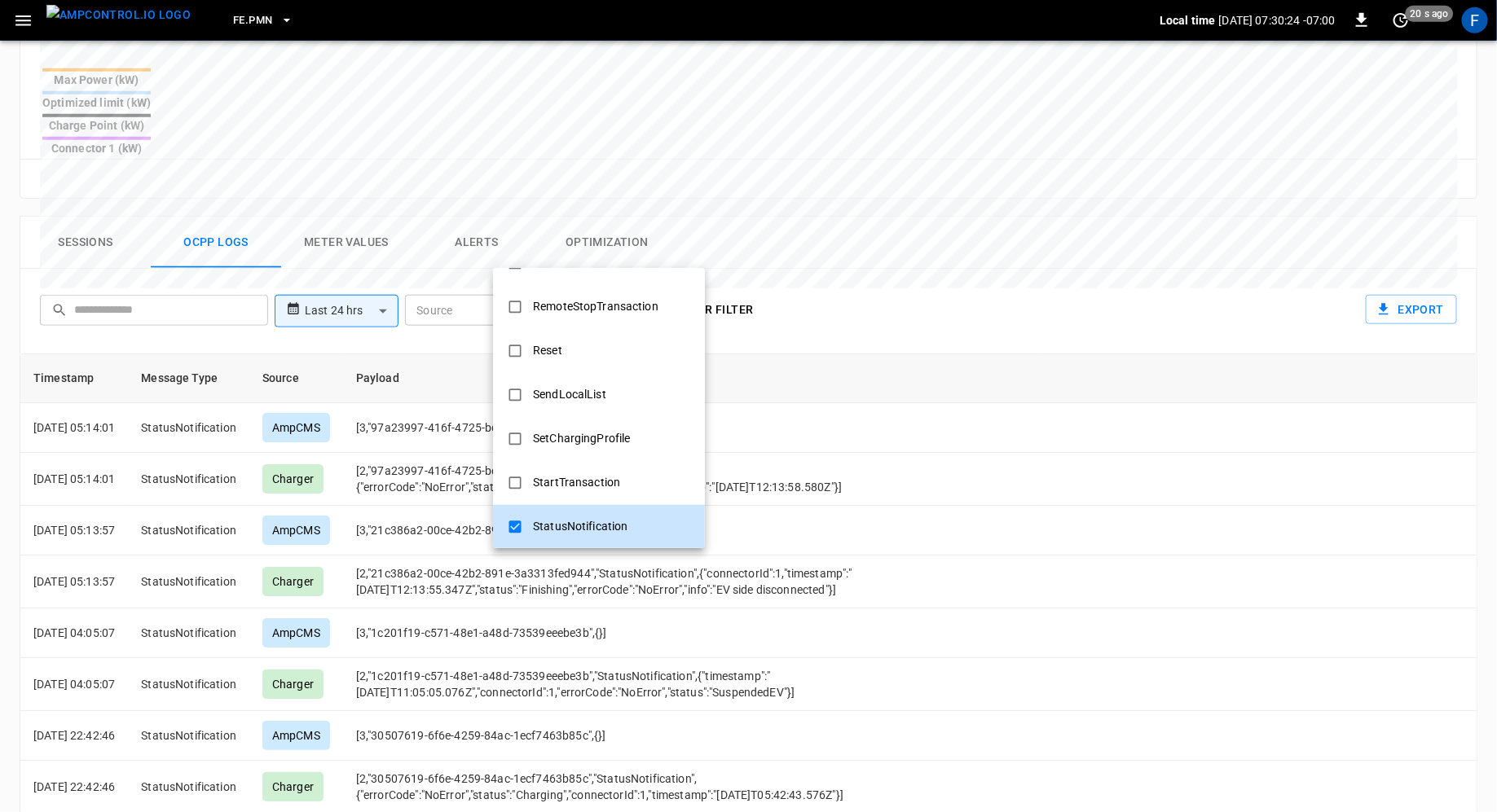
click at [918, 320] on div at bounding box center [748, 406] width 1497 height 812
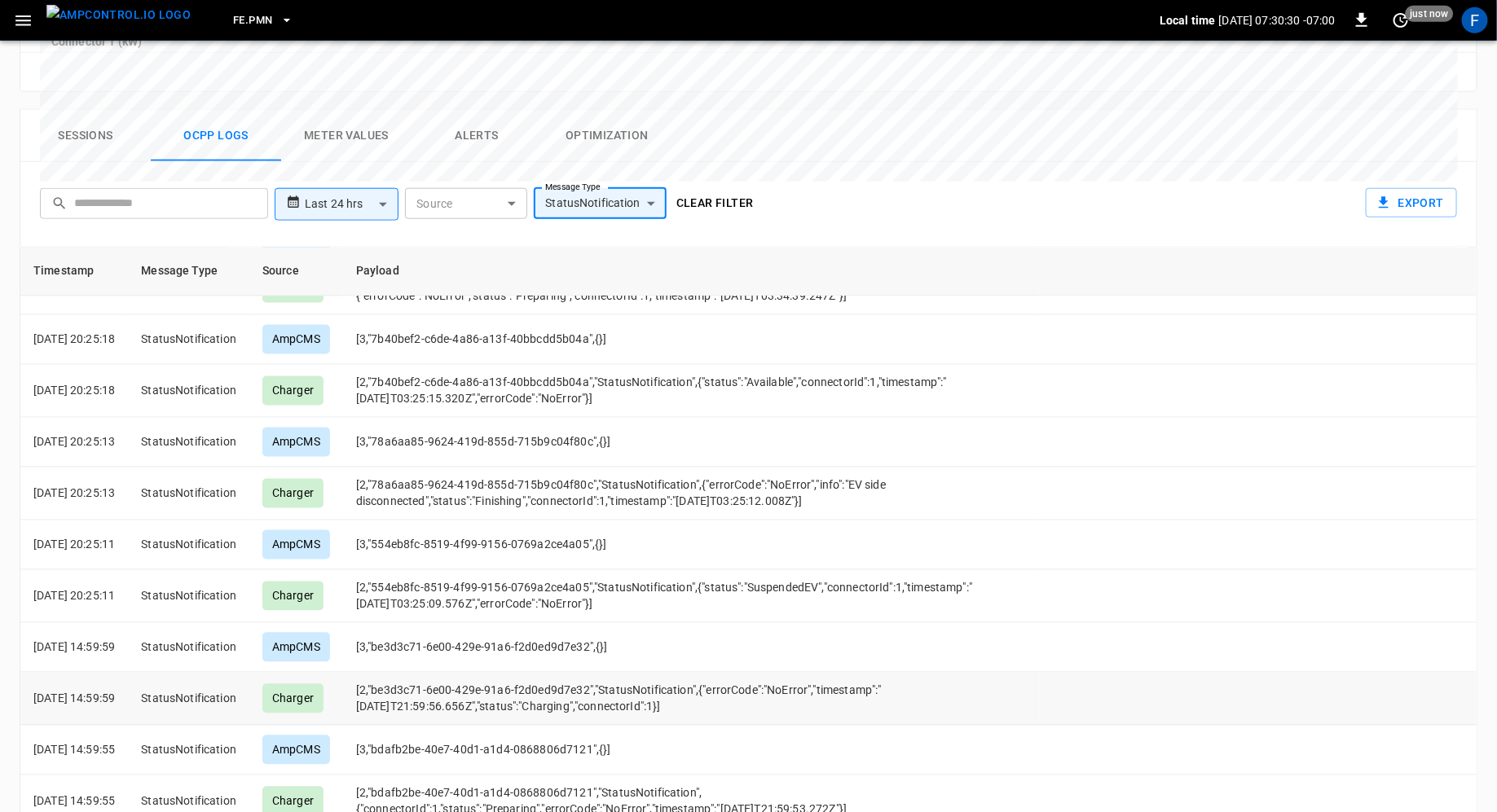
scroll to position [770, 0]
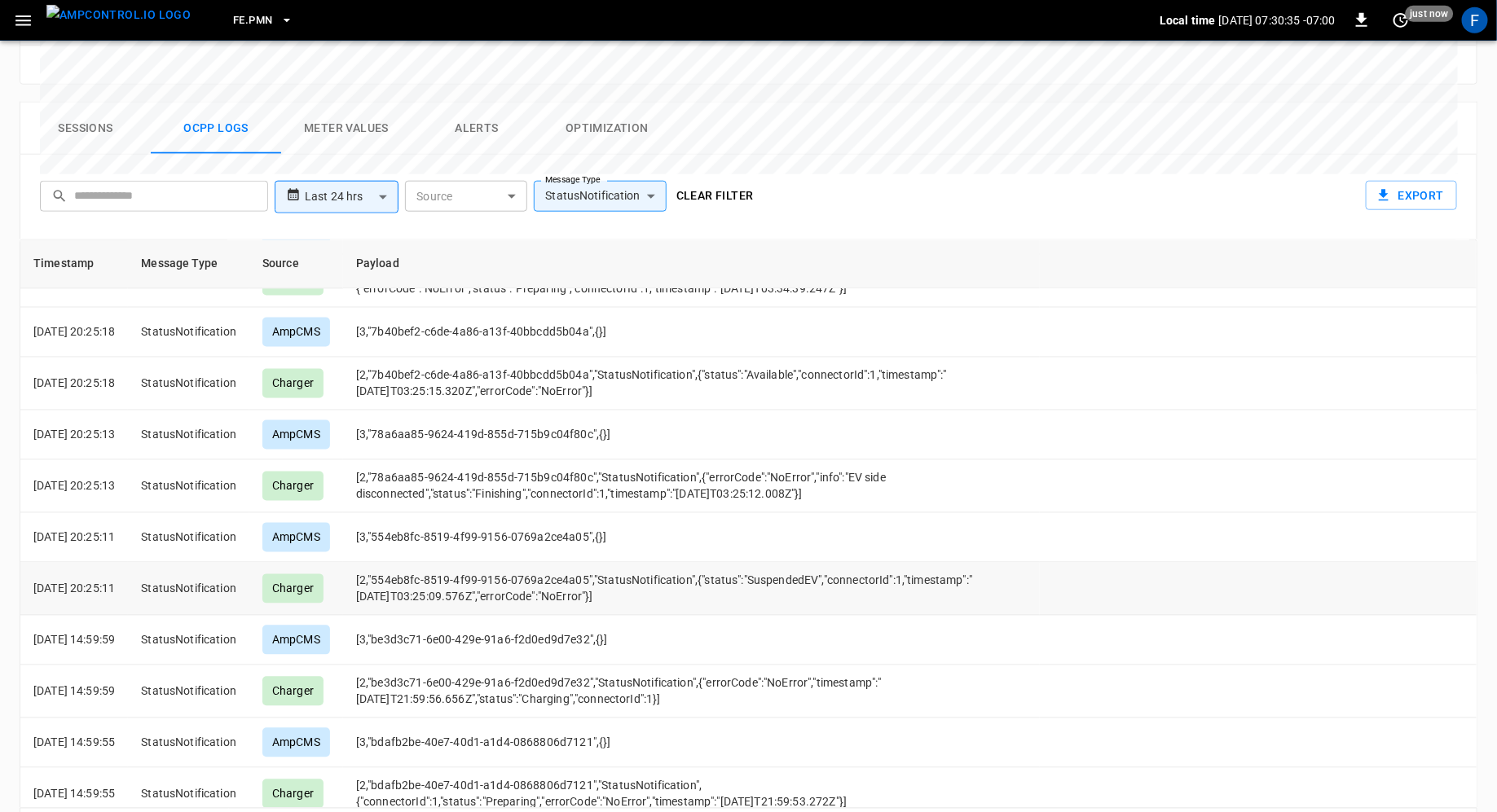
click at [542, 564] on td "[2,"554eb8fc-8519-4f99-9156-0769a2ce4a05","StatusNotification",{"status":"Suspe…" at bounding box center [691, 589] width 697 height 53
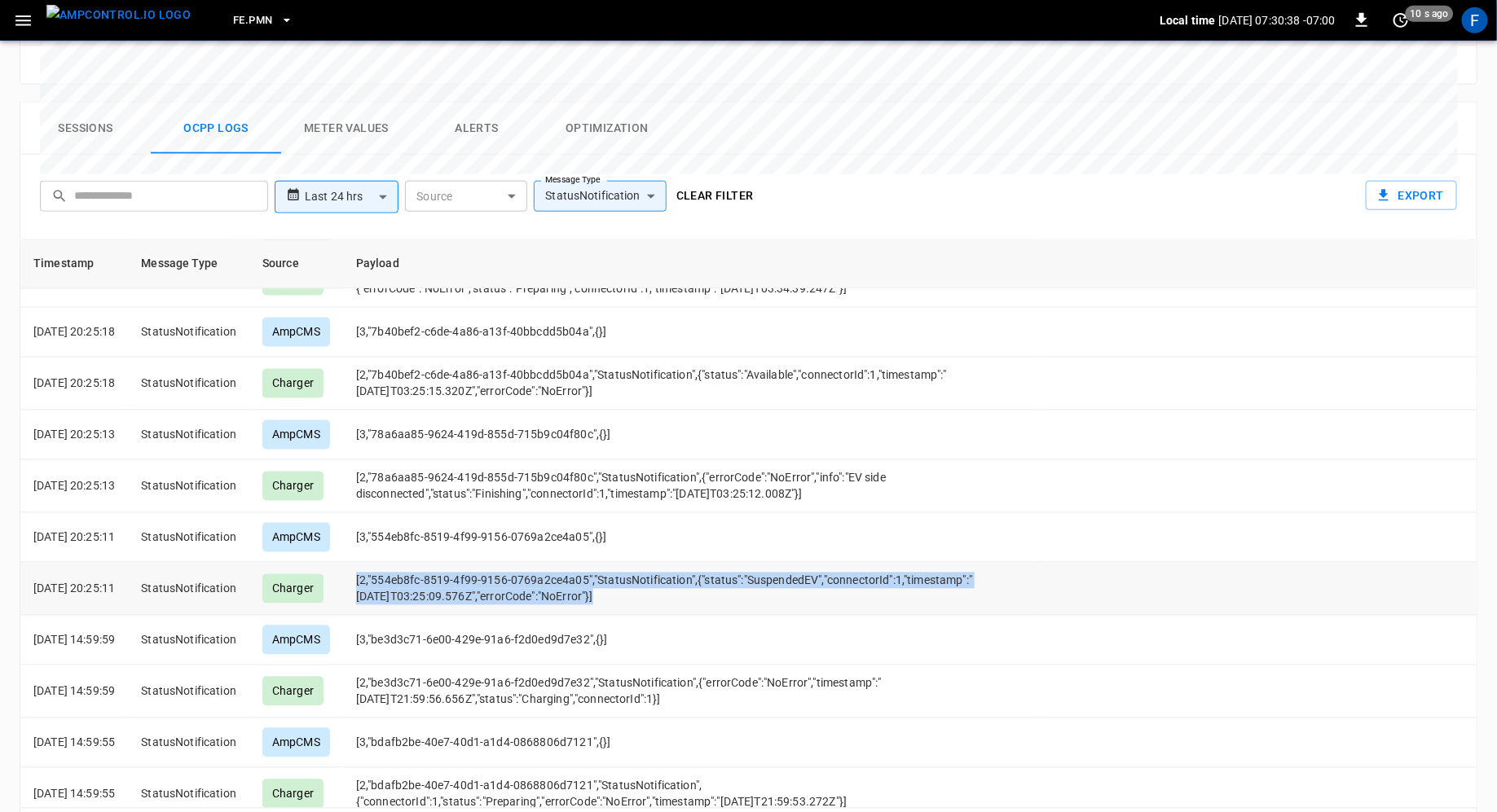
copy td "[2,"554eb8fc-8519-4f99-9156-0769a2ce4a05","StatusNotification",{"status":"Suspe…"
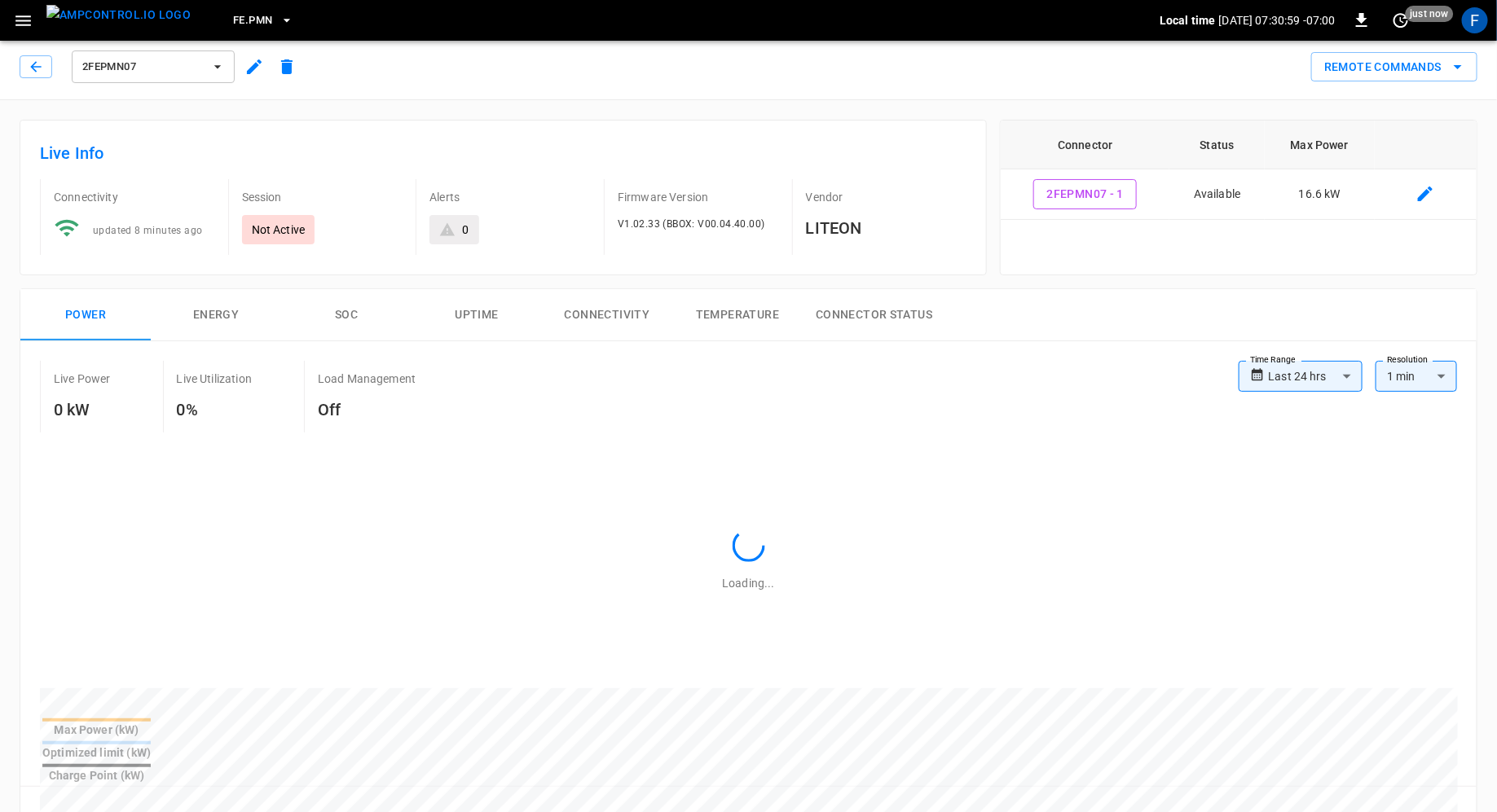
scroll to position [0, 0]
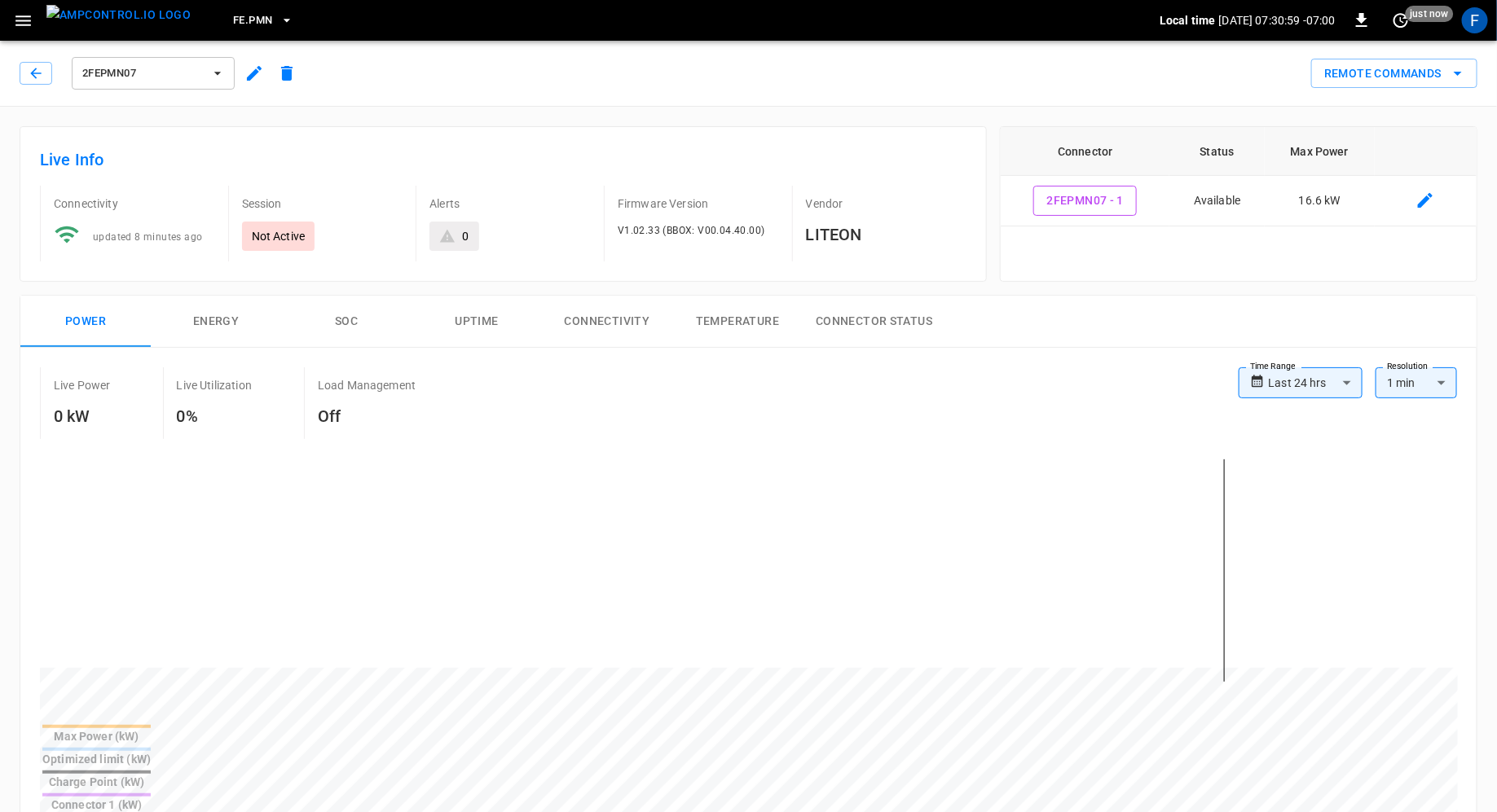
click at [133, 87] on button "2FEPMN07" at bounding box center [153, 73] width 163 height 32
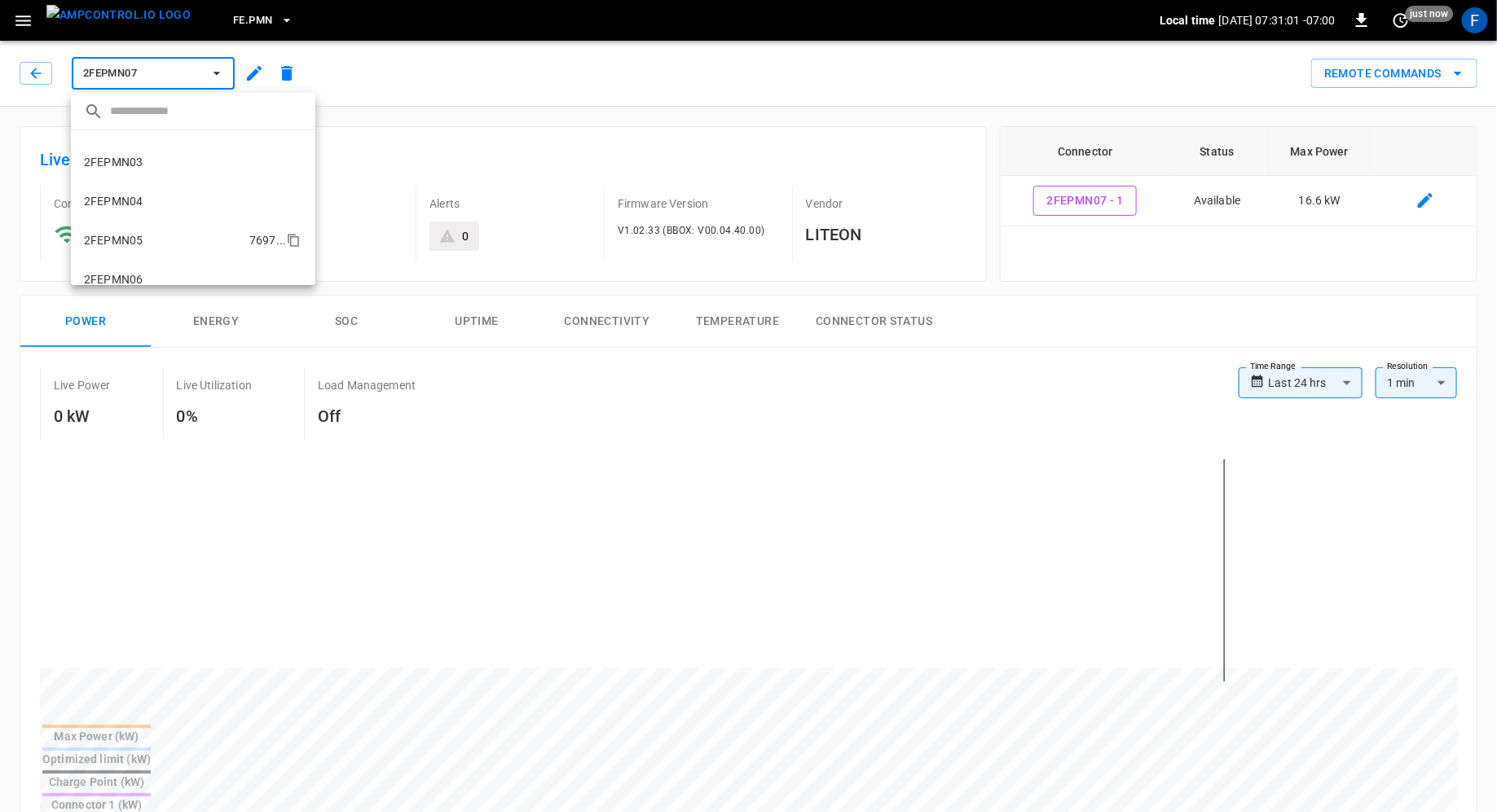
scroll to position [3, 0]
click at [155, 255] on li "2FEPMN04 58be ..." at bounding box center [193, 265] width 245 height 39
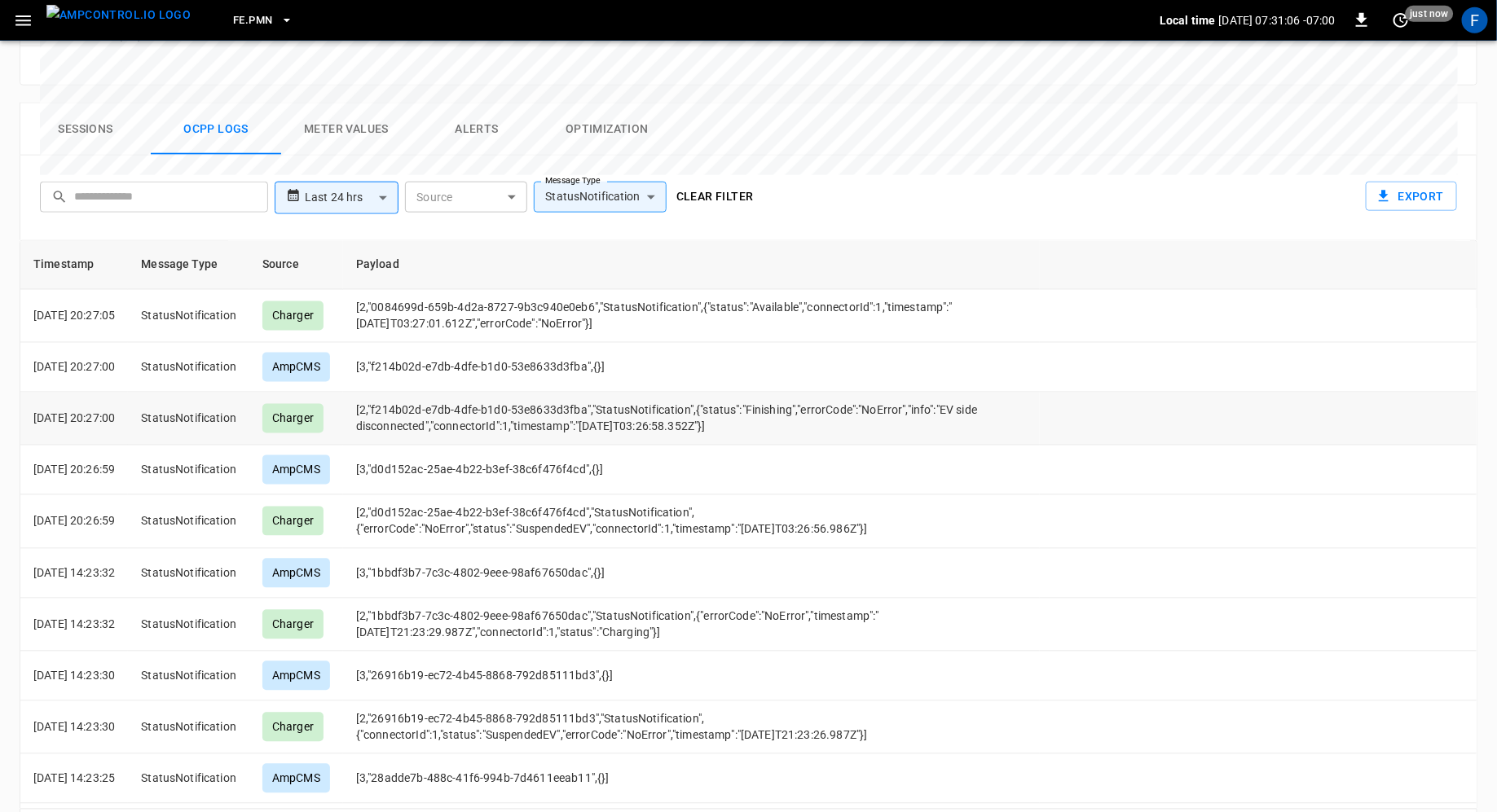
scroll to position [1641, 0]
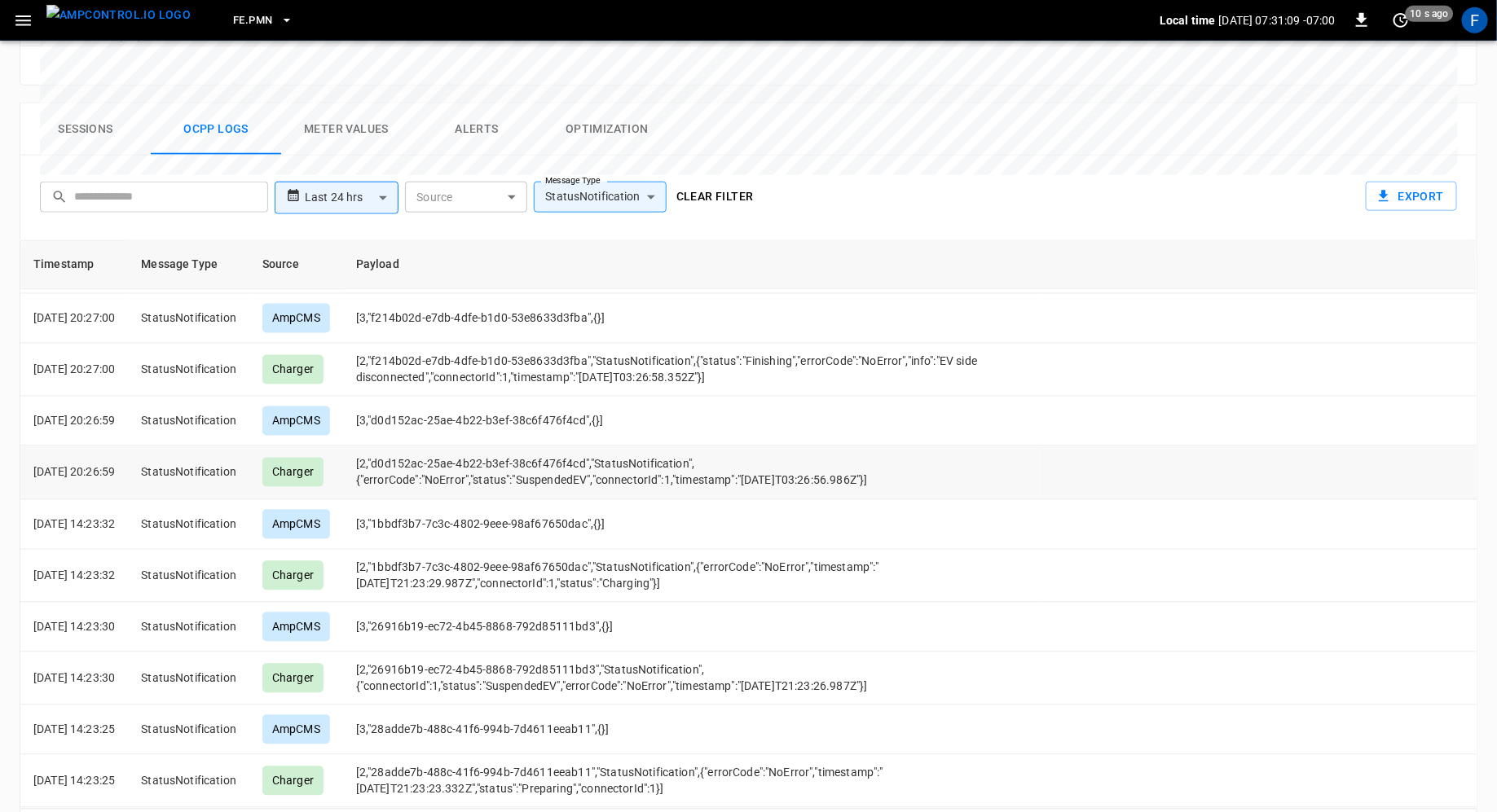
click at [552, 446] on td "[2,"d0d152ac-25ae-4b22-b3ef-38c6f476f4cd","StatusNotification",{"errorCode":"No…" at bounding box center [691, 472] width 697 height 53
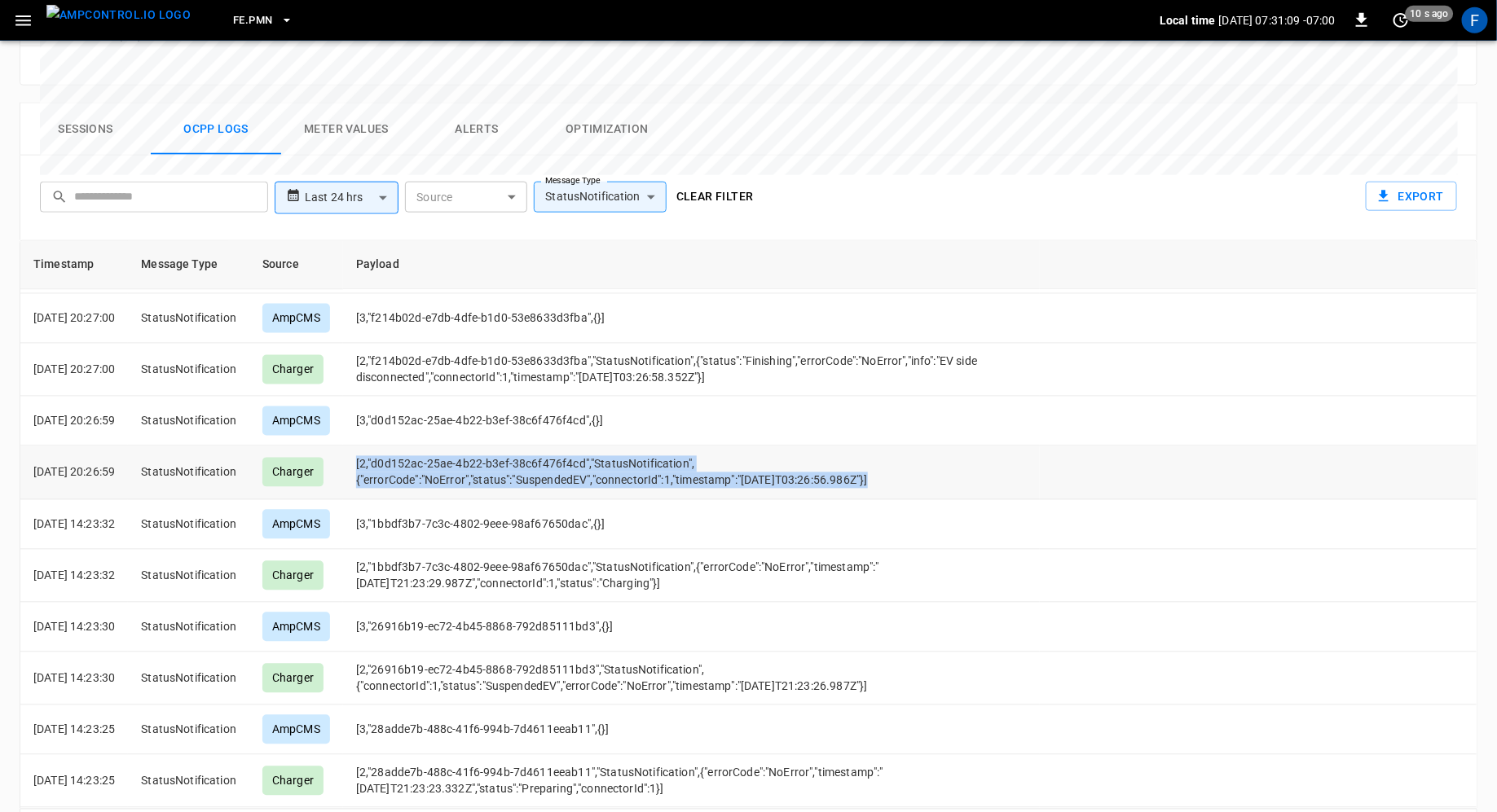
click at [552, 446] on td "[2,"d0d152ac-25ae-4b22-b3ef-38c6f476f4cd","StatusNotification",{"errorCode":"No…" at bounding box center [691, 472] width 697 height 53
copy td "[2,"d0d152ac-25ae-4b22-b3ef-38c6f476f4cd","StatusNotification",{"errorCode":"No…"
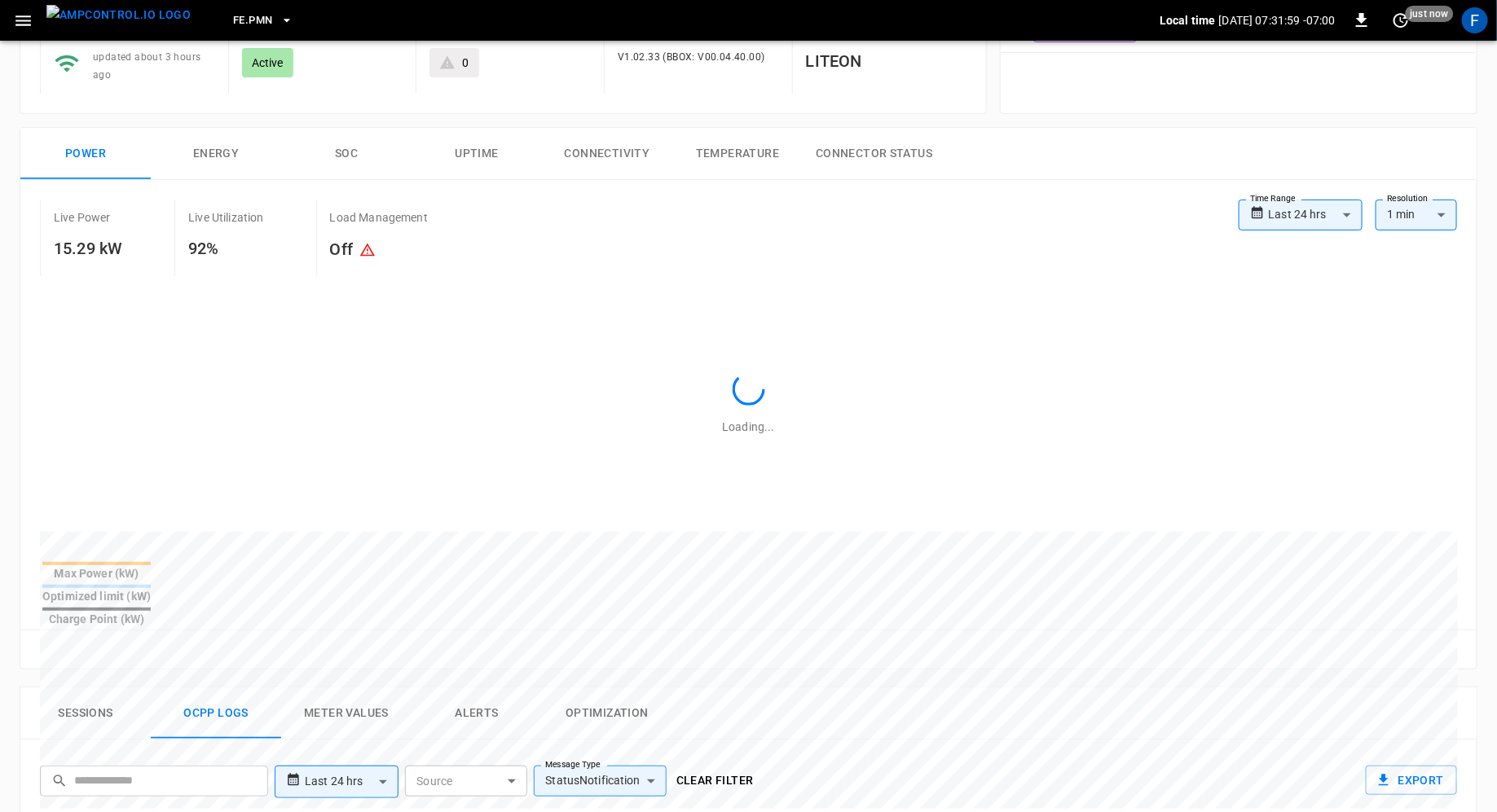
scroll to position [127, 0]
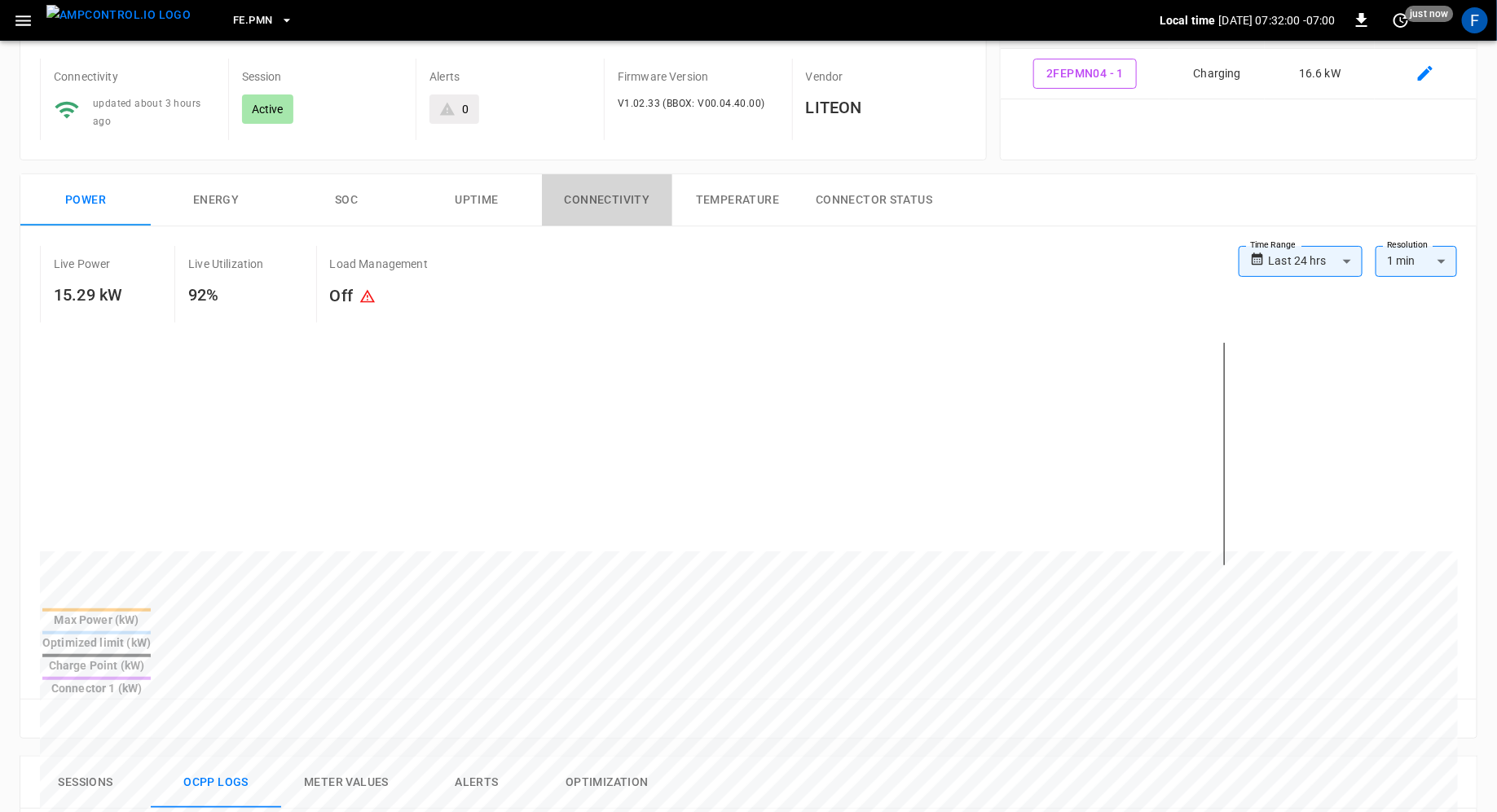
click at [582, 180] on button "Connectivity" at bounding box center [607, 200] width 130 height 52
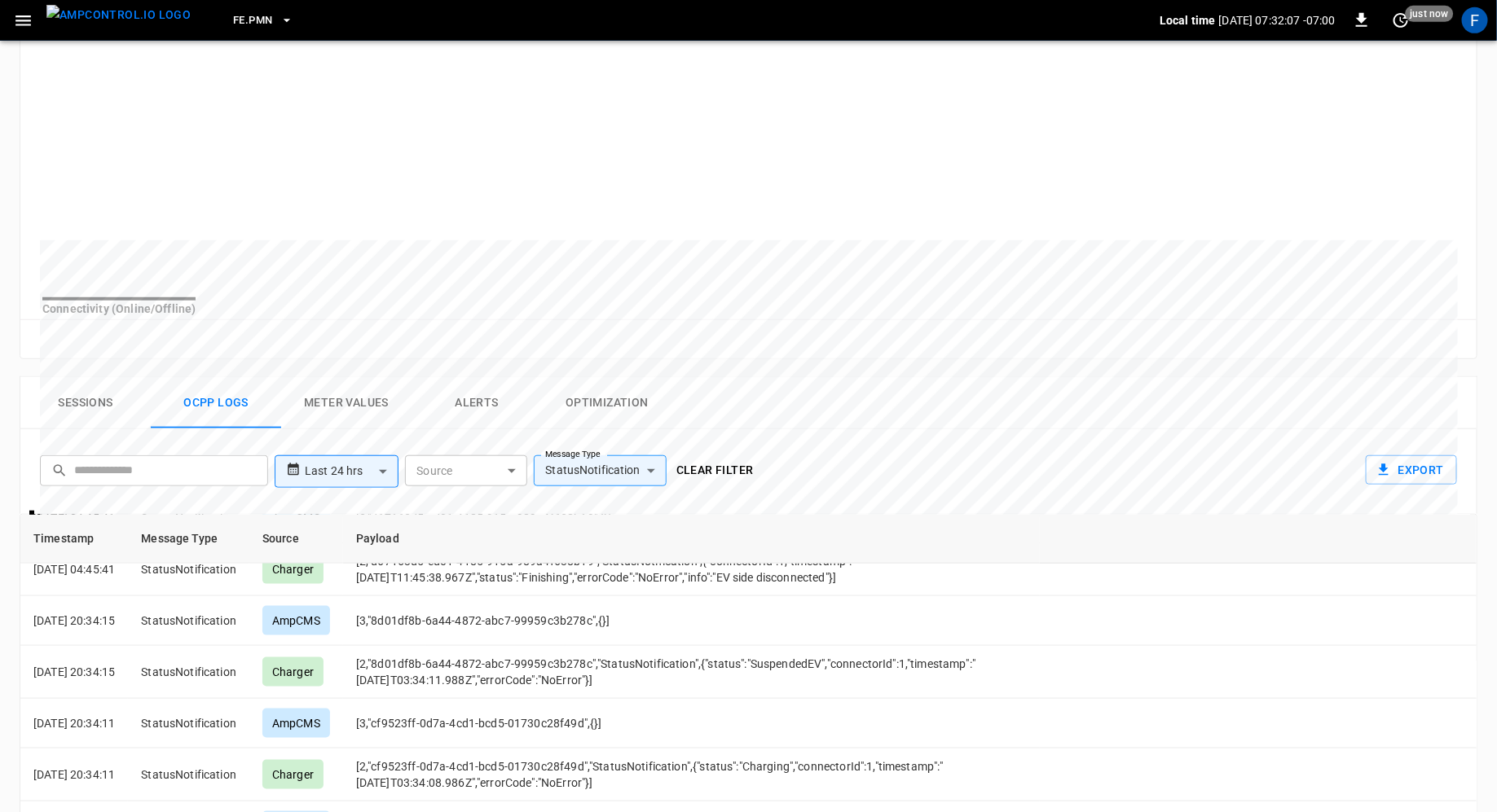
scroll to position [498, 0]
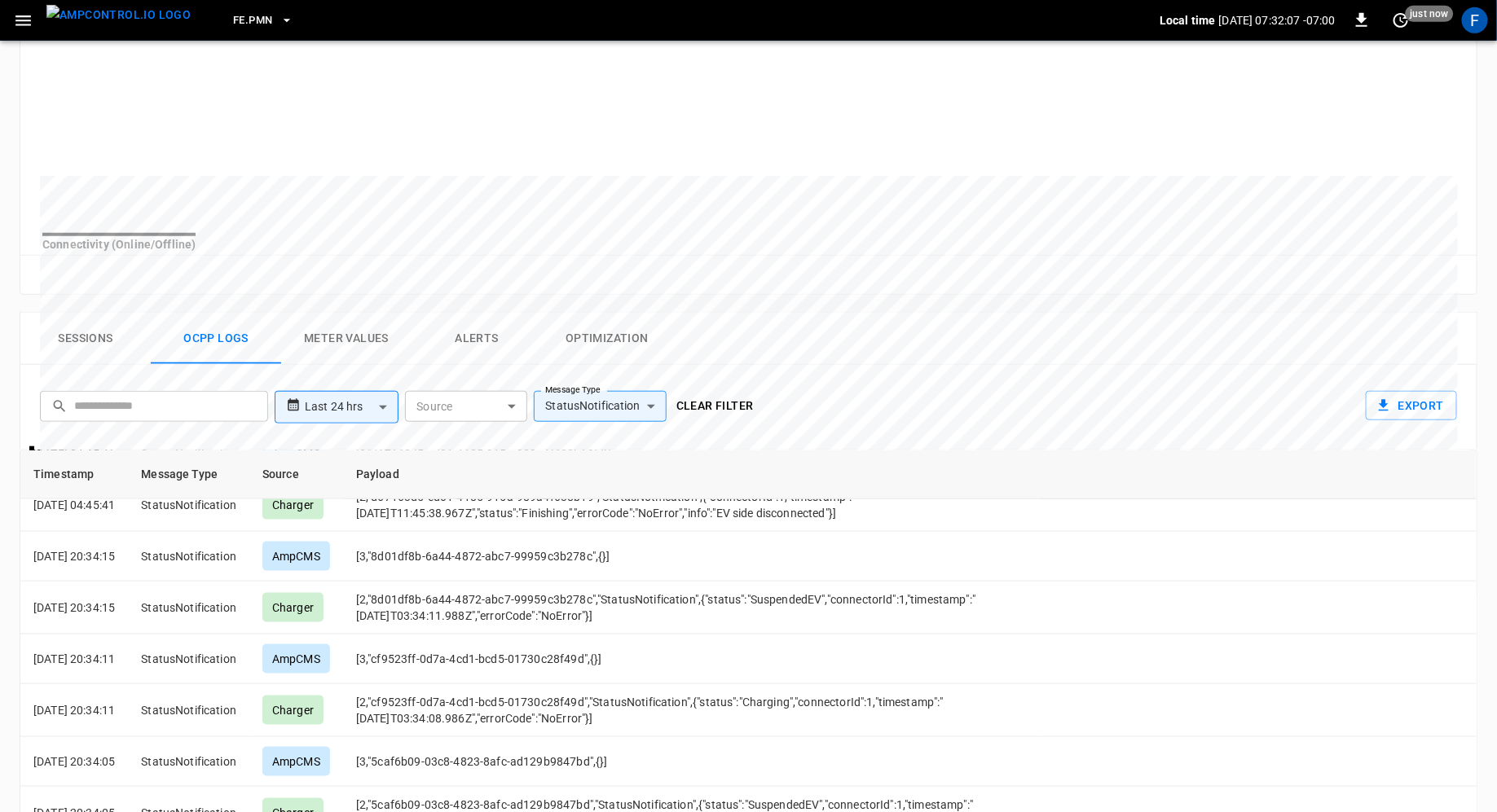
click at [465, 337] on button "Alerts" at bounding box center [476, 339] width 130 height 52
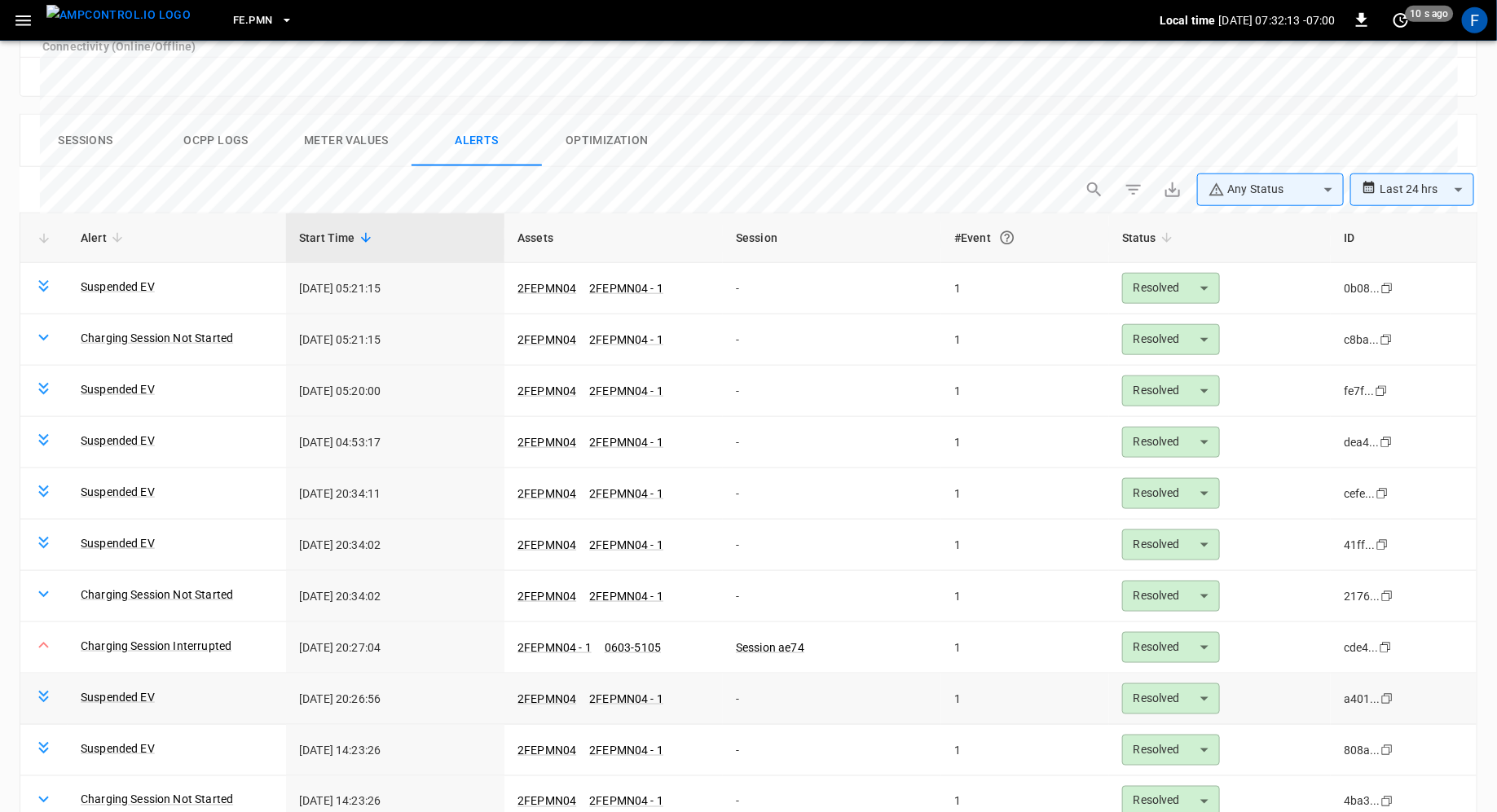
scroll to position [695, 0]
click at [764, 650] on link "Session ae74" at bounding box center [770, 648] width 75 height 19
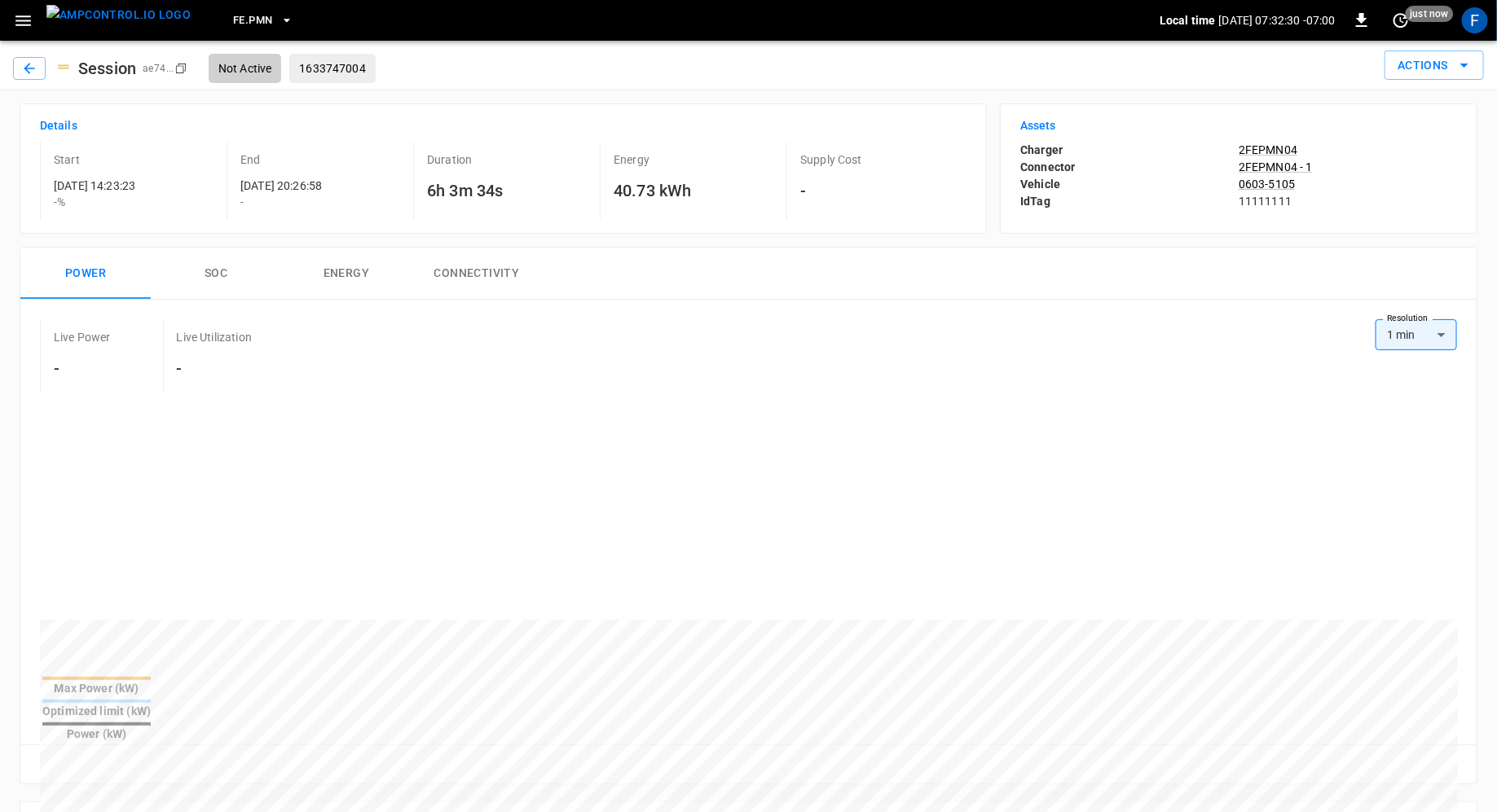
click at [1261, 186] on p "0603-5105" at bounding box center [1348, 185] width 218 height 17
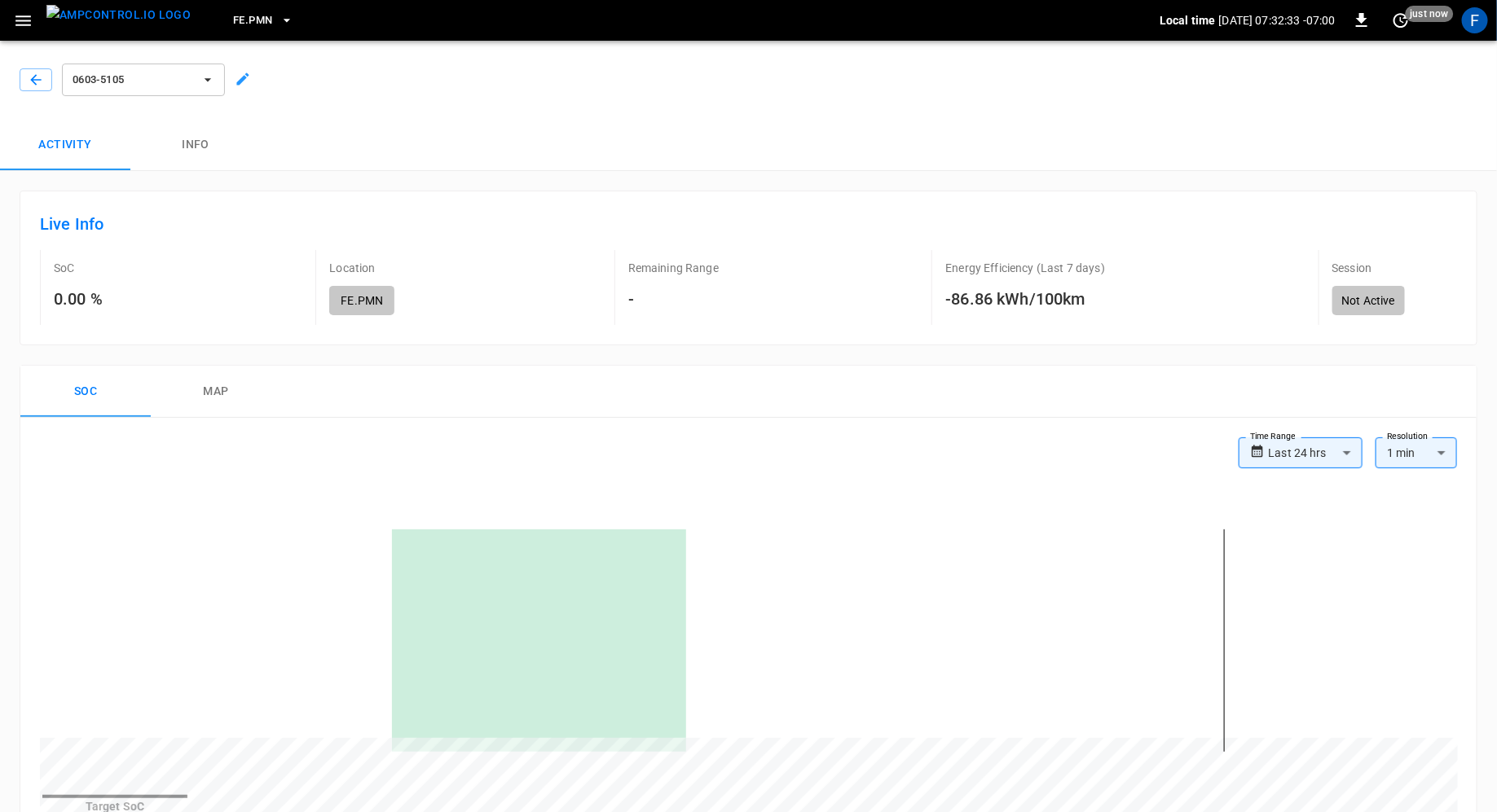
click at [74, 304] on h6 "0.00 %" at bounding box center [78, 299] width 49 height 26
click at [14, 21] on icon "button" at bounding box center [23, 20] width 20 height 20
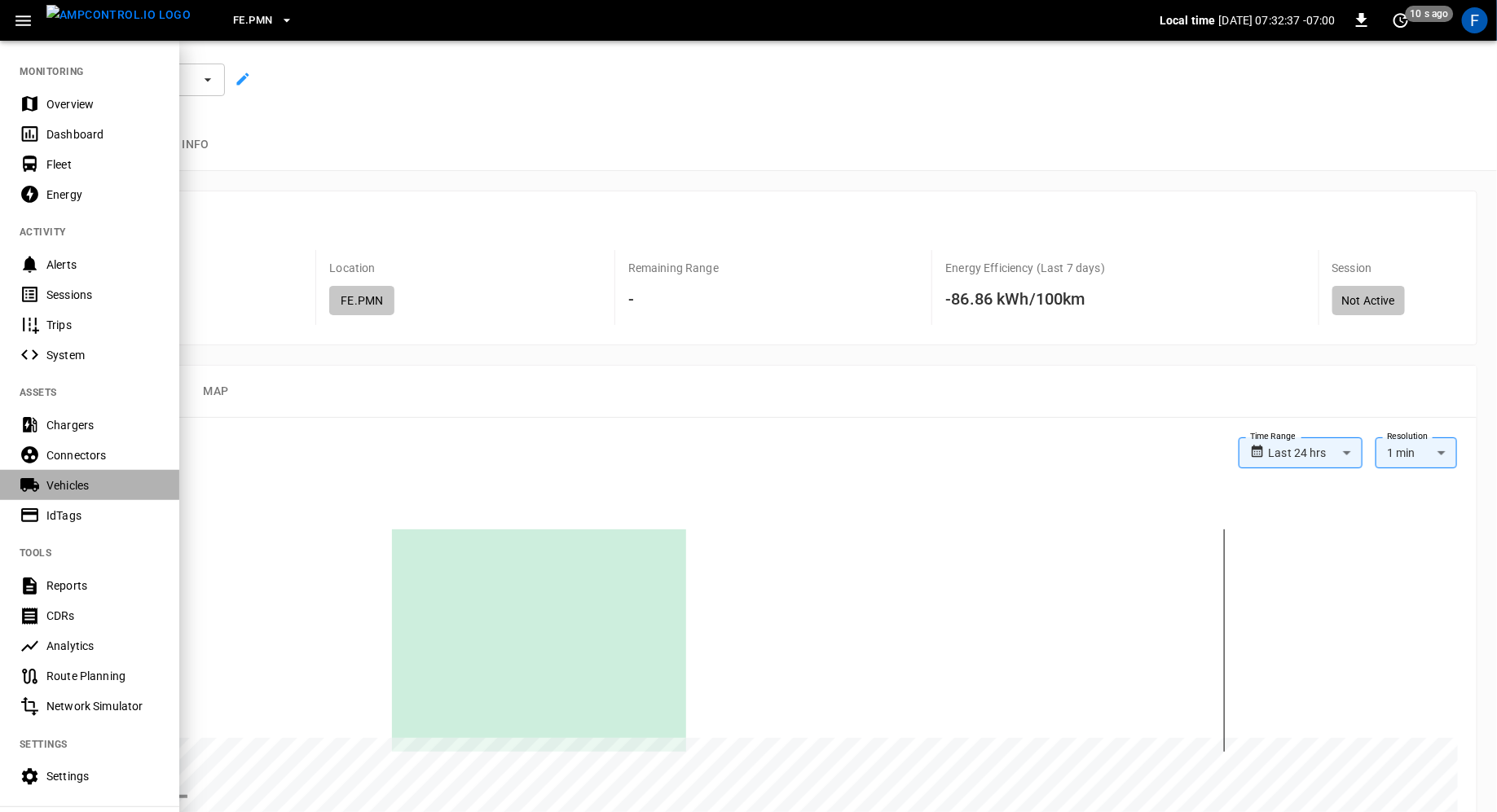
click at [89, 487] on div "Vehicles" at bounding box center [103, 486] width 114 height 17
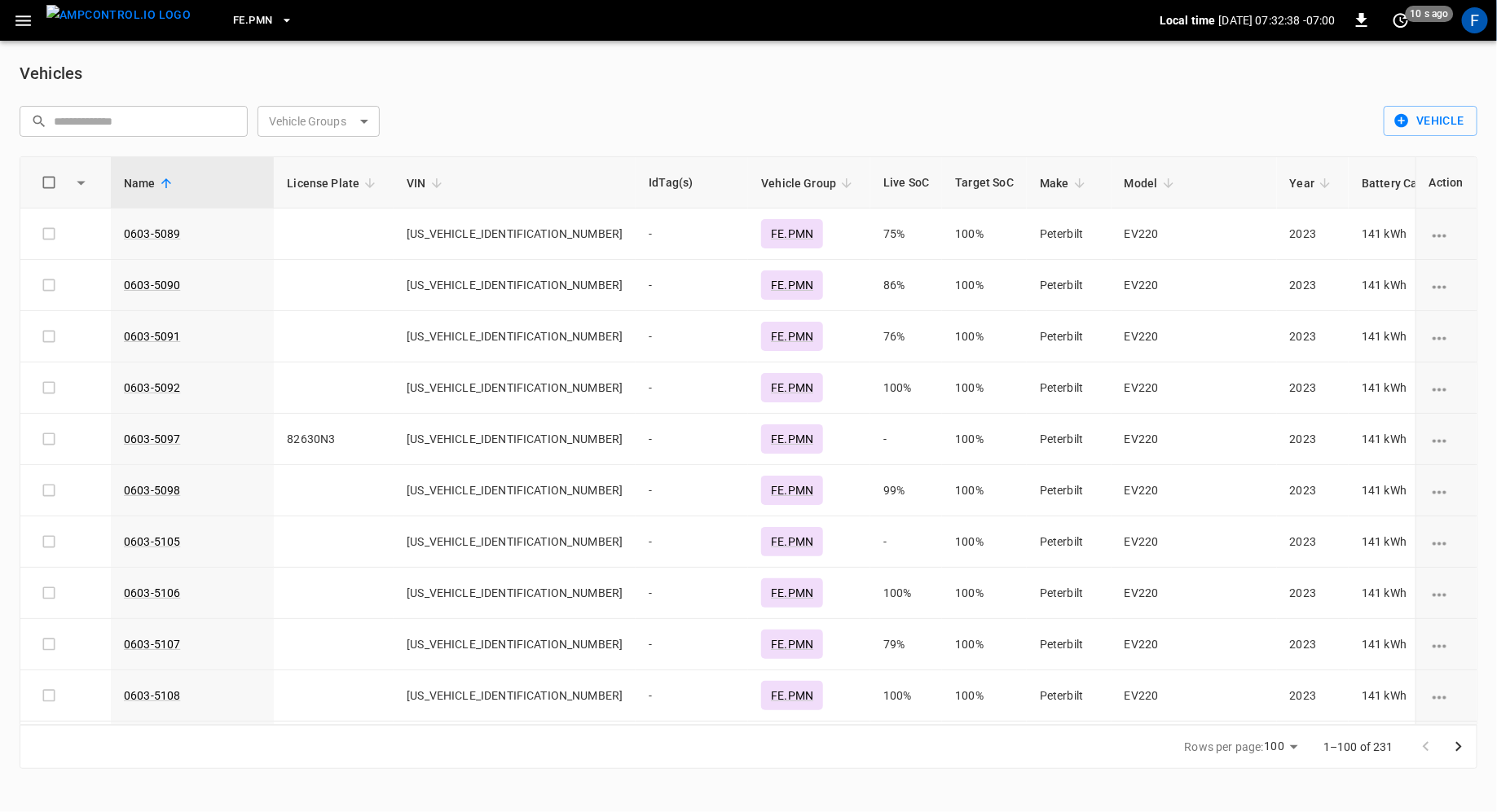
click at [356, 124] on body "FE.PMN Local time 2025-08-12 07:32:38 -07:00 0 10 s ago F Vehicles ​ ​ Vehicle …" at bounding box center [748, 394] width 1497 height 789
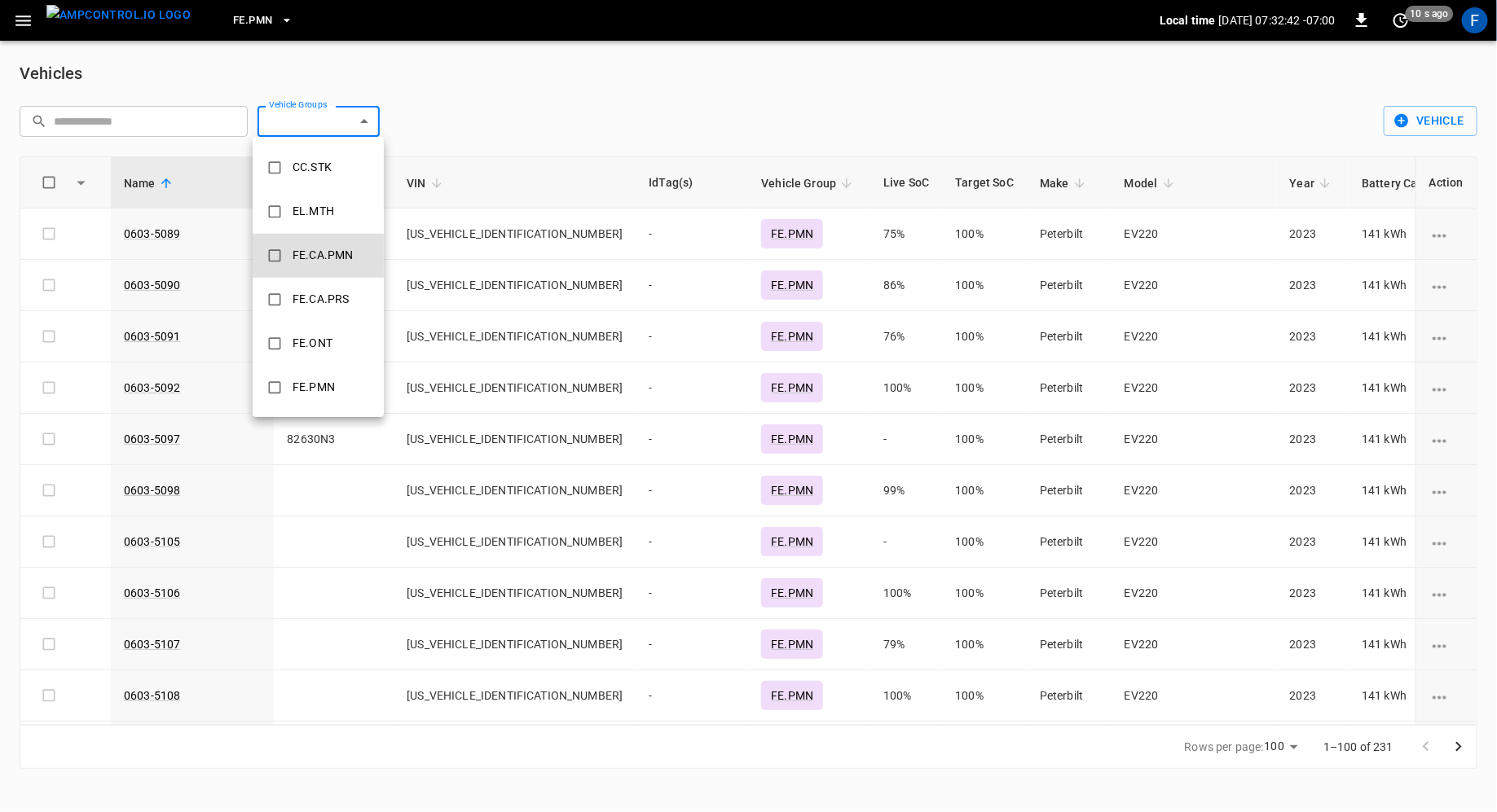
scroll to position [490, 0]
click at [315, 371] on div "FE.PMN" at bounding box center [313, 379] width 62 height 30
type input "******"
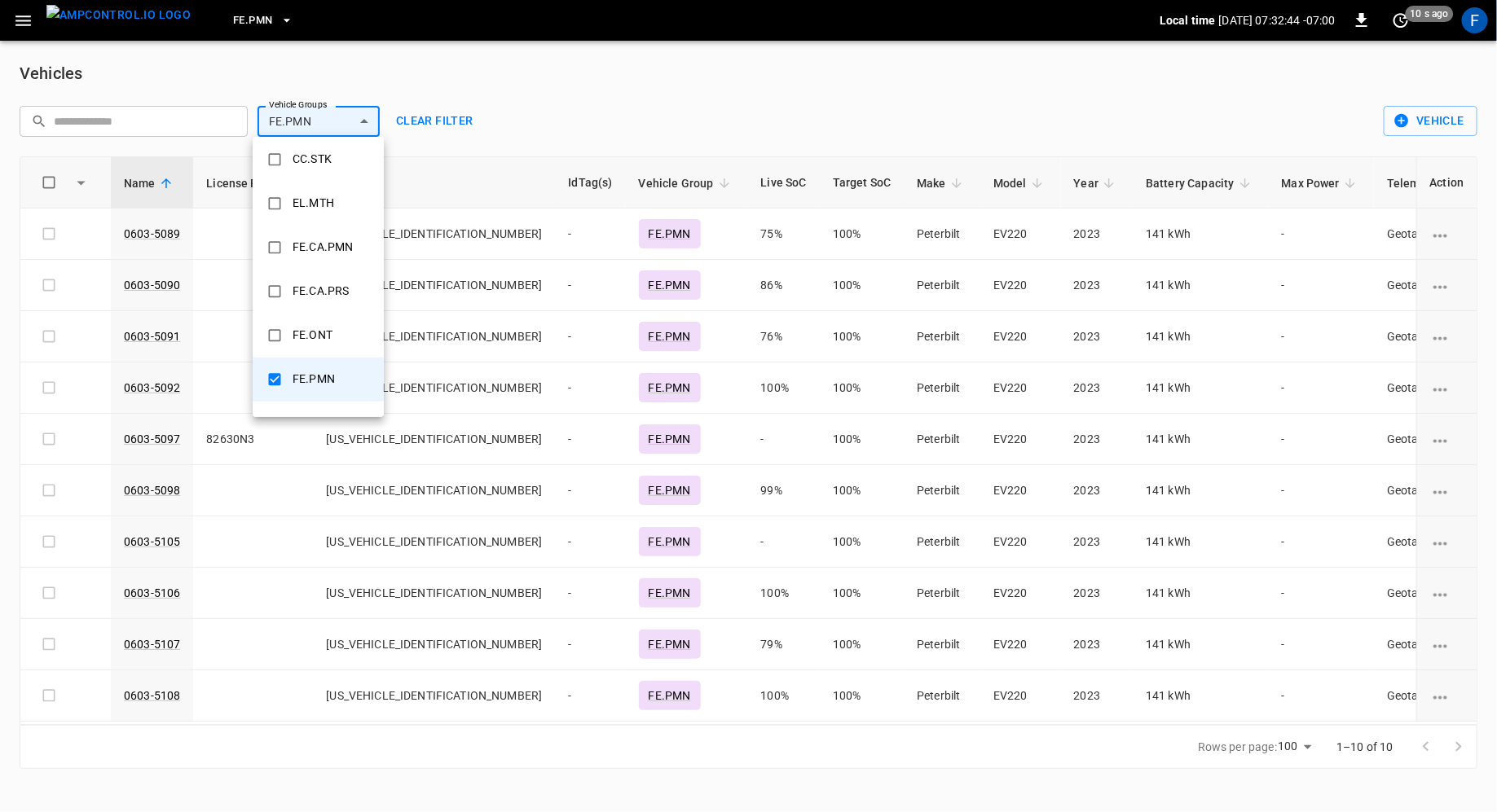
click at [672, 48] on div at bounding box center [748, 406] width 1497 height 812
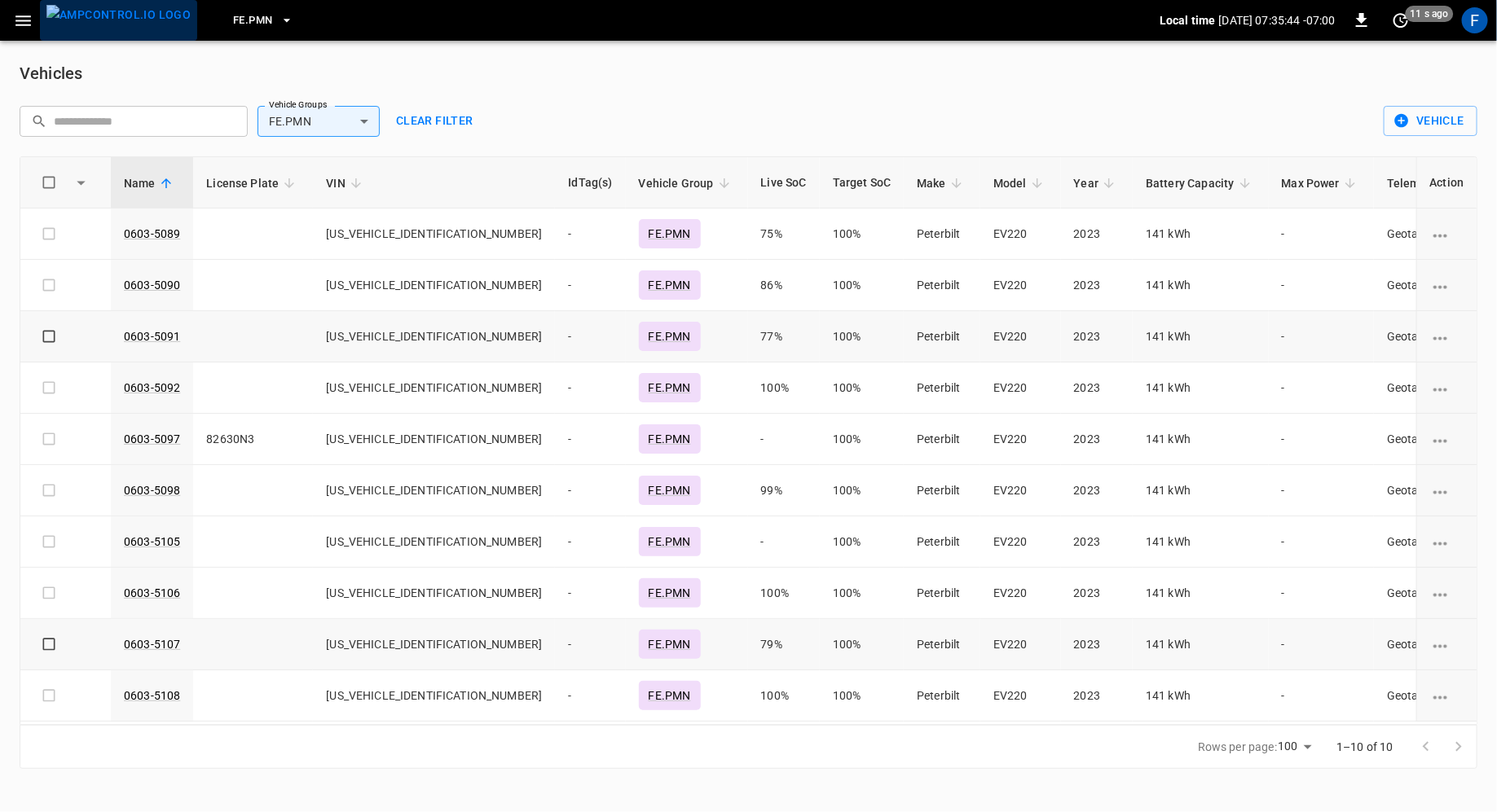
click at [125, 25] on img "menu" at bounding box center [118, 15] width 144 height 20
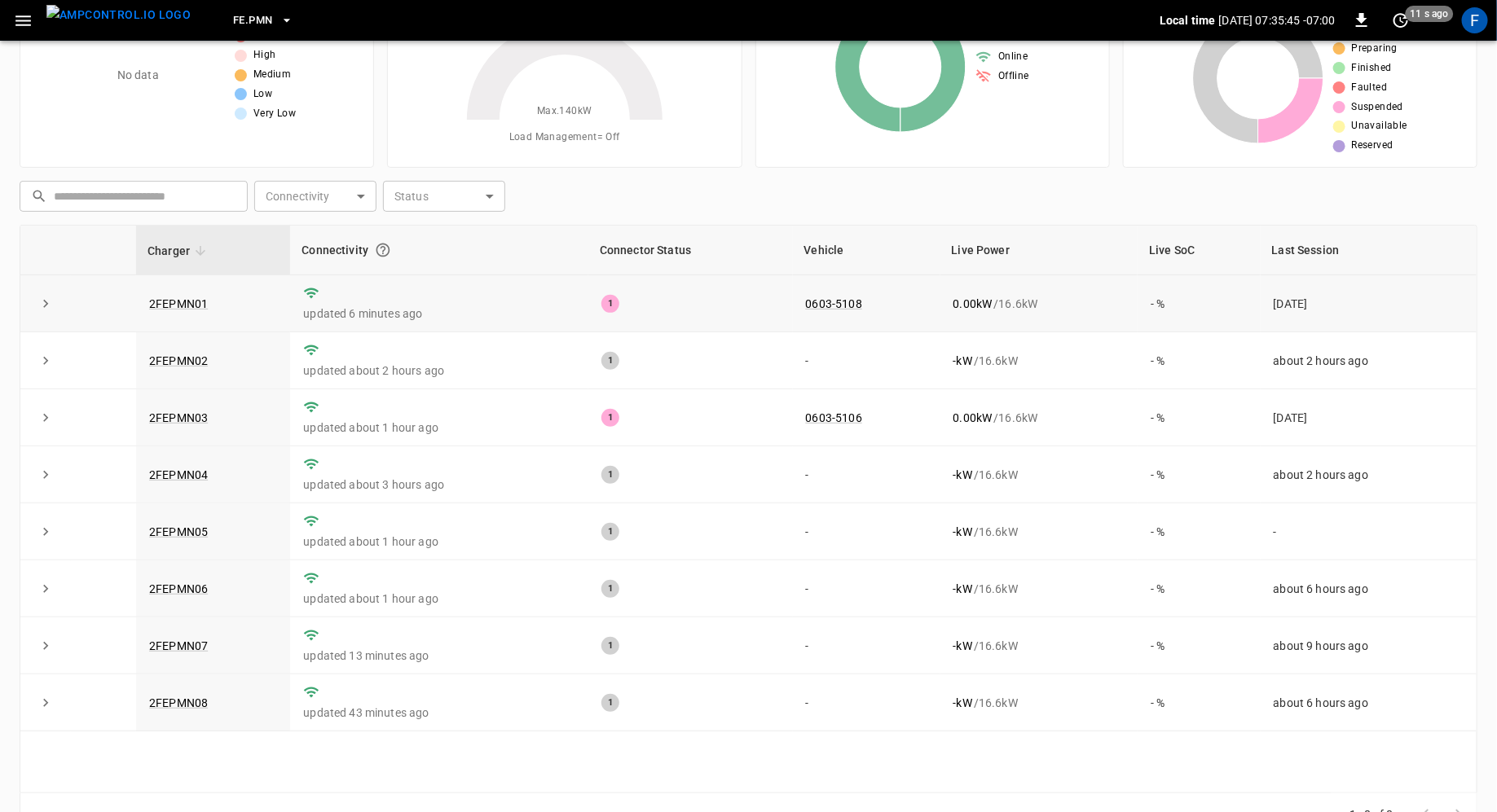
scroll to position [142, 0]
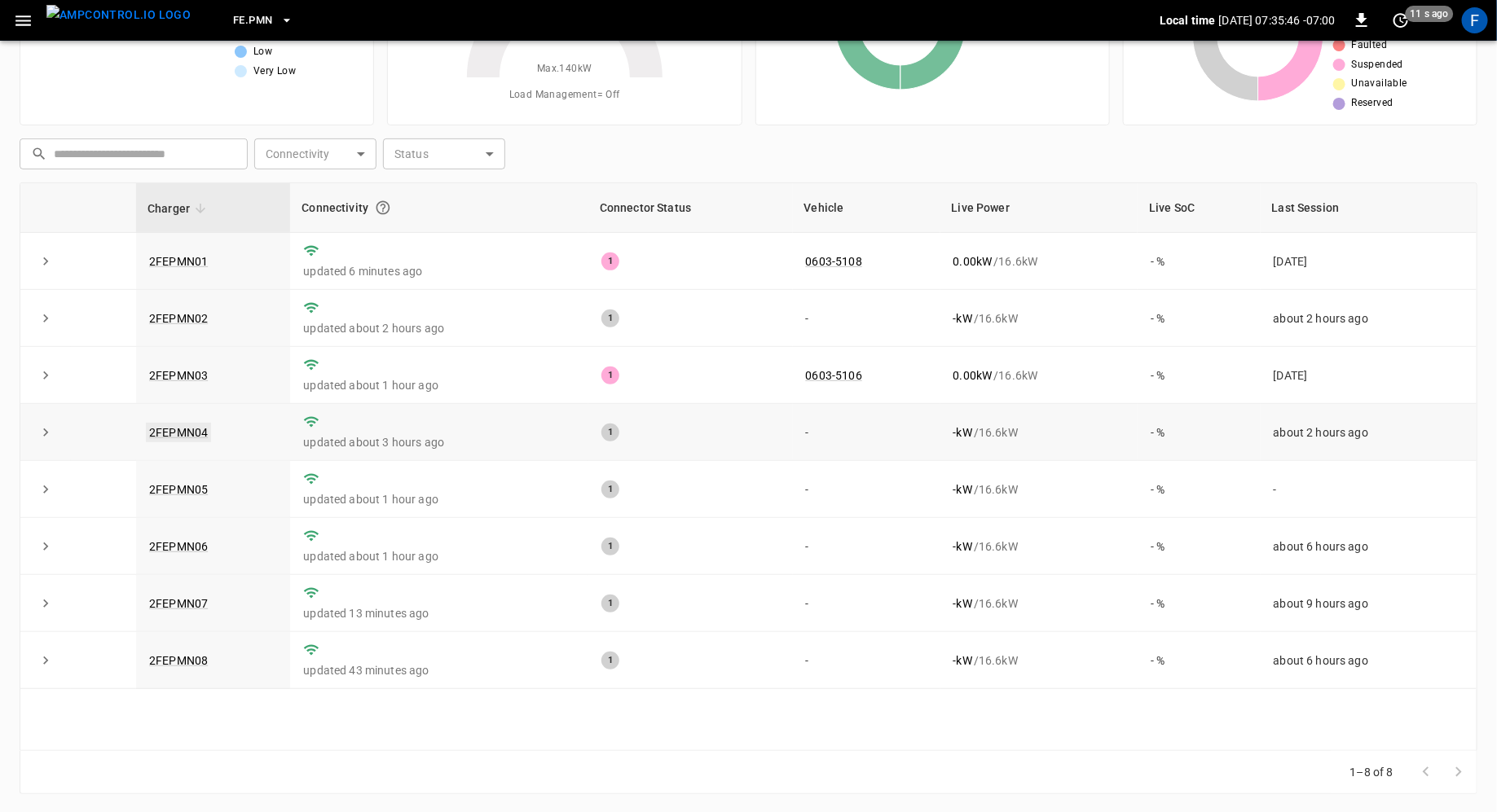
click at [197, 429] on link "2FEPMN04" at bounding box center [178, 432] width 66 height 19
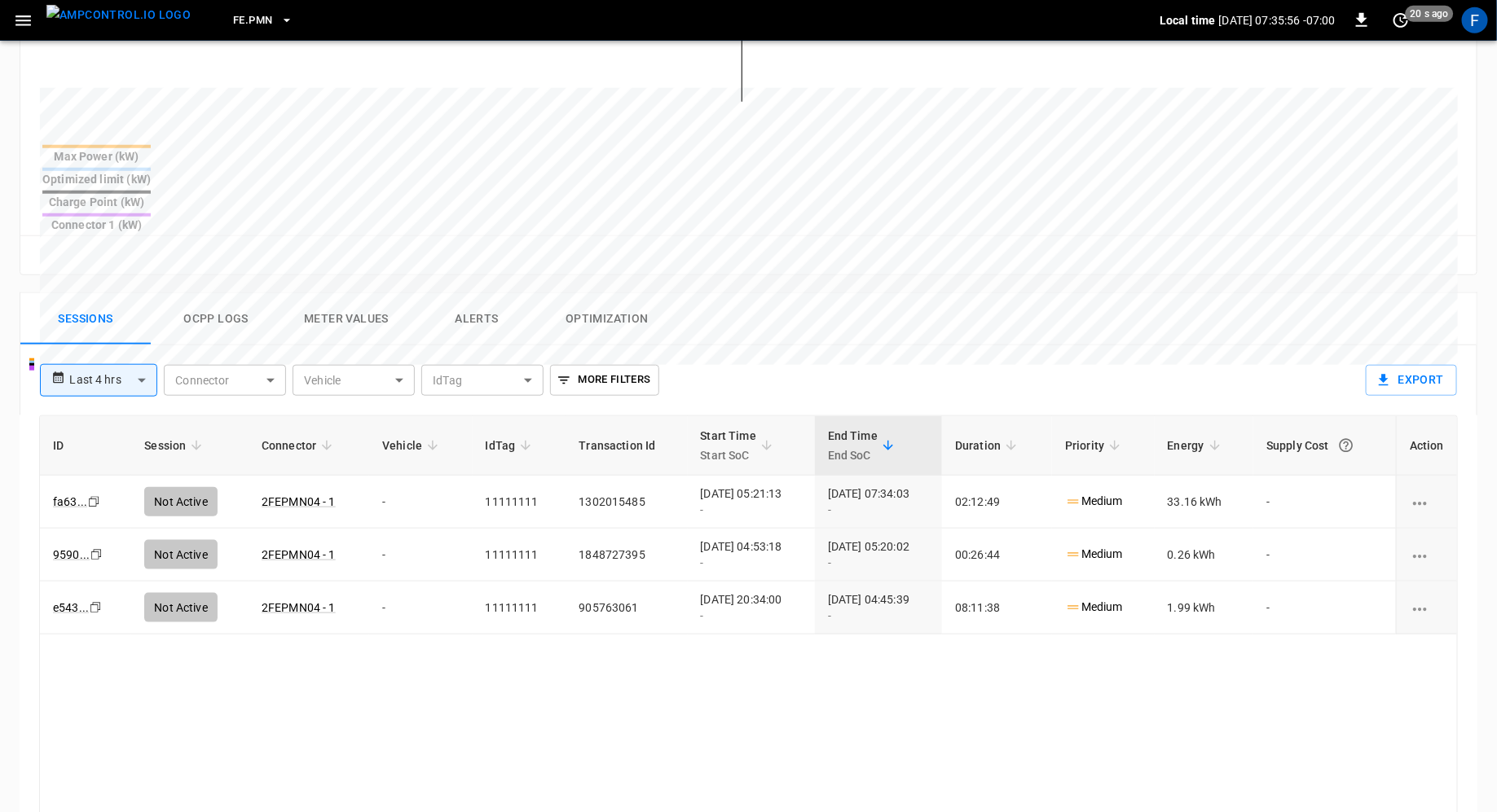
scroll to position [617, 0]
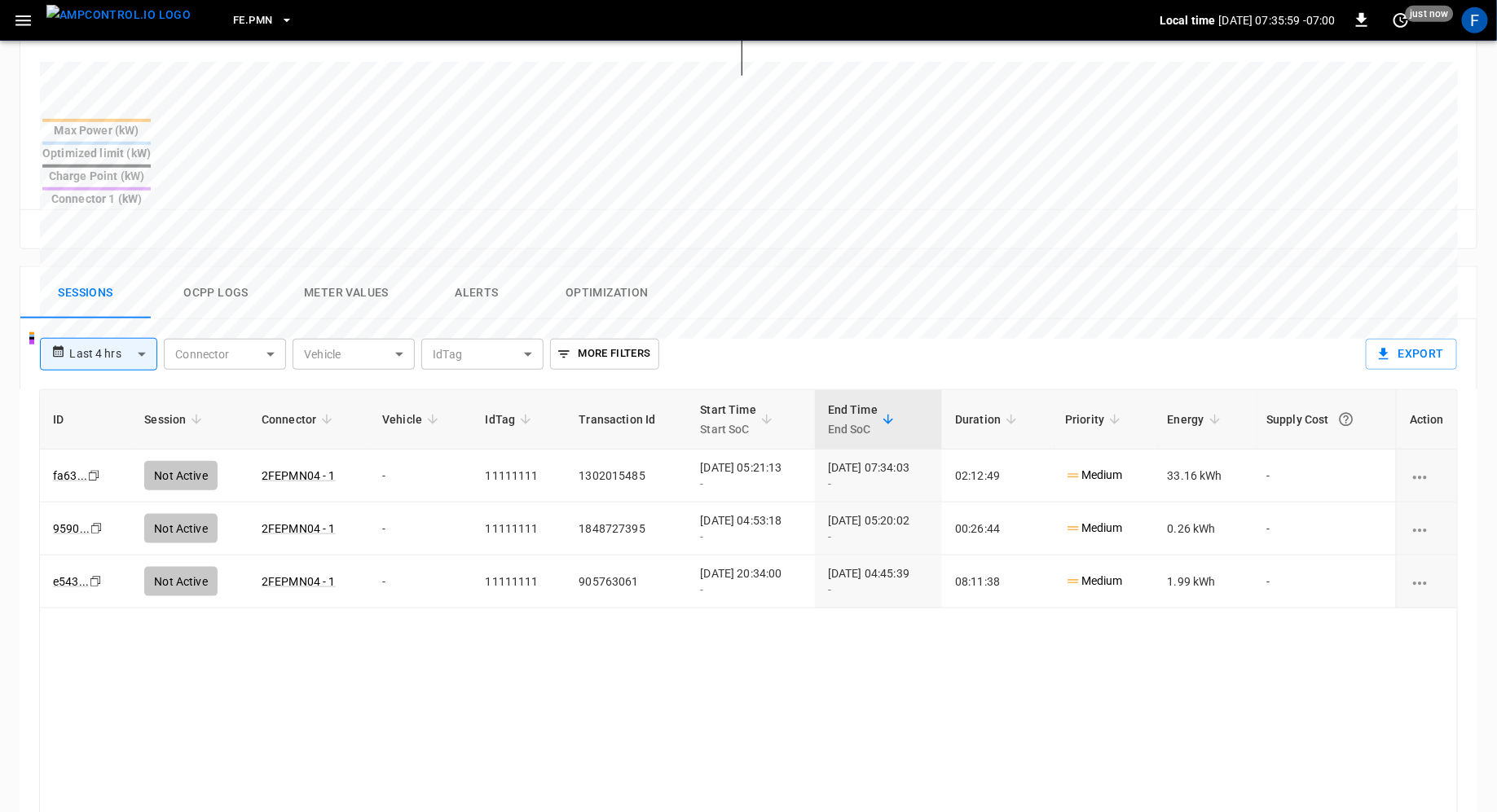
click at [52, 340] on icon at bounding box center [58, 352] width 14 height 24
click at [79, 297] on body "**********" at bounding box center [748, 202] width 1497 height 1639
click at [91, 349] on li "Last 24 hrs" at bounding box center [97, 358] width 117 height 27
type input "**********"
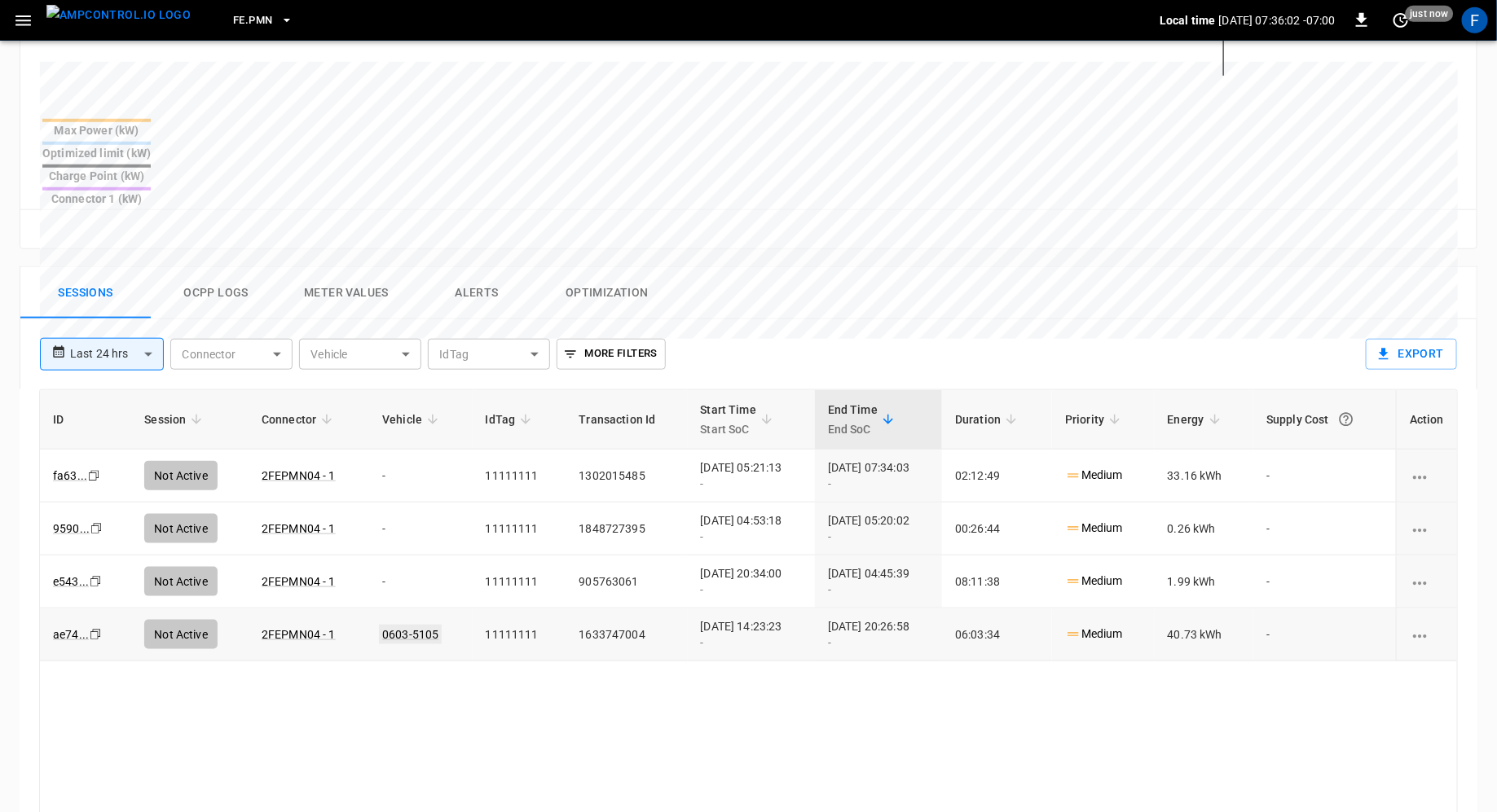
click at [390, 625] on link "0603-5105" at bounding box center [410, 635] width 63 height 19
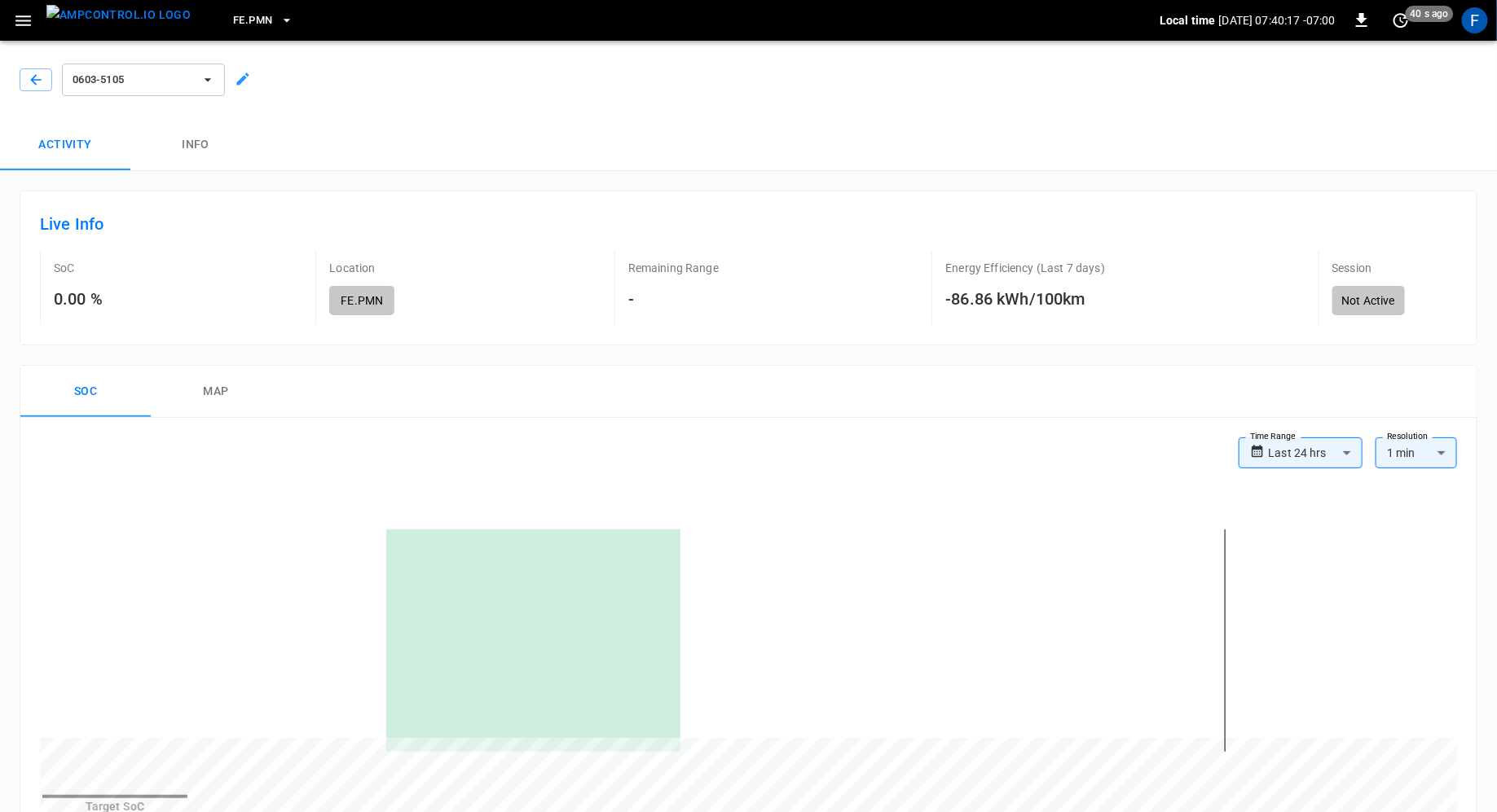
click at [129, 20] on img "menu" at bounding box center [118, 15] width 144 height 20
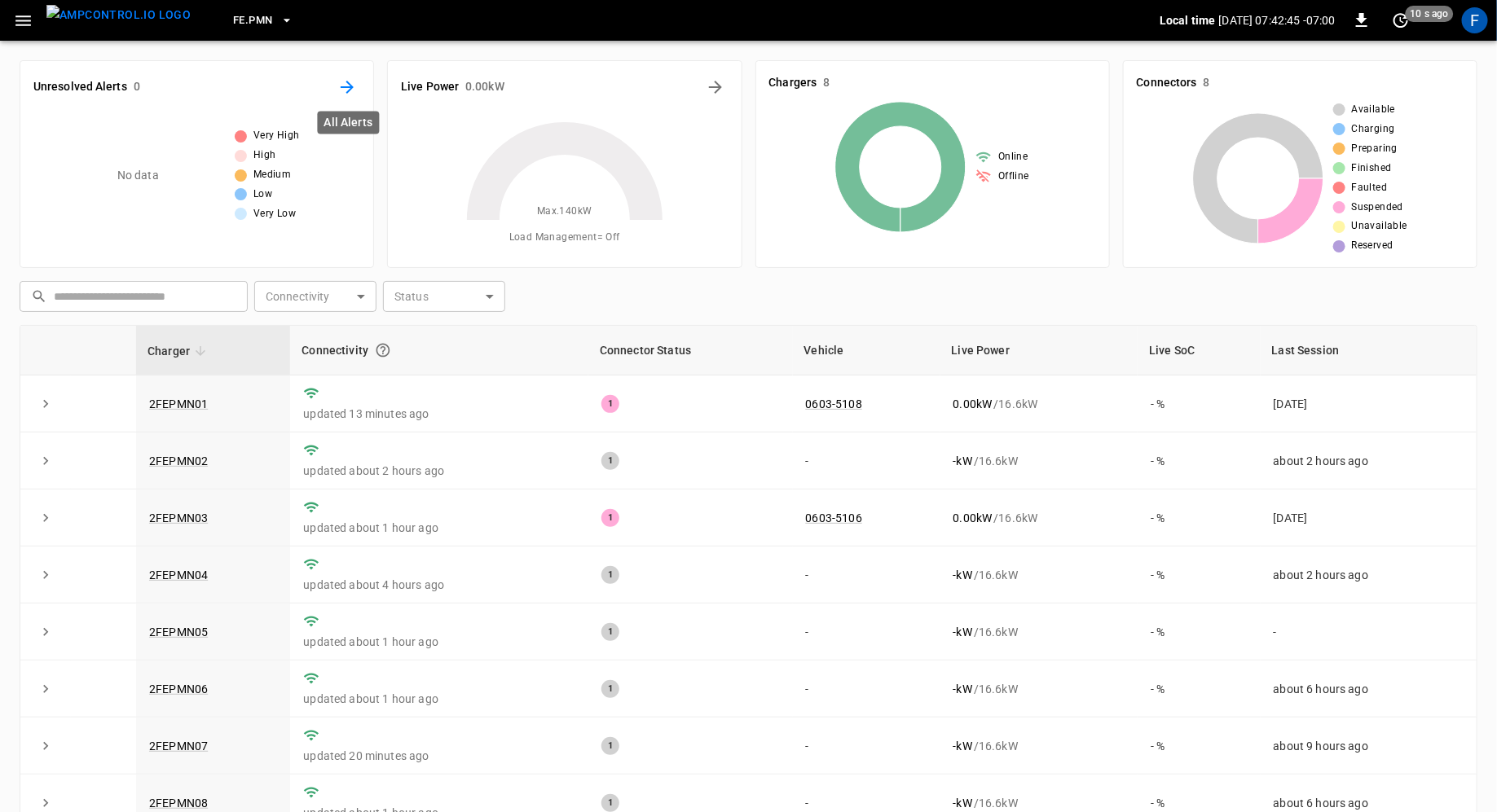
click at [356, 90] on icon "All Alerts" at bounding box center [347, 87] width 19 height 19
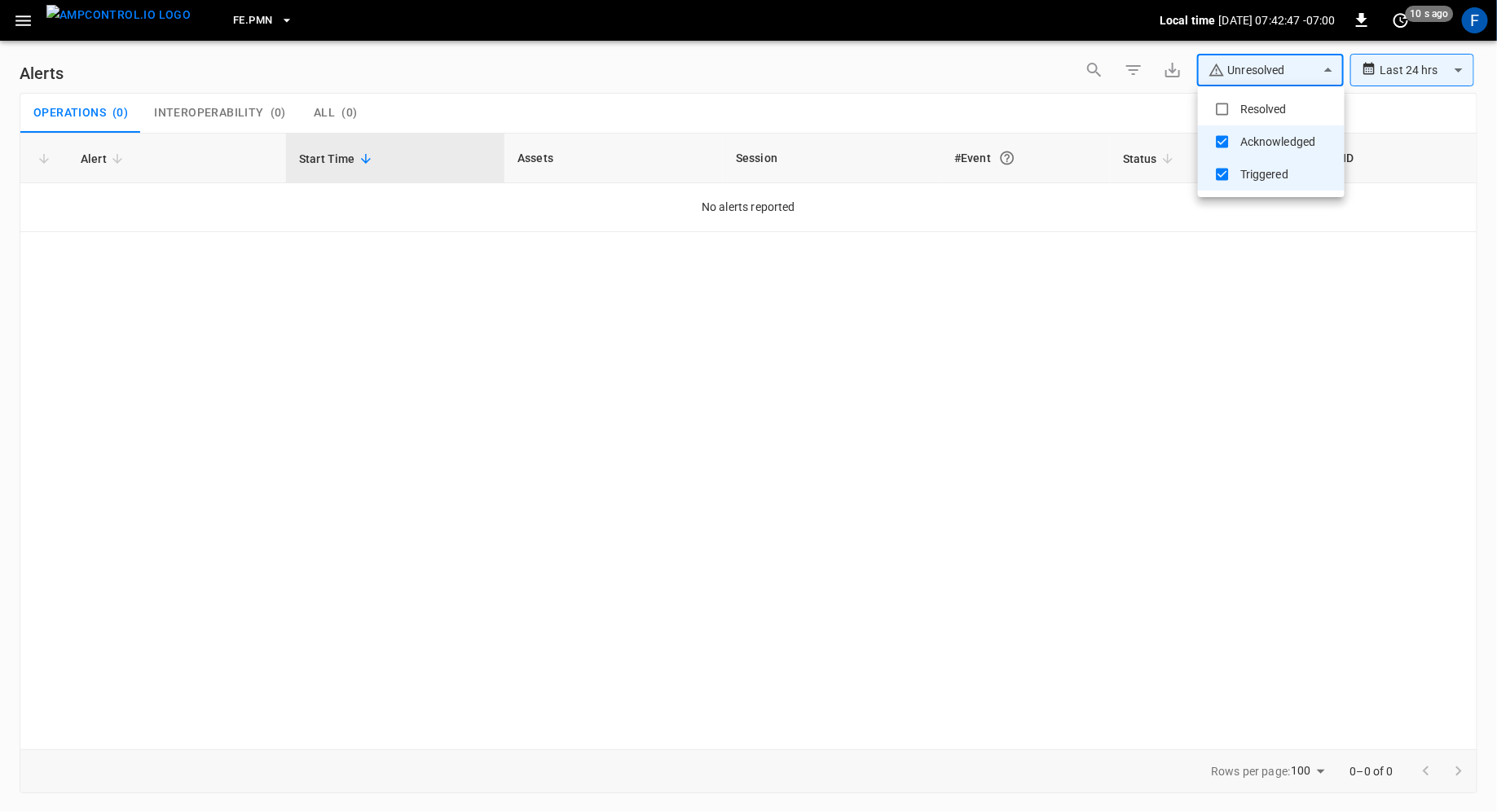
click at [1248, 70] on body "**********" at bounding box center [748, 403] width 1497 height 806
click at [1237, 103] on li "Resolved" at bounding box center [1272, 109] width 147 height 32
type input "**********"
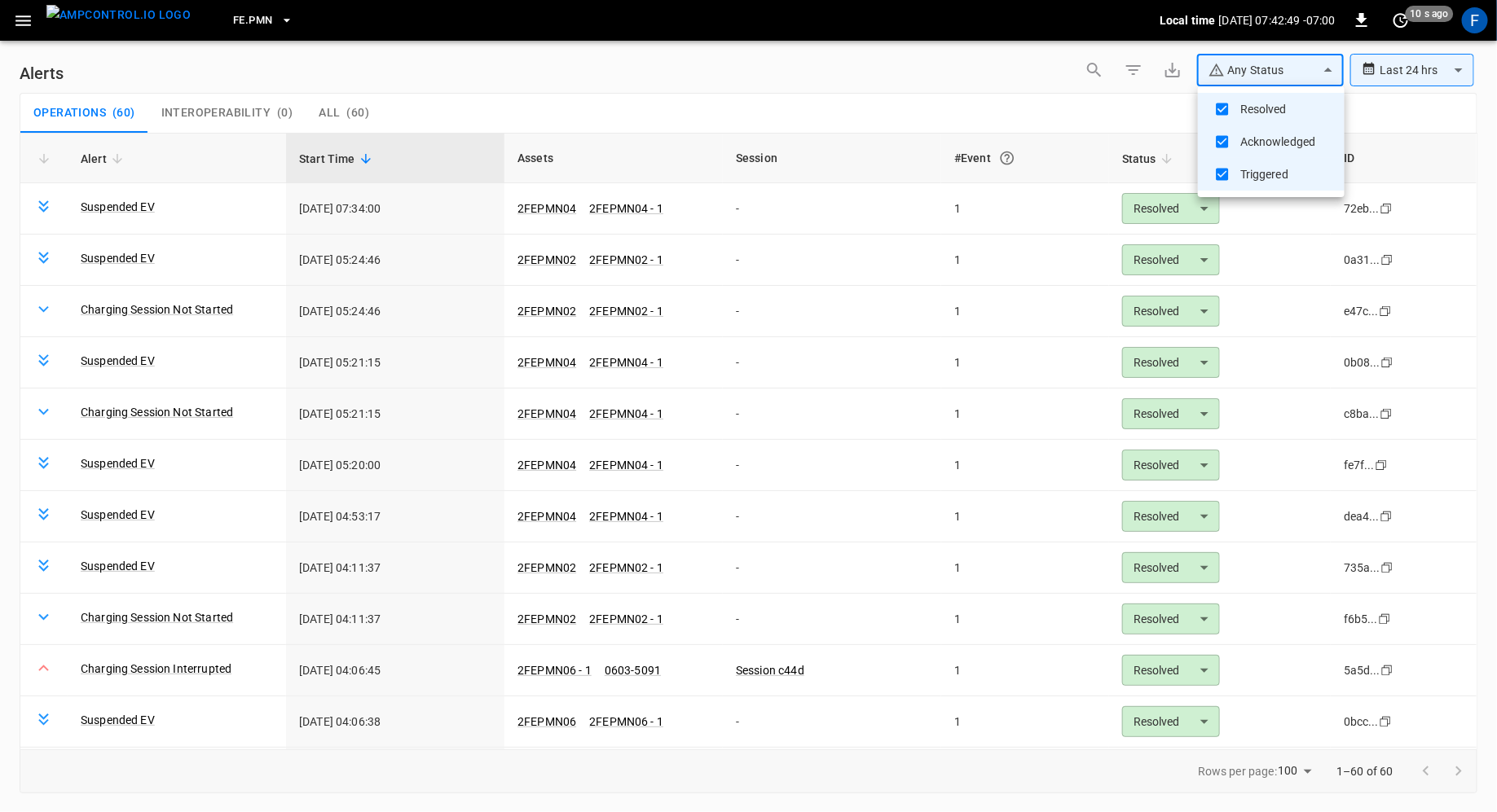
click at [1404, 73] on div at bounding box center [748, 406] width 1497 height 812
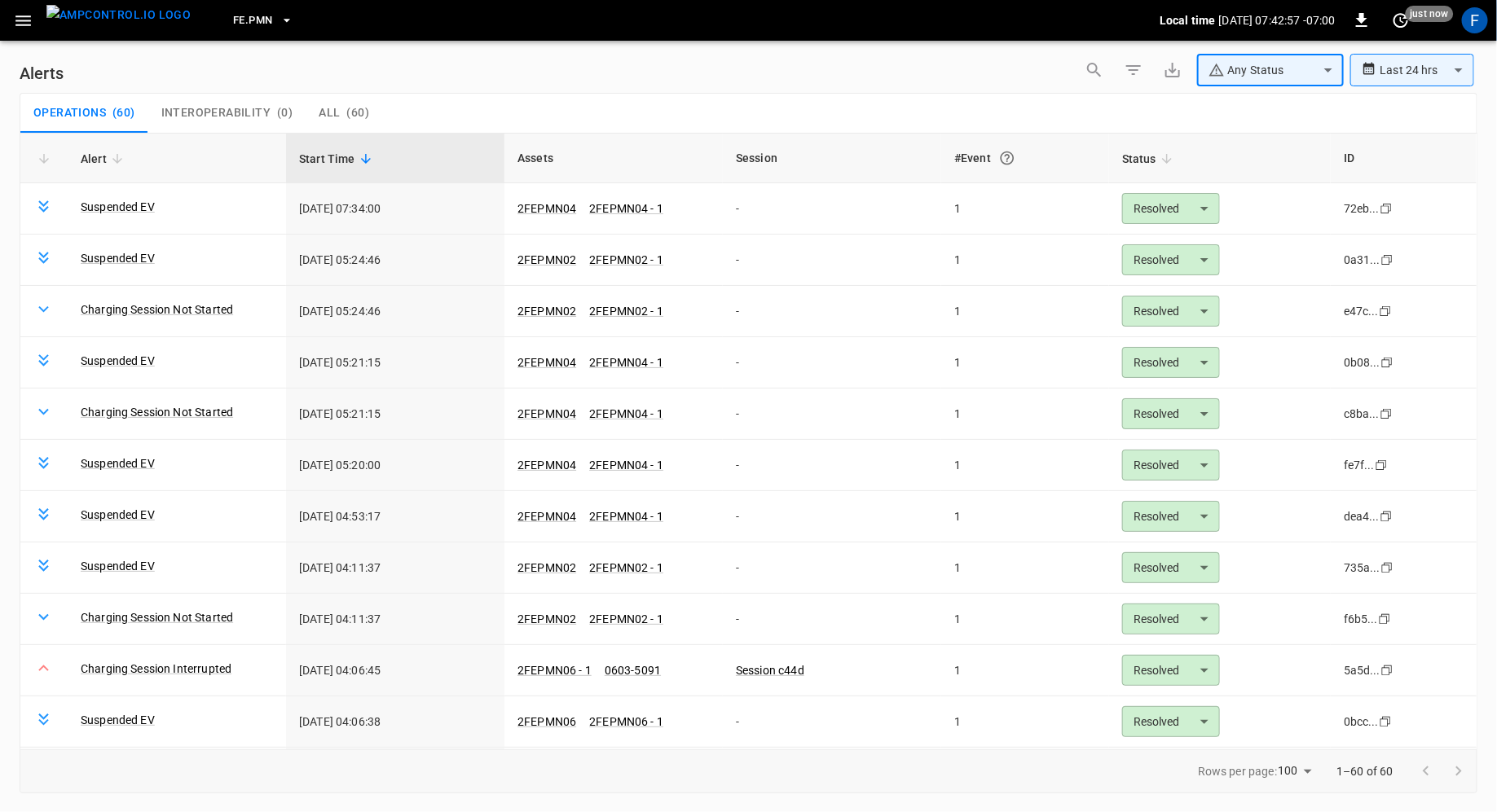
click at [1130, 70] on icon "button" at bounding box center [1134, 70] width 15 height 10
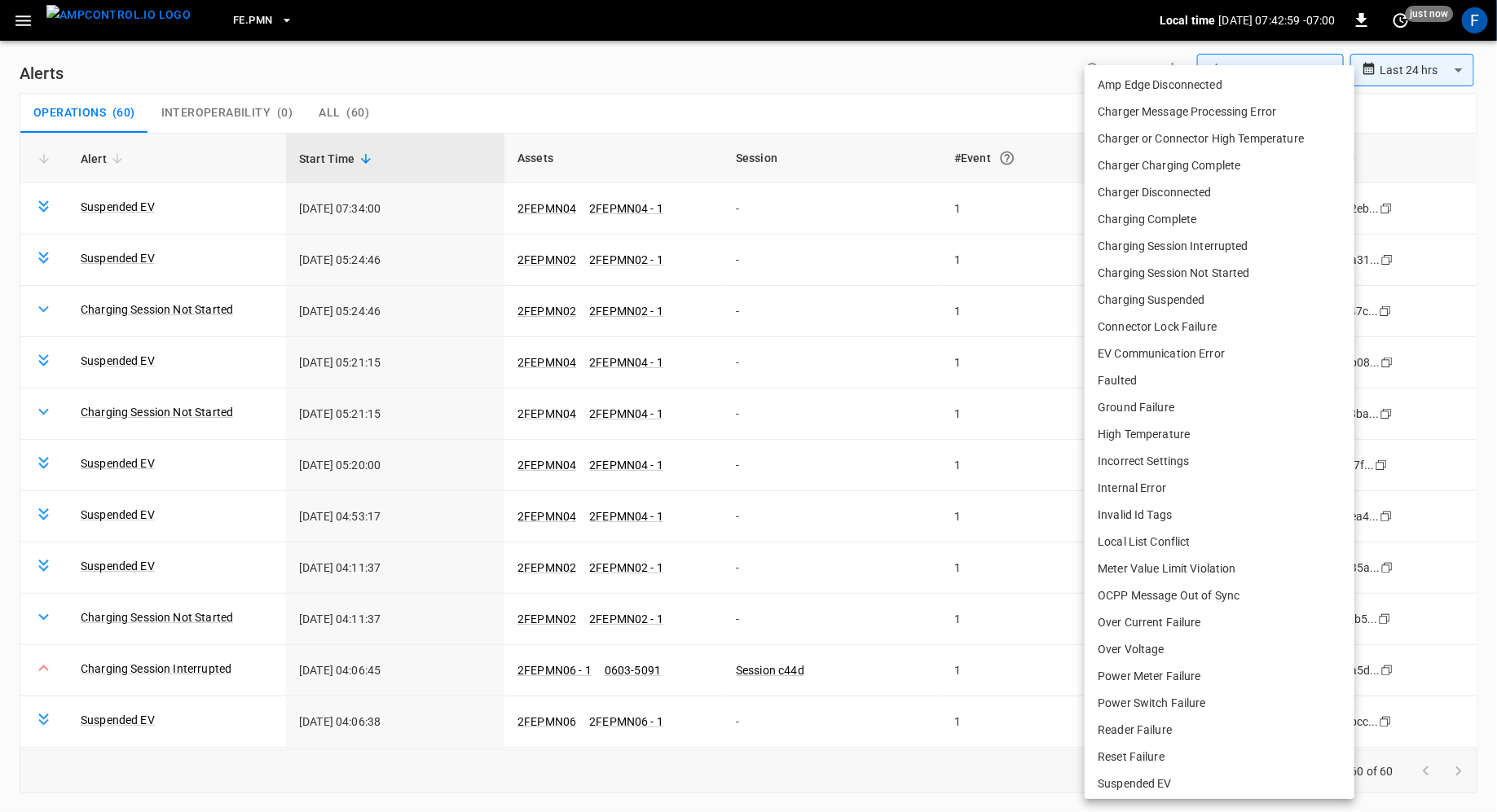
click at [1156, 168] on body "**********" at bounding box center [748, 403] width 1497 height 806
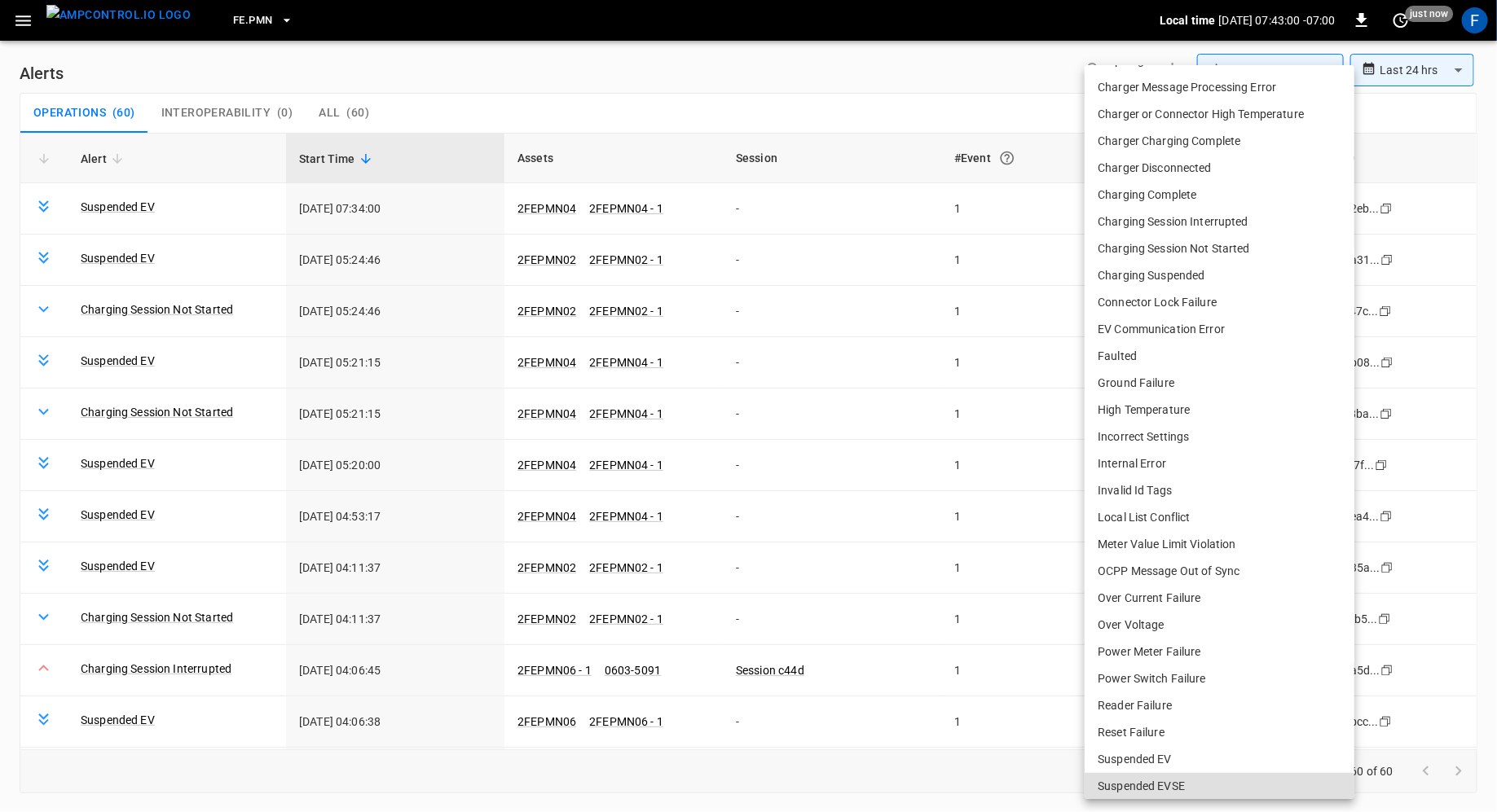
click at [1142, 754] on li "Suspended EV" at bounding box center [1220, 759] width 270 height 27
type input "**********"
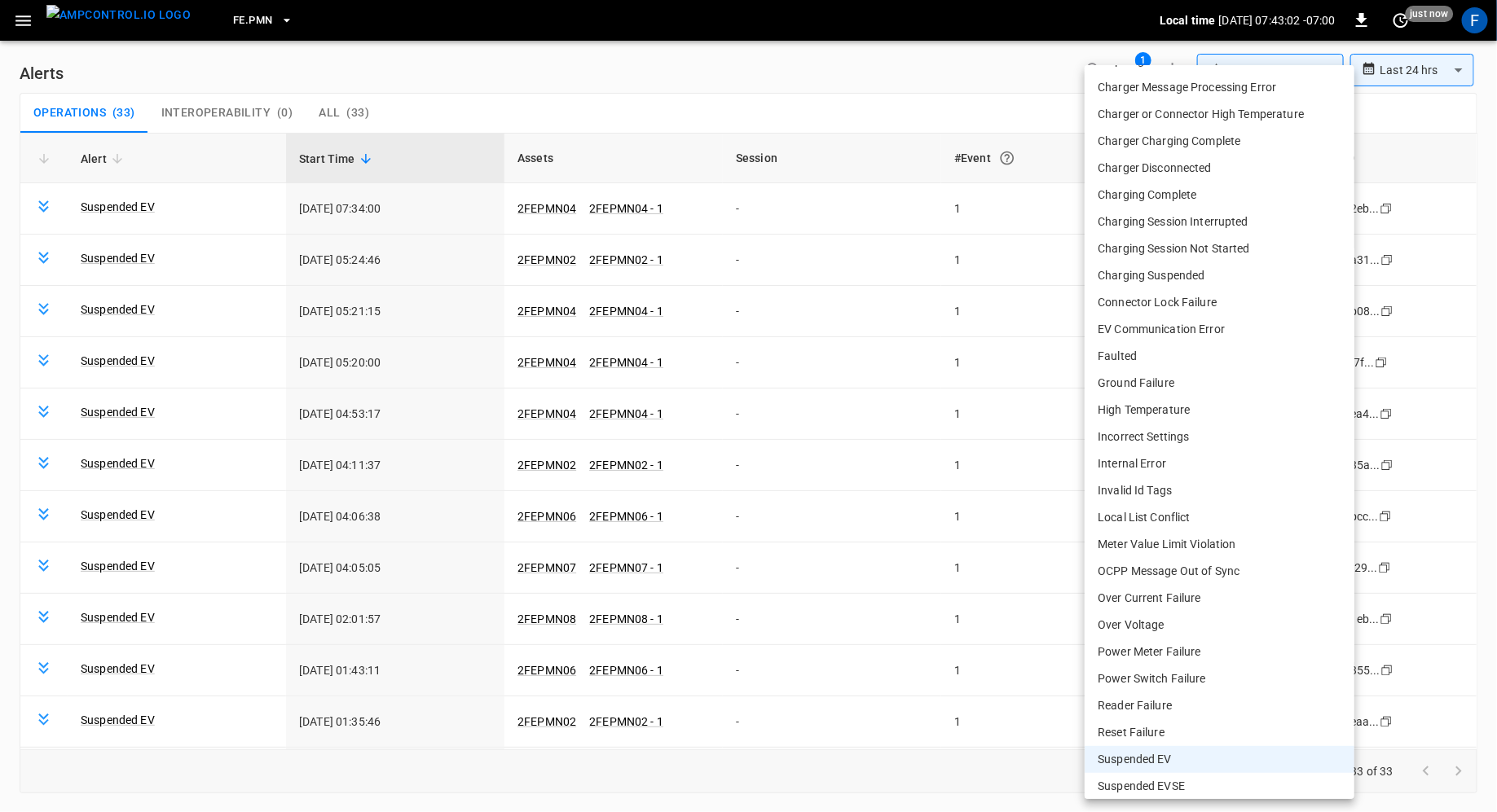
click at [800, 87] on div at bounding box center [748, 406] width 1497 height 812
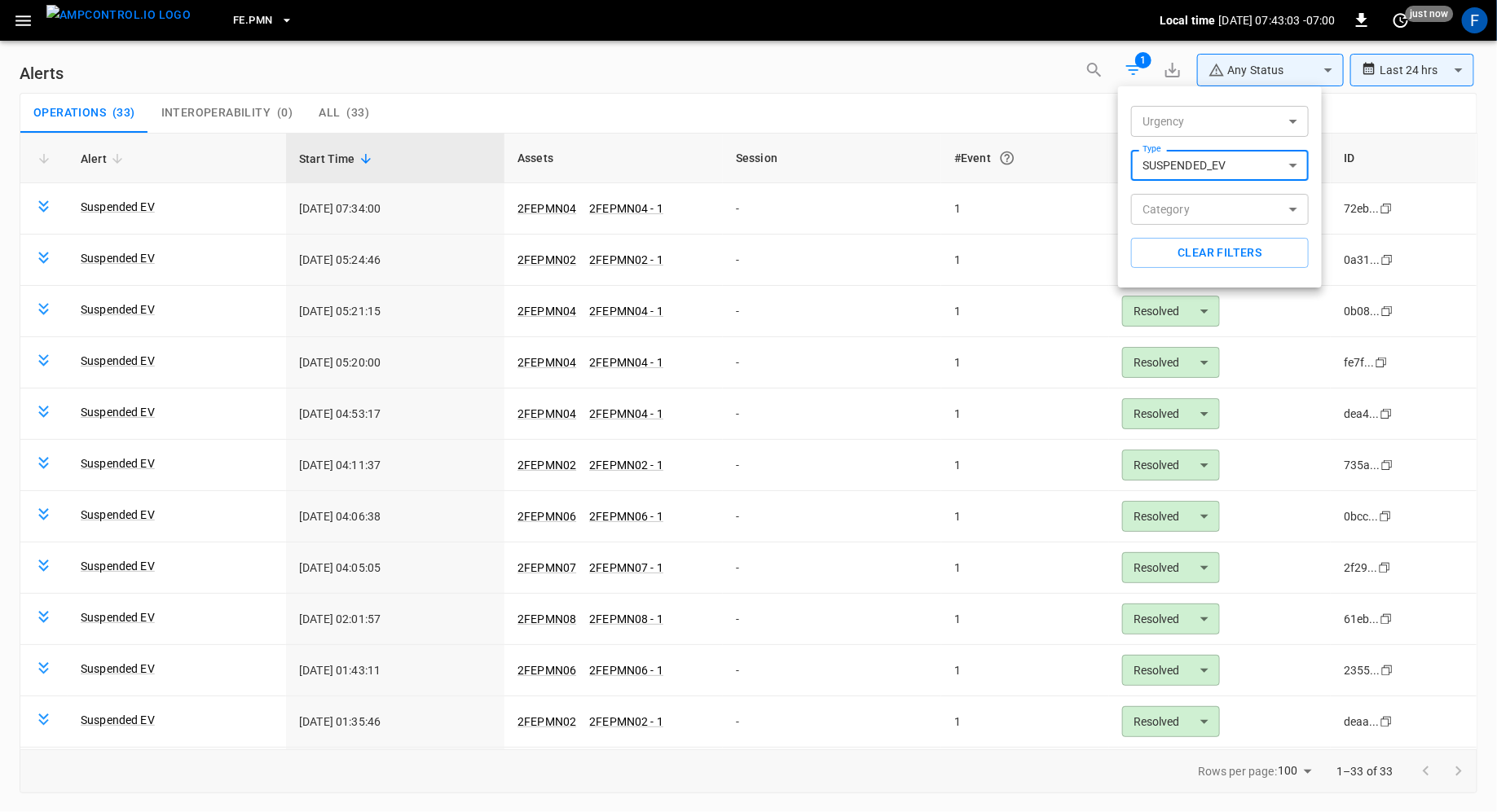
click at [662, 365] on div at bounding box center [748, 406] width 1497 height 812
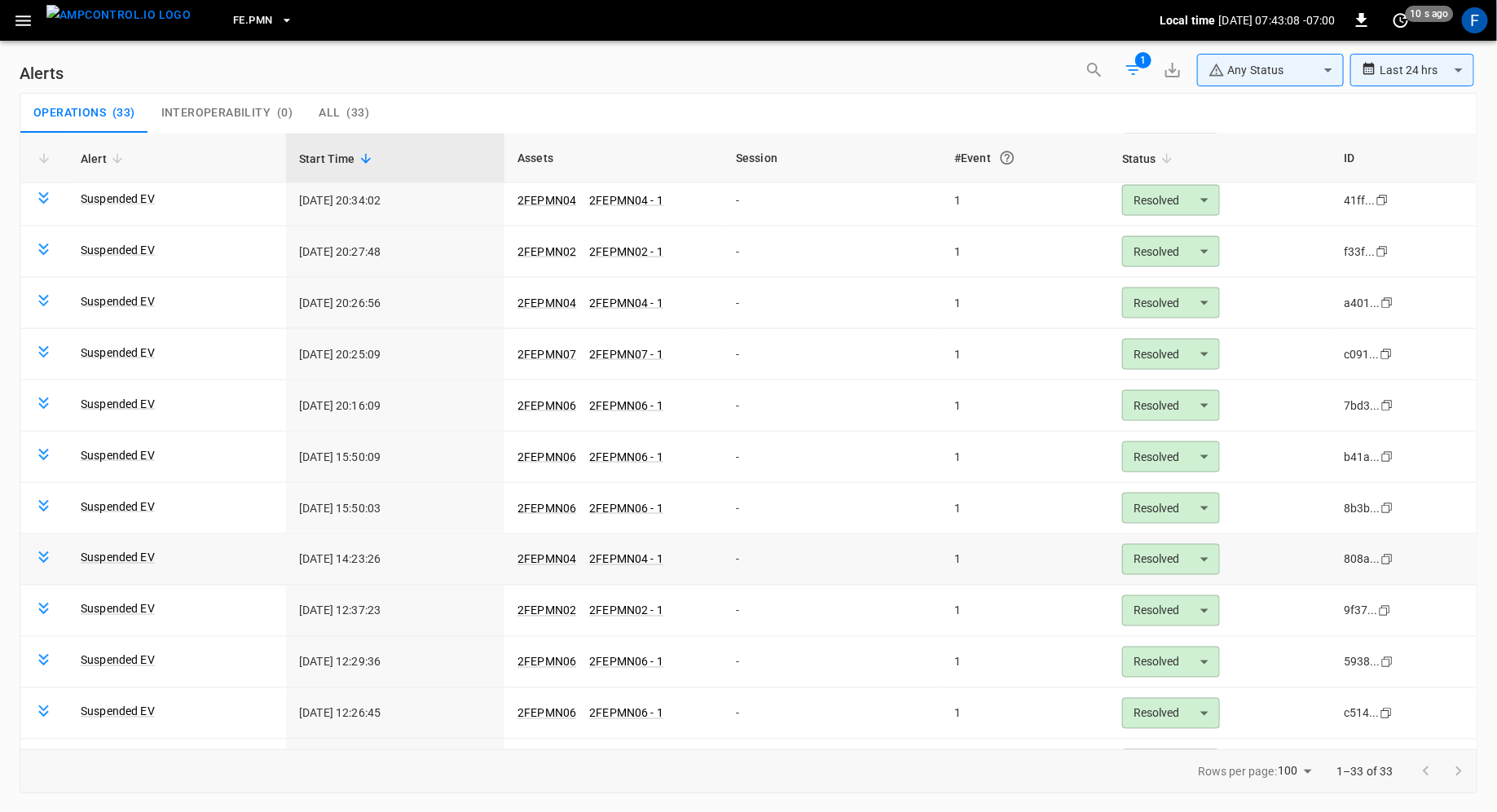
scroll to position [1080, 0]
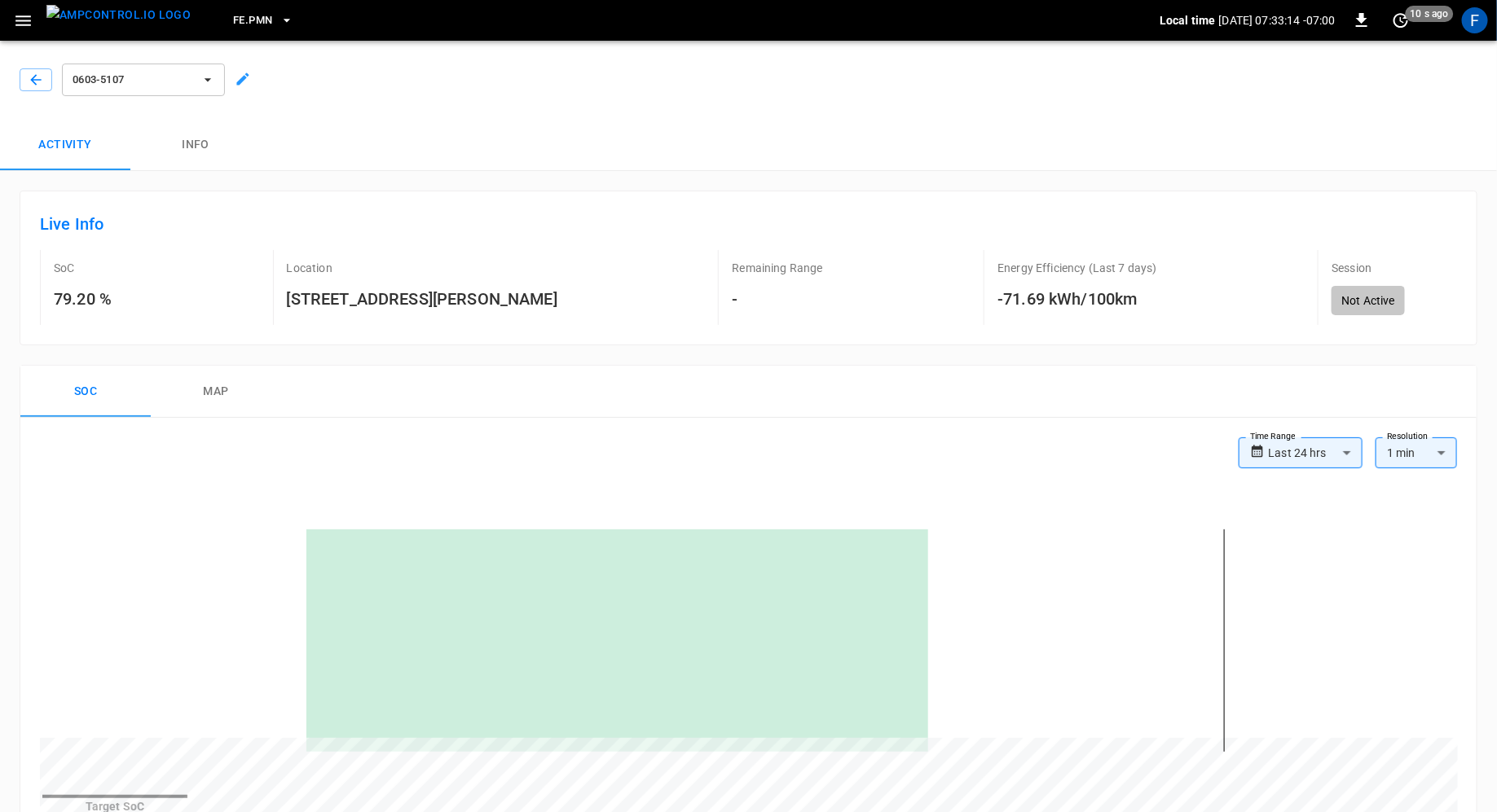
scroll to position [8, 0]
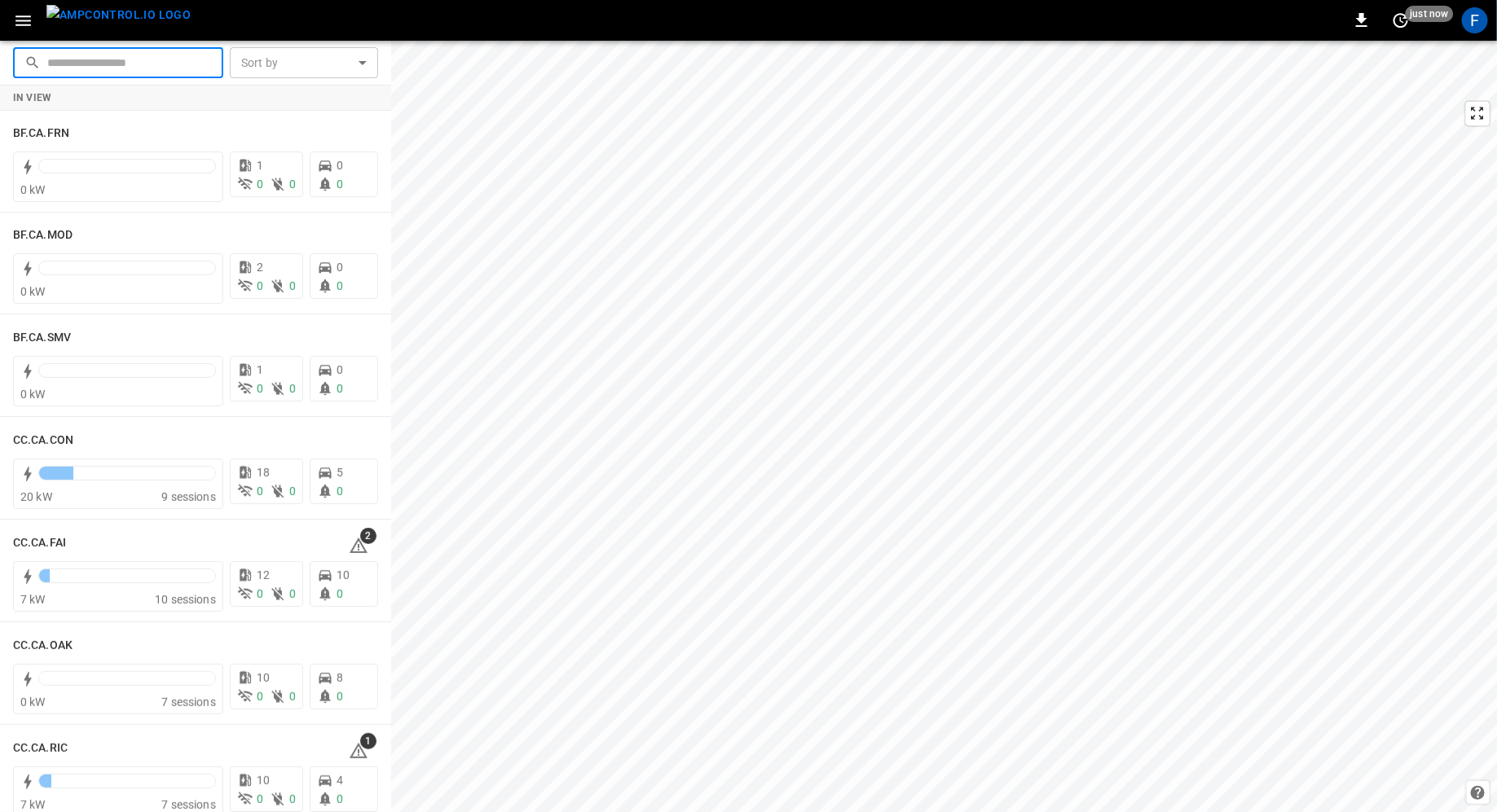
click at [131, 71] on input "text" at bounding box center [129, 62] width 164 height 30
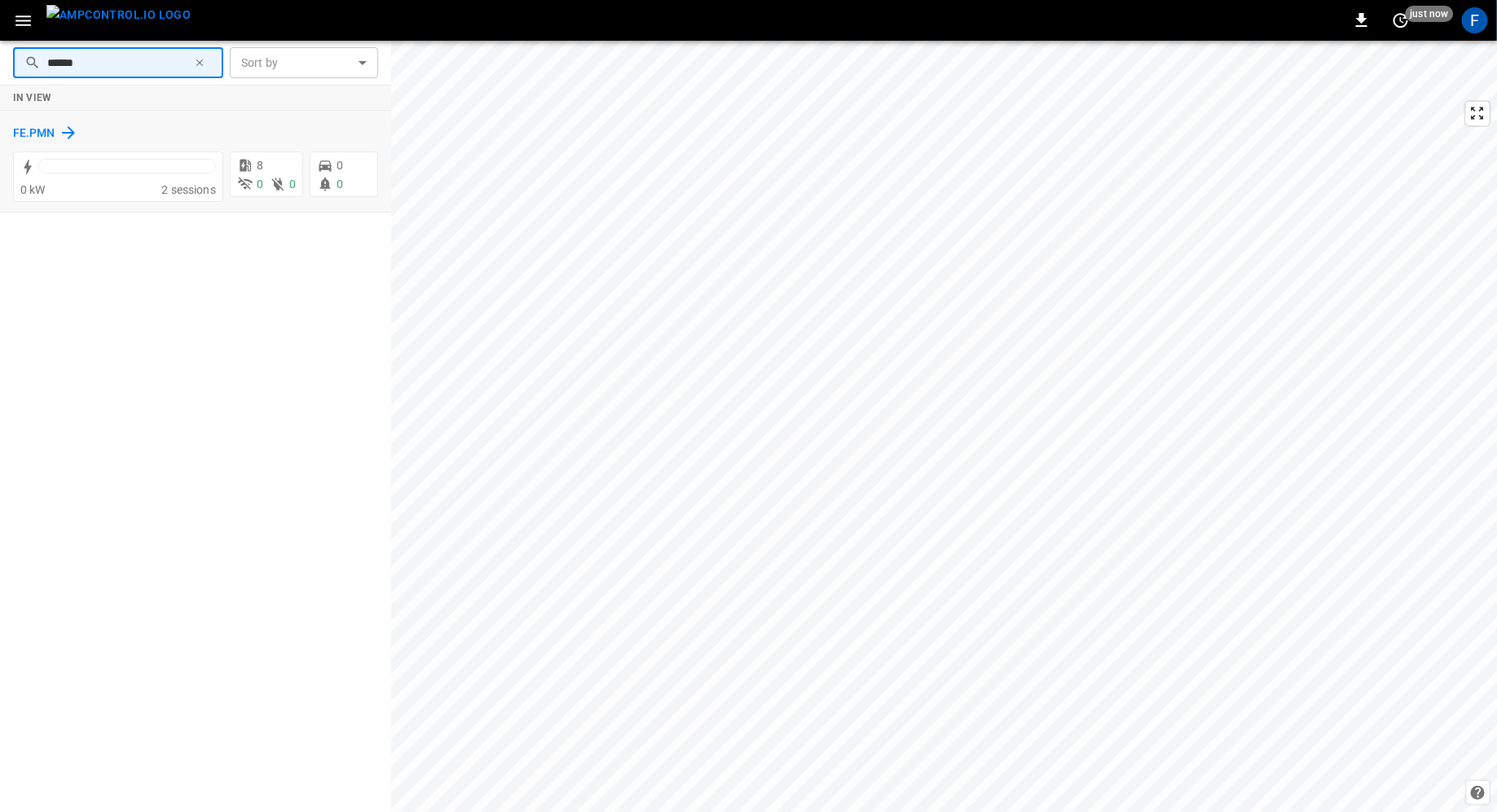
type input "******"
click at [17, 132] on h6 "FE.PMN" at bounding box center [34, 133] width 43 height 18
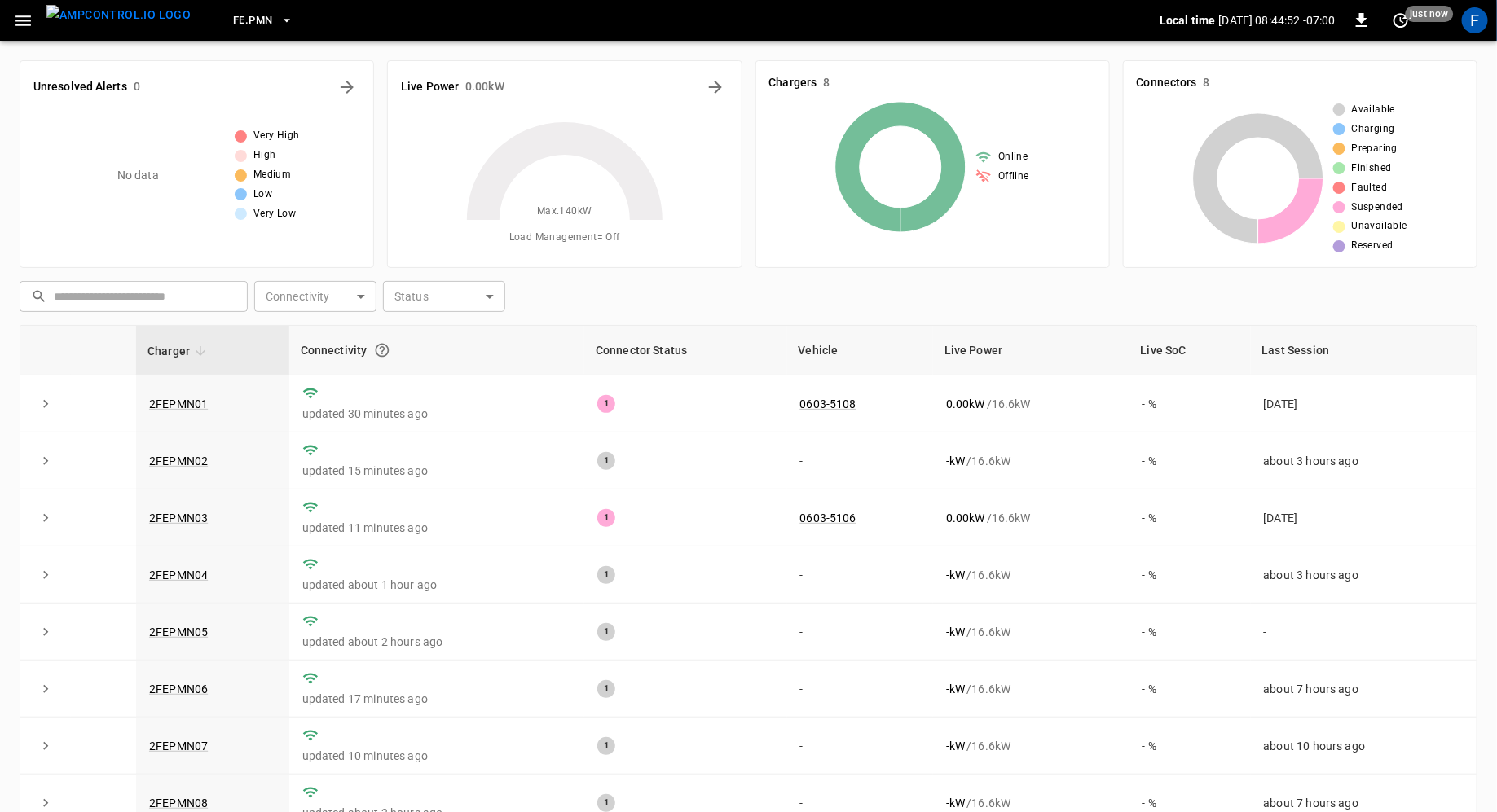
scroll to position [142, 0]
